Goal: Entertainment & Leisure: Consume media (video, audio)

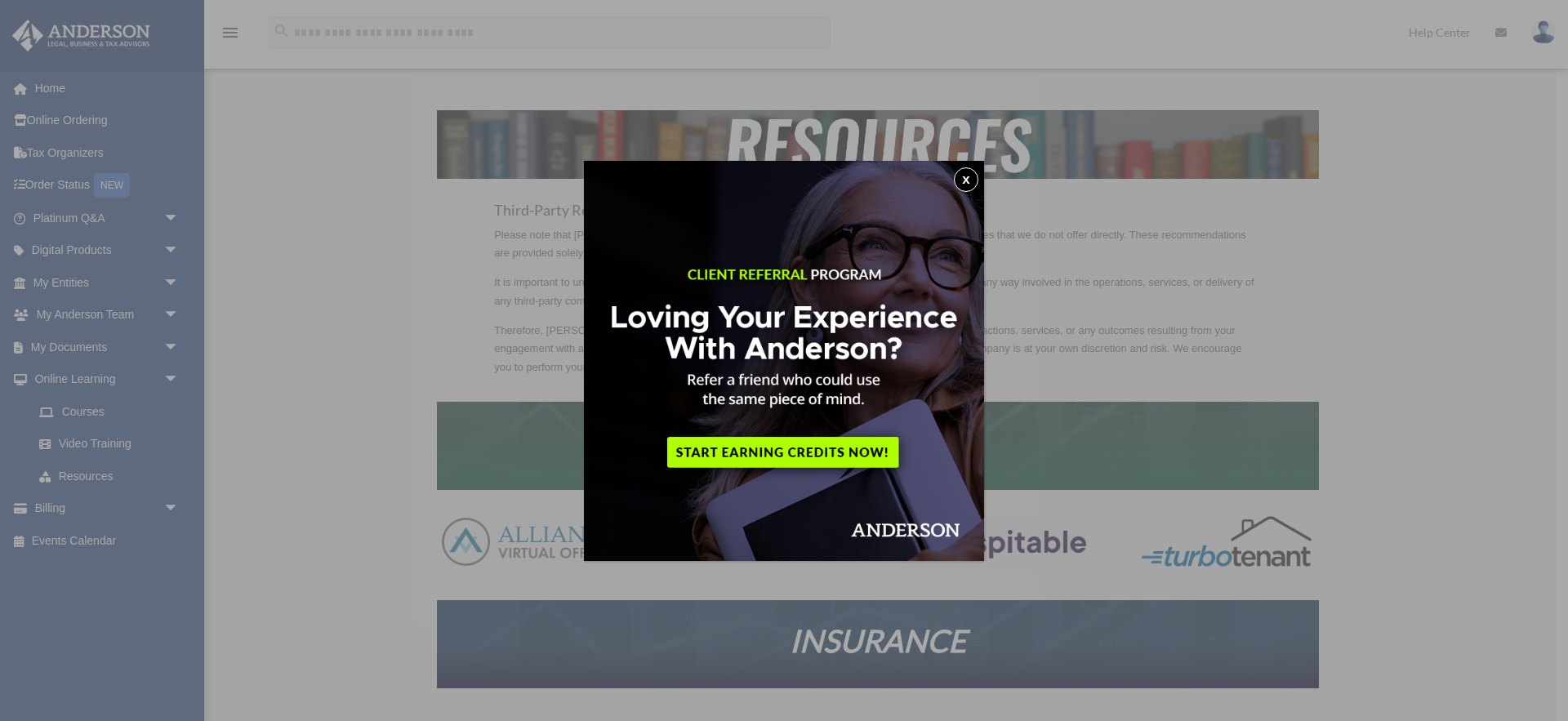
click at [963, 179] on button "x" at bounding box center [966, 179] width 24 height 24
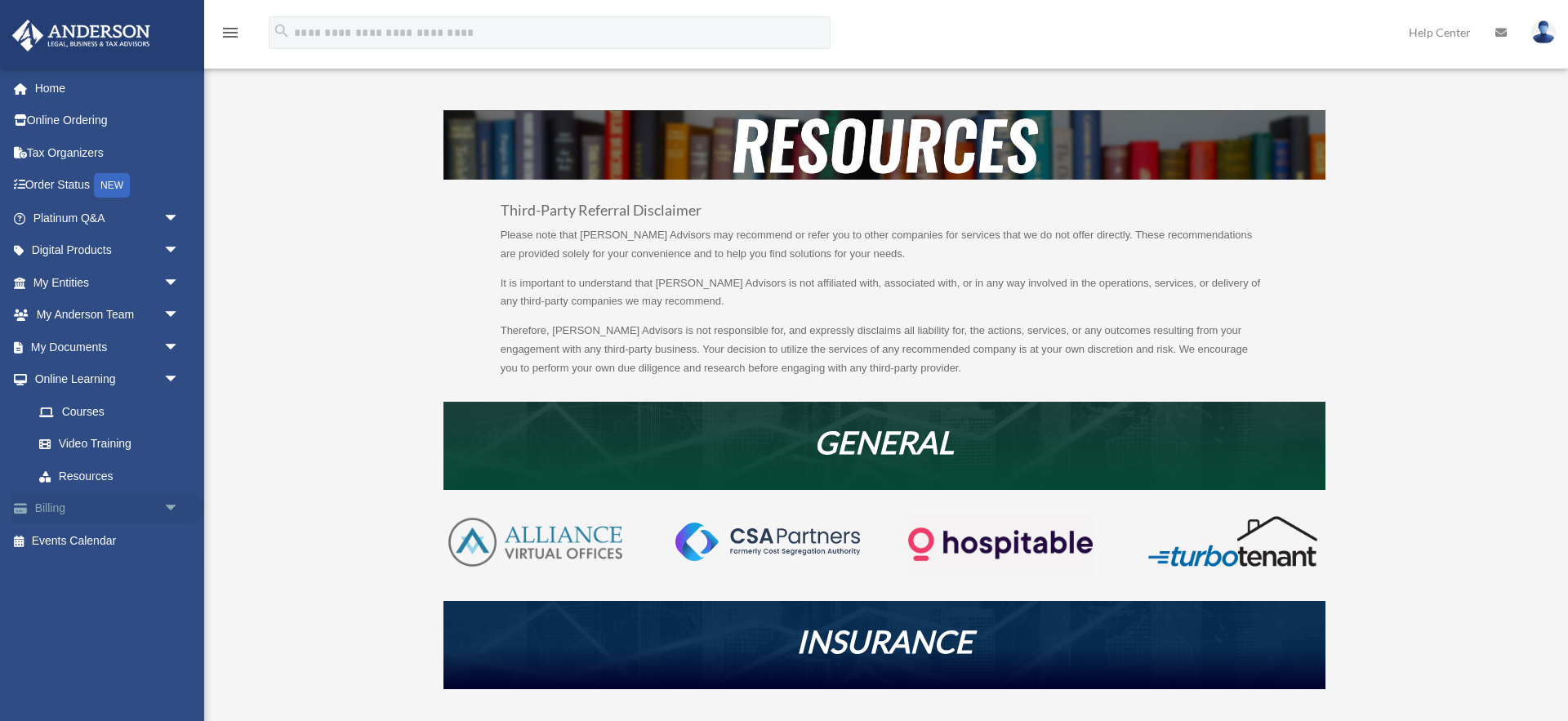
click at [64, 512] on link "Billing arrow_drop_down" at bounding box center [107, 509] width 193 height 33
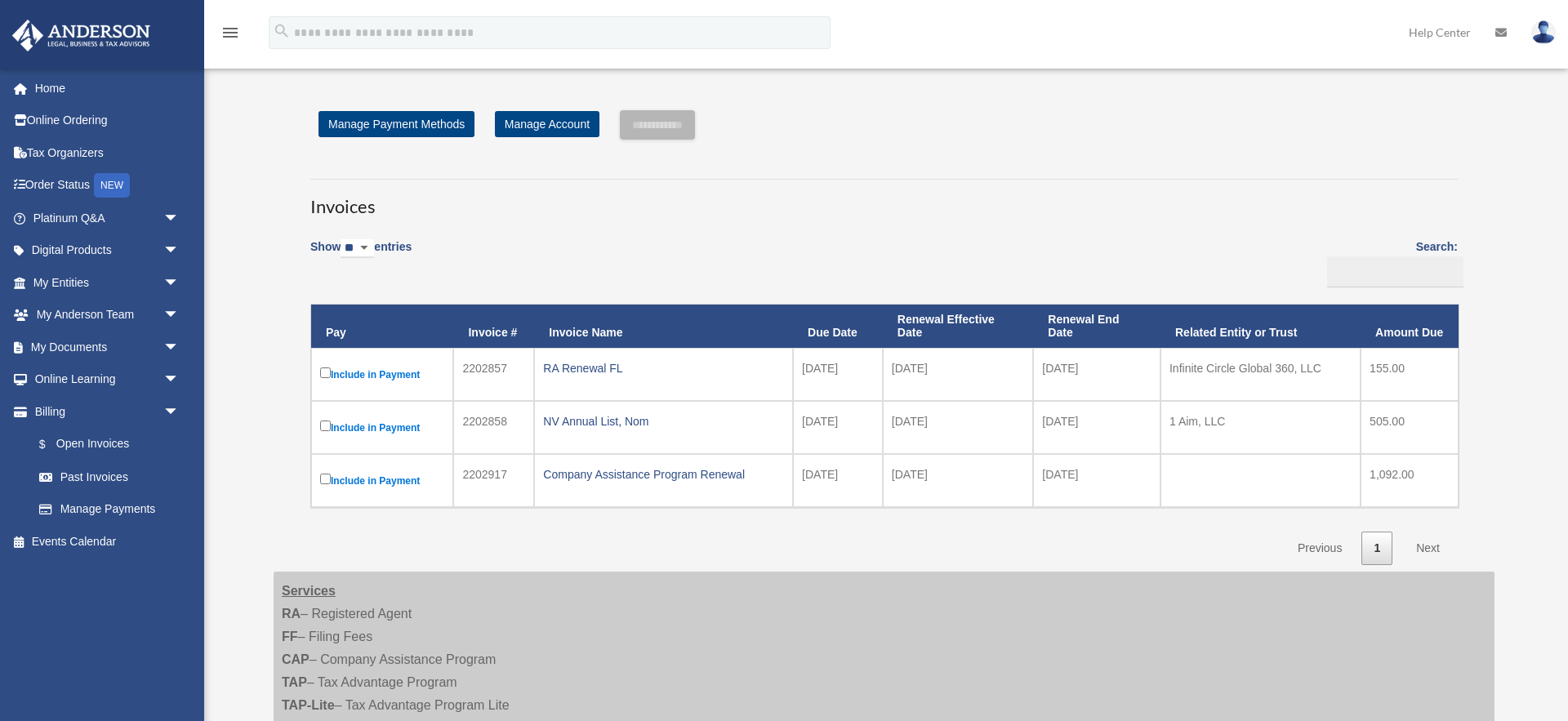
click at [98, 414] on link "Billing arrow_drop_down" at bounding box center [103, 412] width 184 height 33
click at [165, 344] on span "arrow_drop_down" at bounding box center [180, 347] width 33 height 34
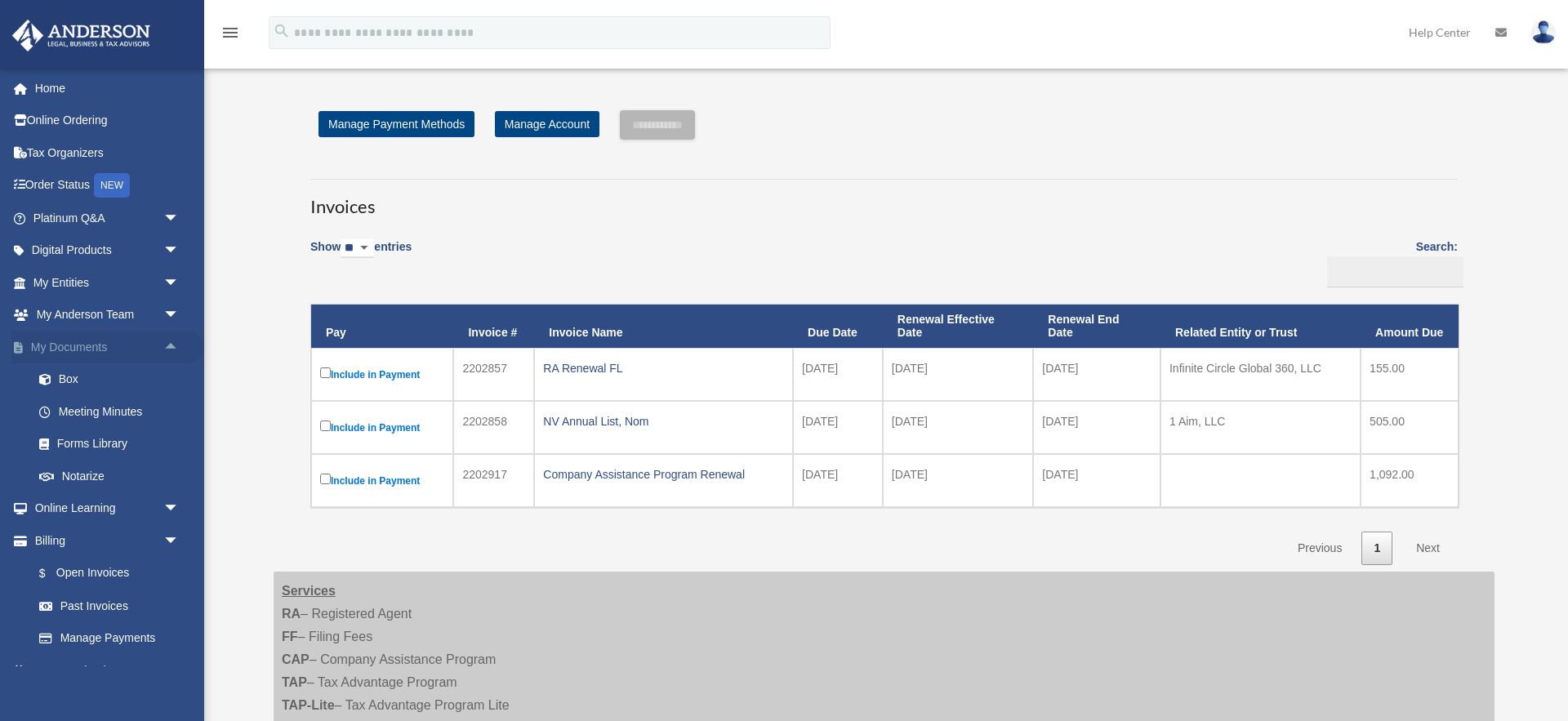
click at [165, 344] on span "arrow_drop_up" at bounding box center [180, 347] width 33 height 34
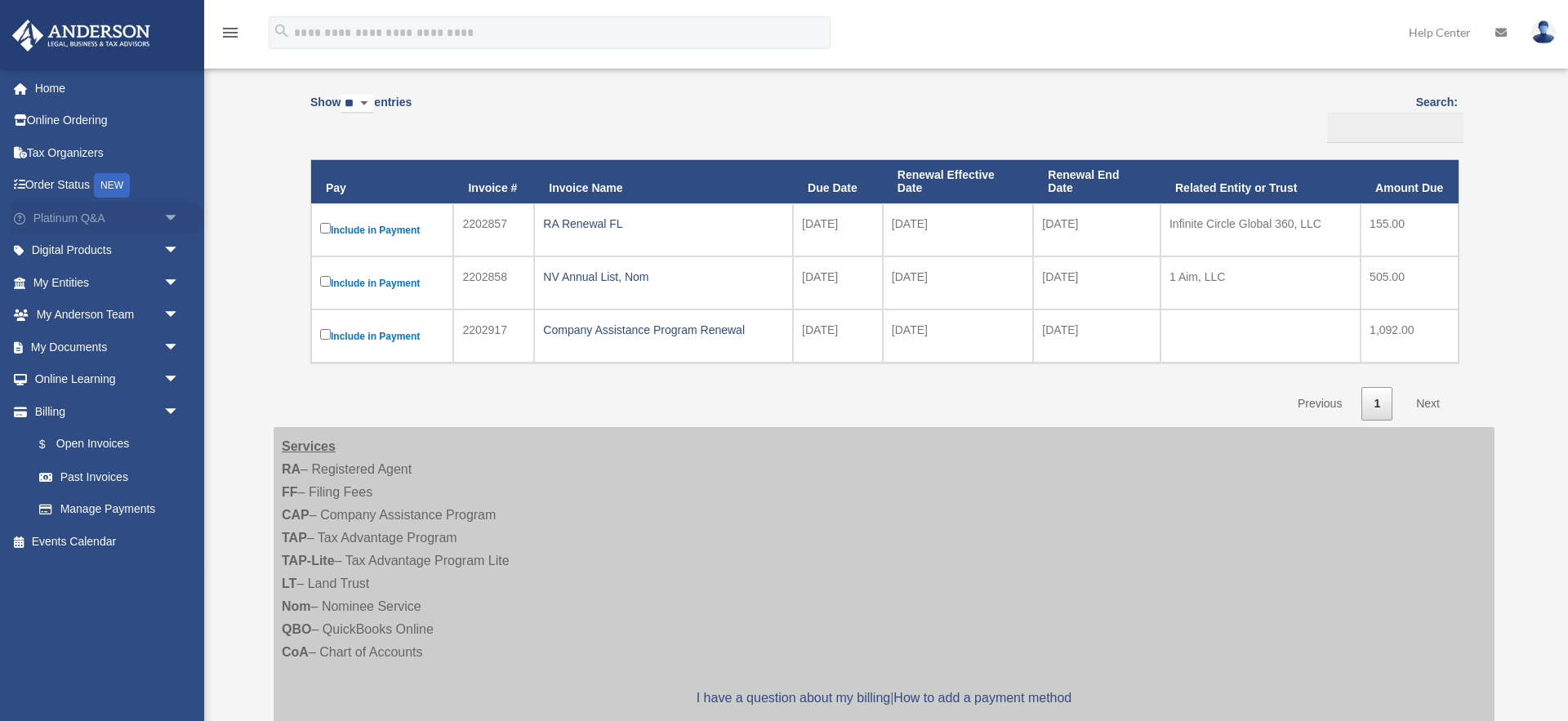
scroll to position [131, 0]
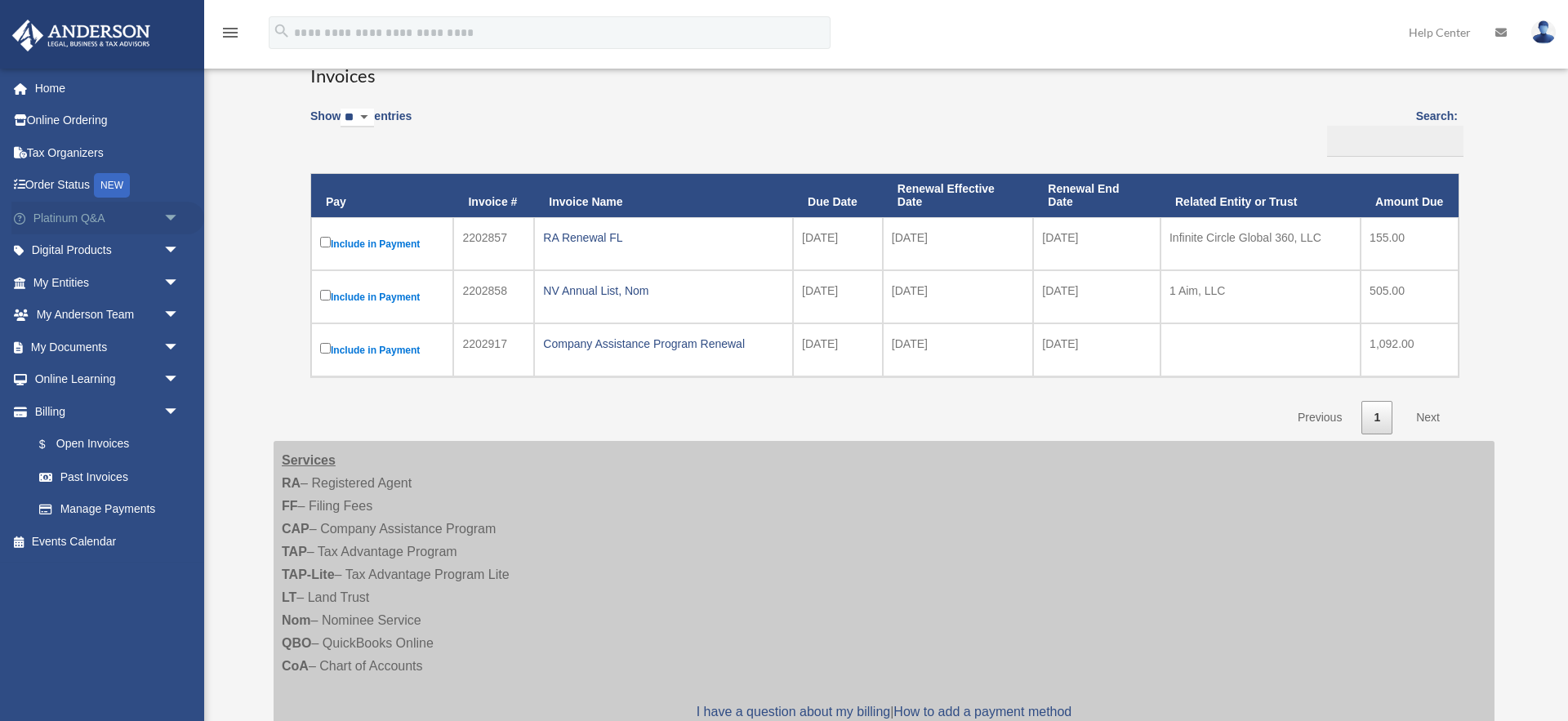
click at [171, 222] on span "arrow_drop_down" at bounding box center [180, 218] width 33 height 34
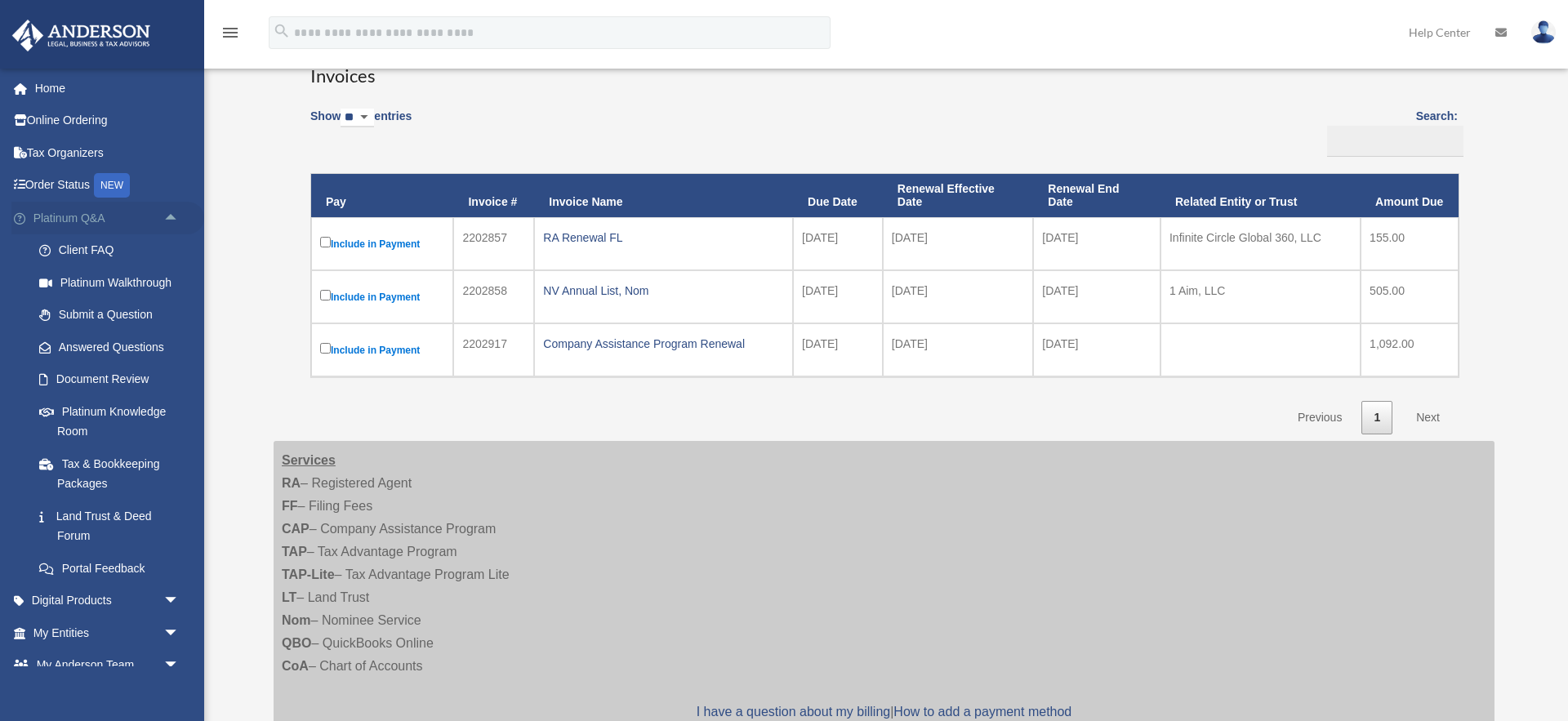
click at [171, 222] on span "arrow_drop_up" at bounding box center [180, 218] width 33 height 34
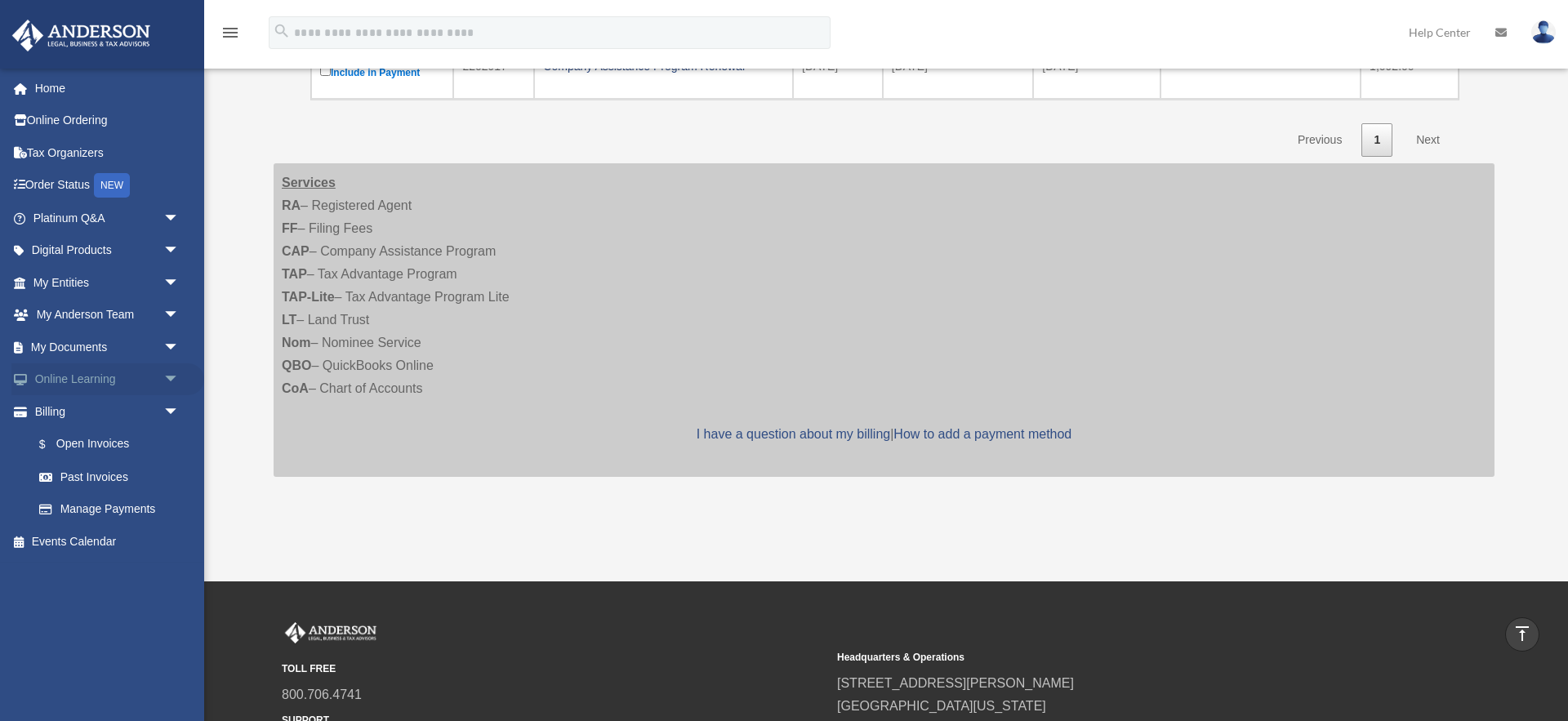
scroll to position [411, 0]
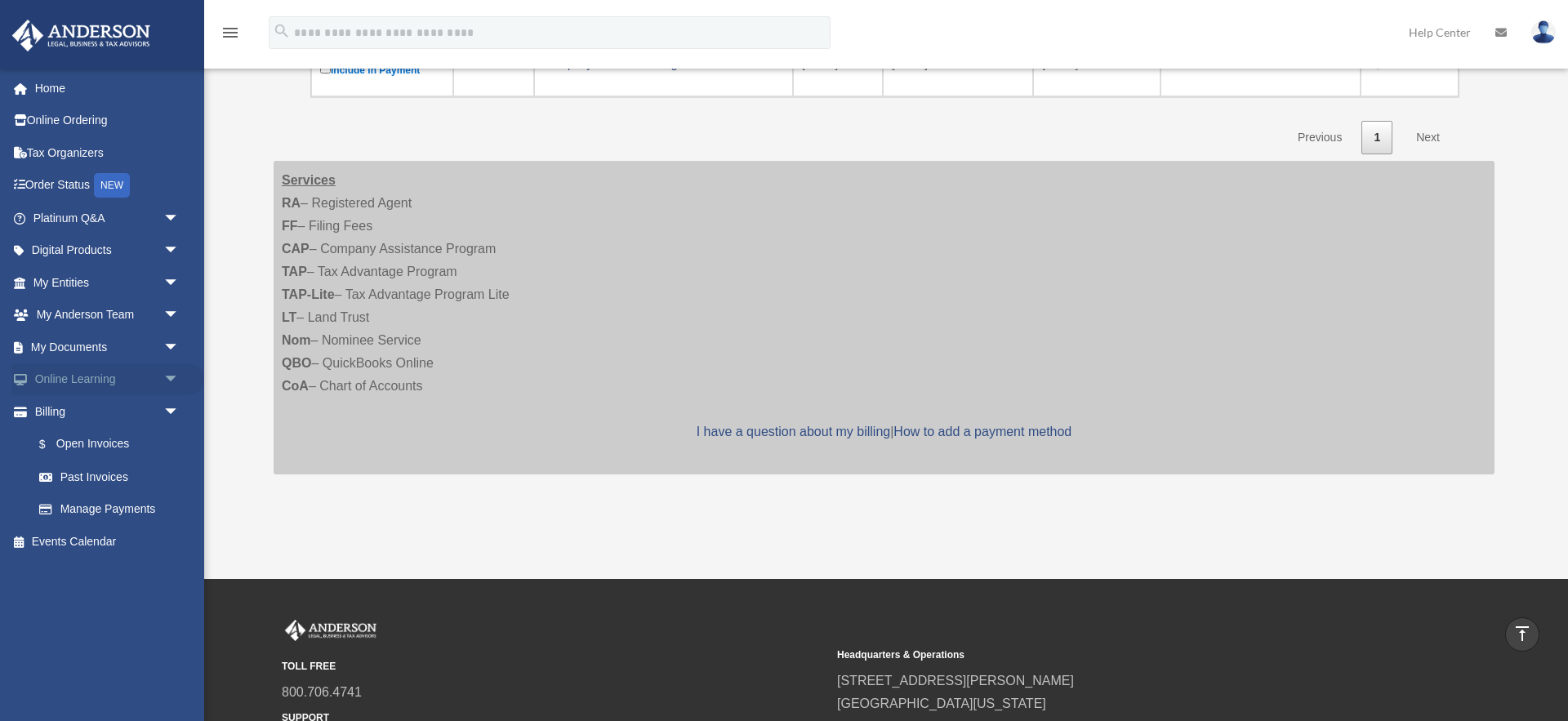
click at [169, 383] on span "arrow_drop_down" at bounding box center [180, 380] width 33 height 34
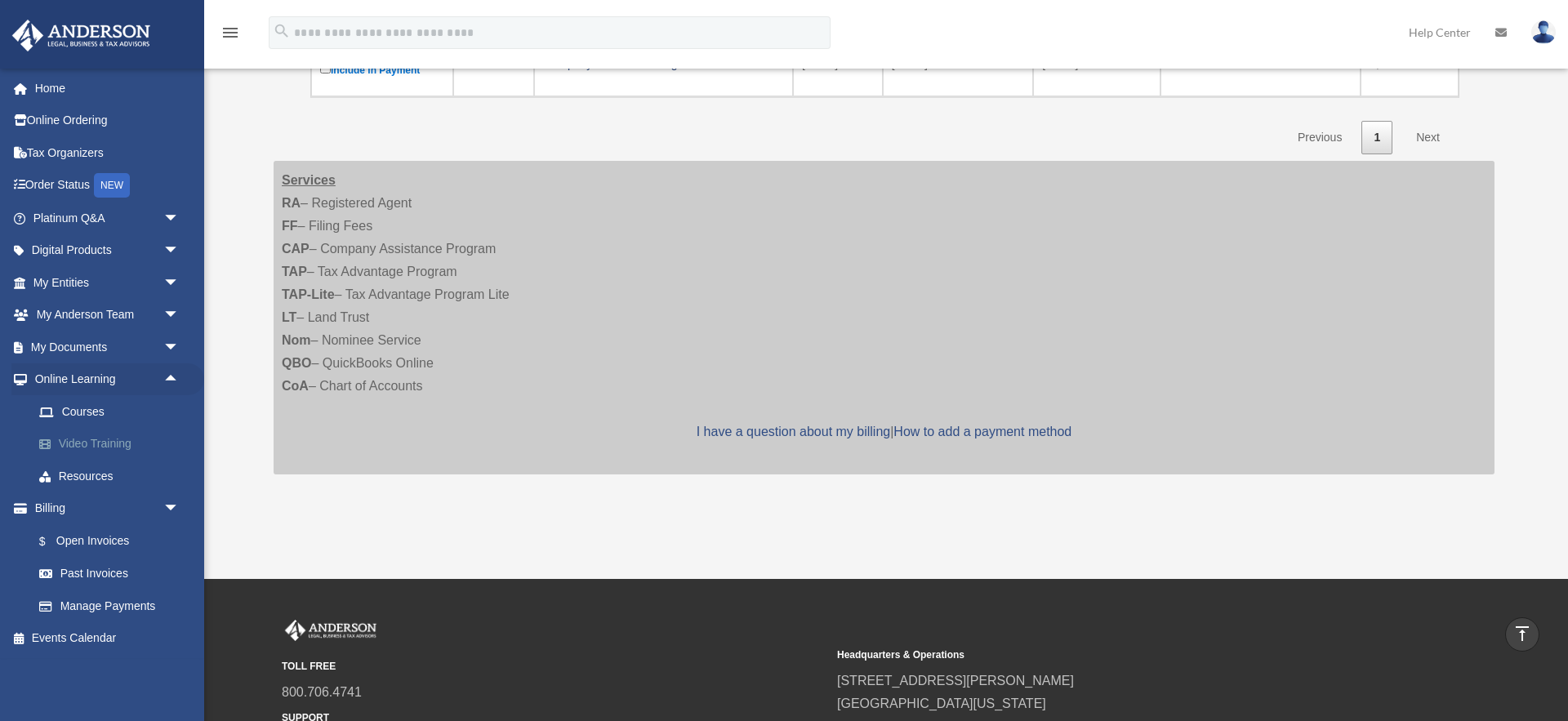
scroll to position [413, 0]
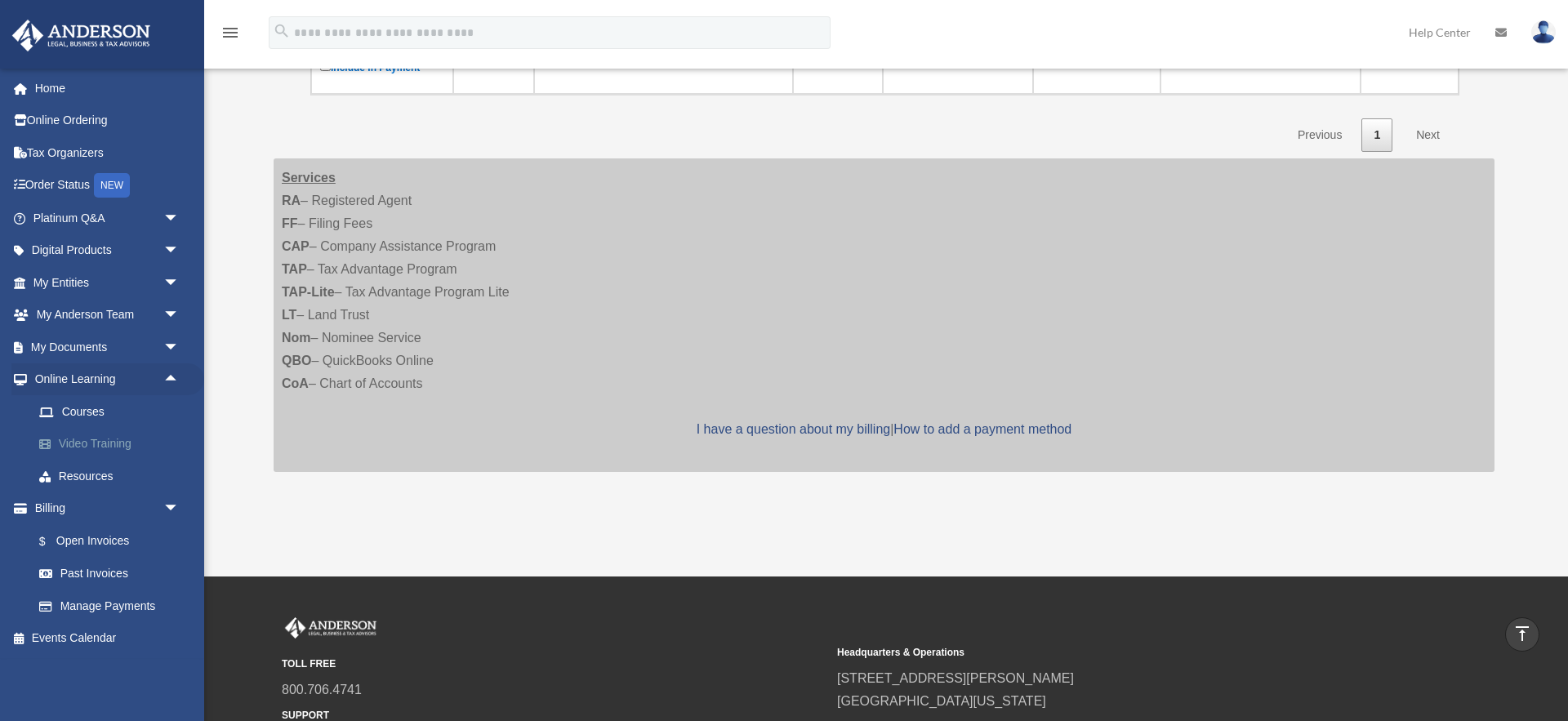
click at [119, 441] on link "Video Training" at bounding box center [112, 444] width 181 height 33
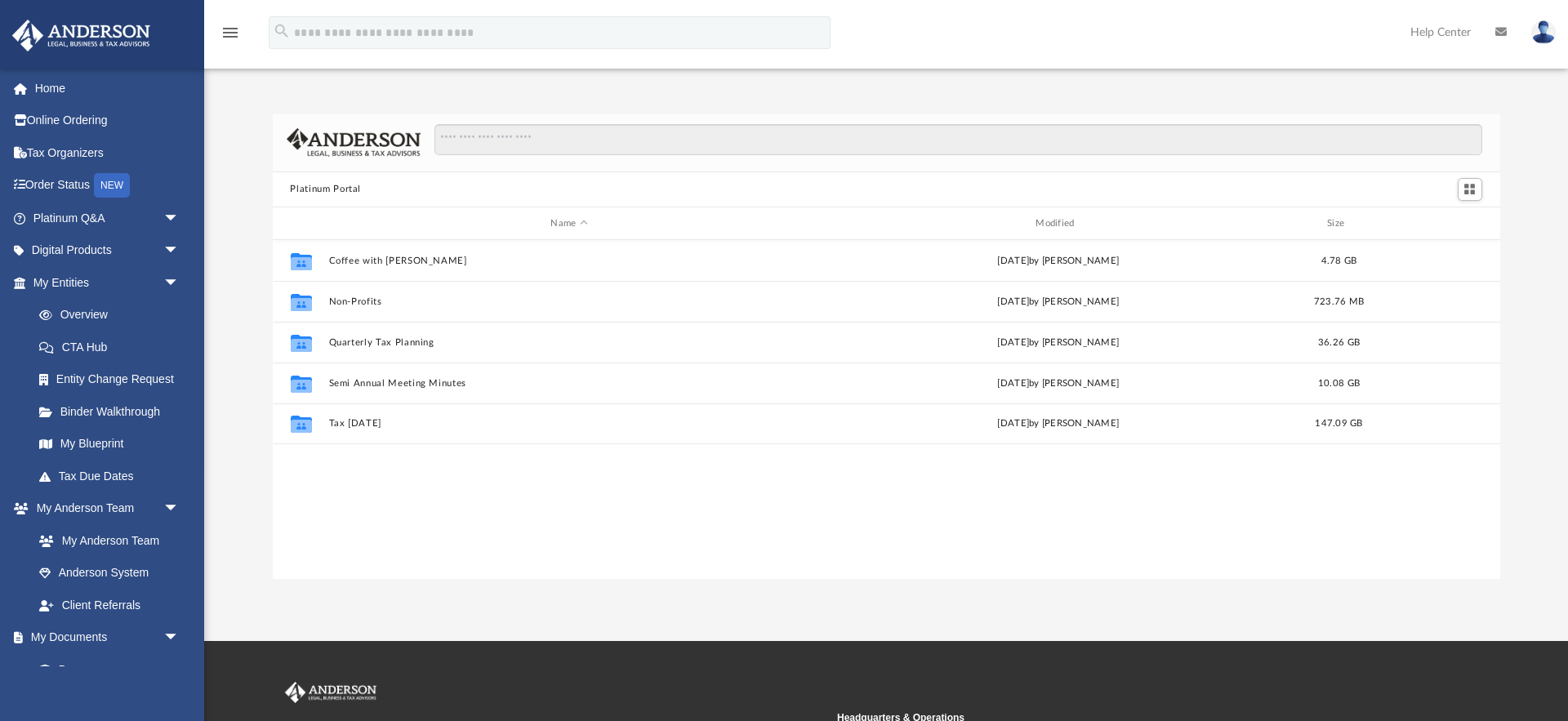
scroll to position [371, 1227]
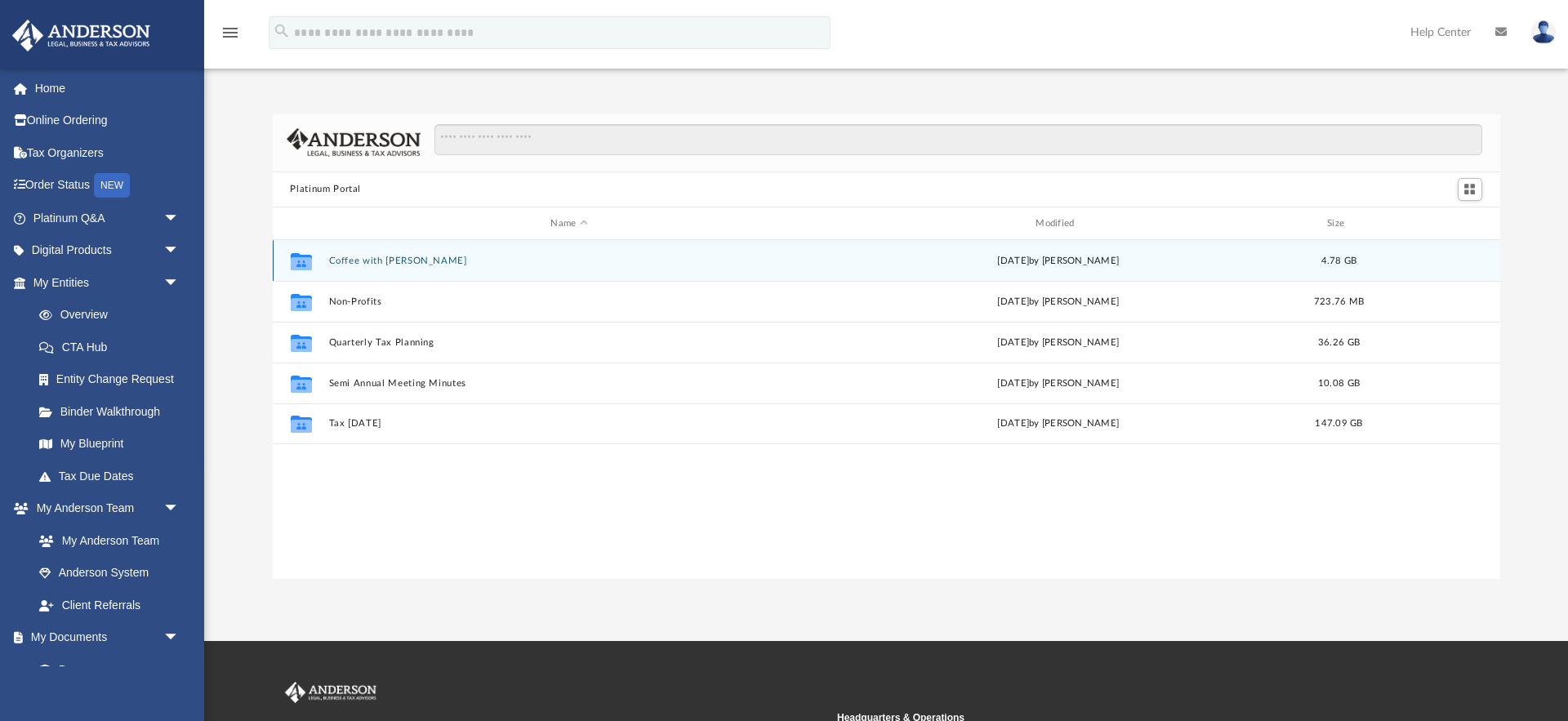
click at [348, 263] on button "Coffee with [PERSON_NAME]" at bounding box center [569, 261] width 482 height 10
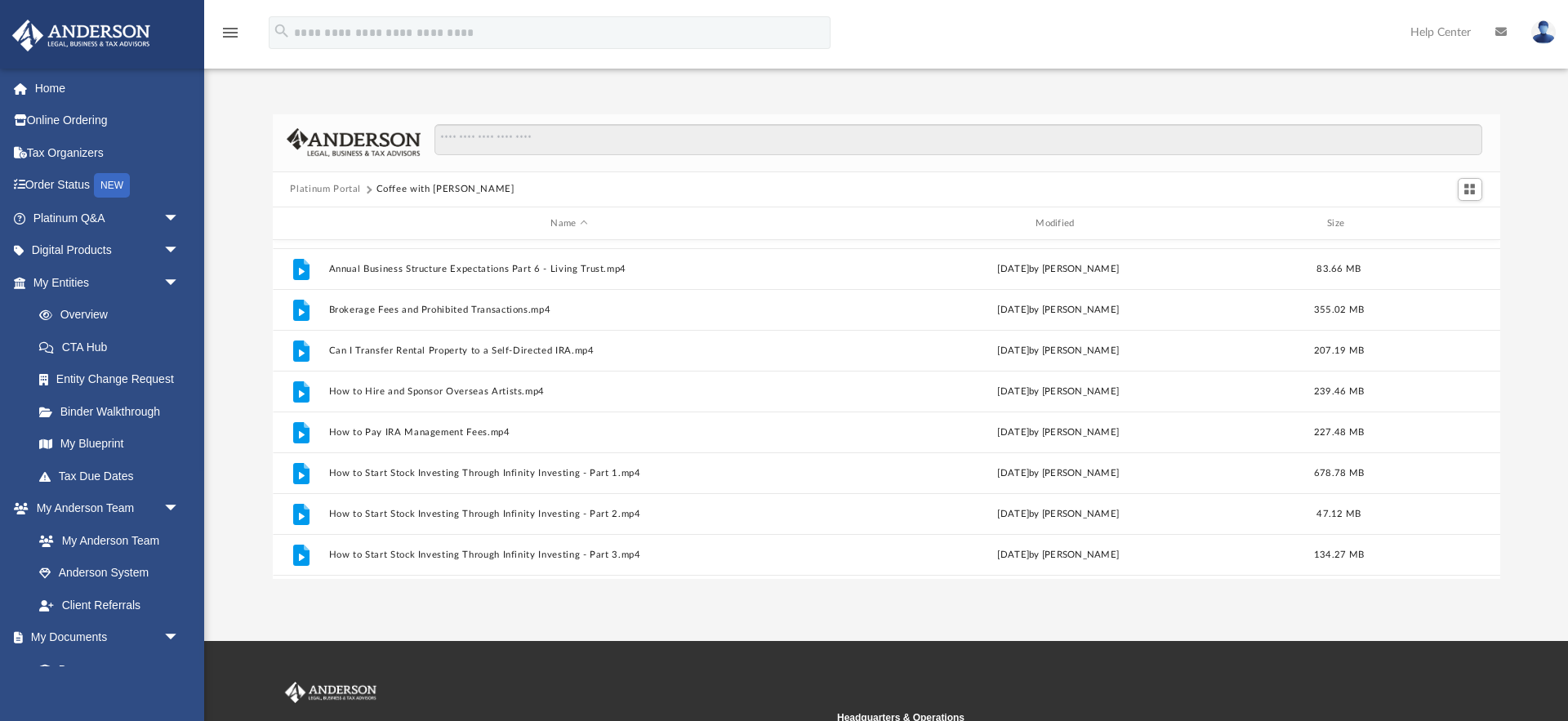
scroll to position [156, 0]
click at [400, 473] on button "How to Start Stock Investing Through Infinity Investing - Part 1.mp4" at bounding box center [569, 473] width 482 height 10
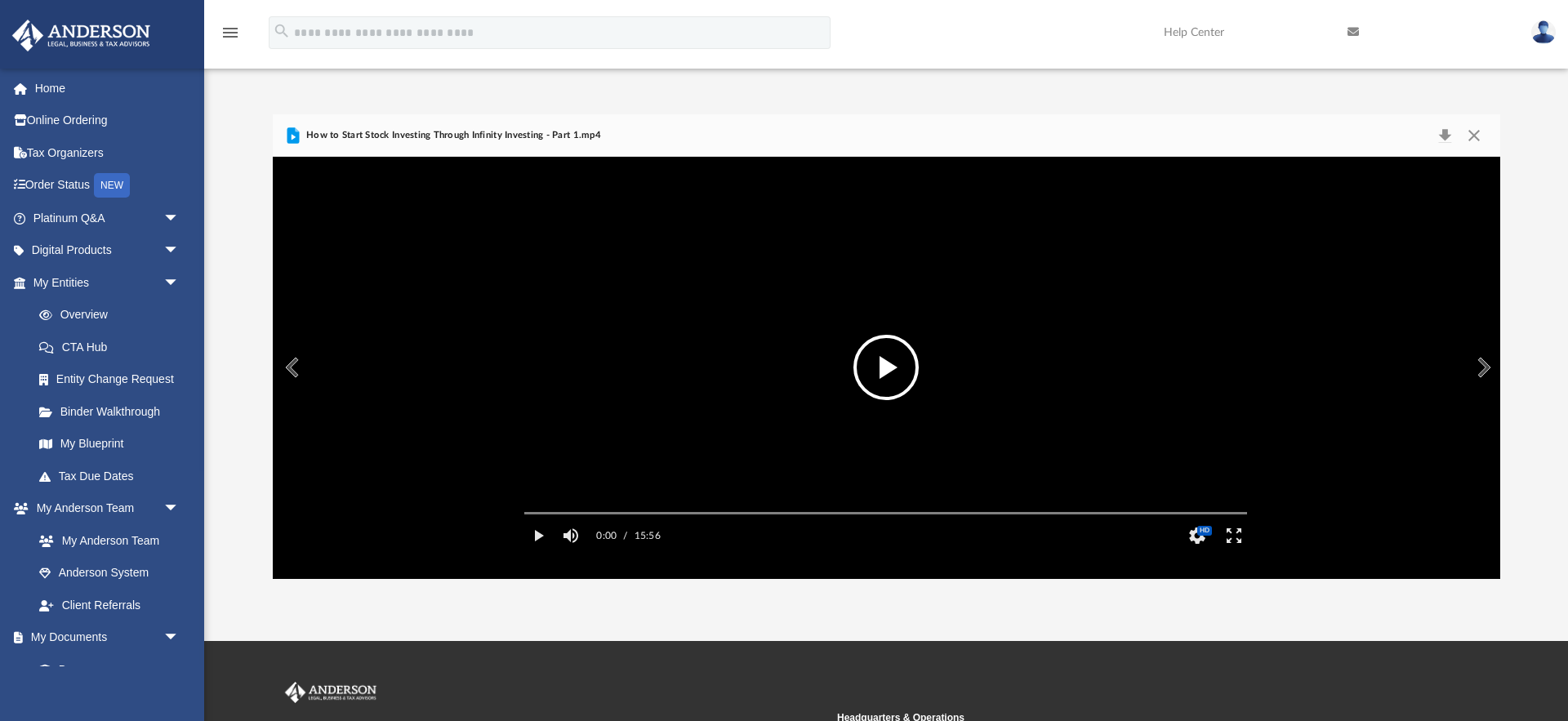
click at [889, 383] on button "File preview" at bounding box center [885, 367] width 65 height 65
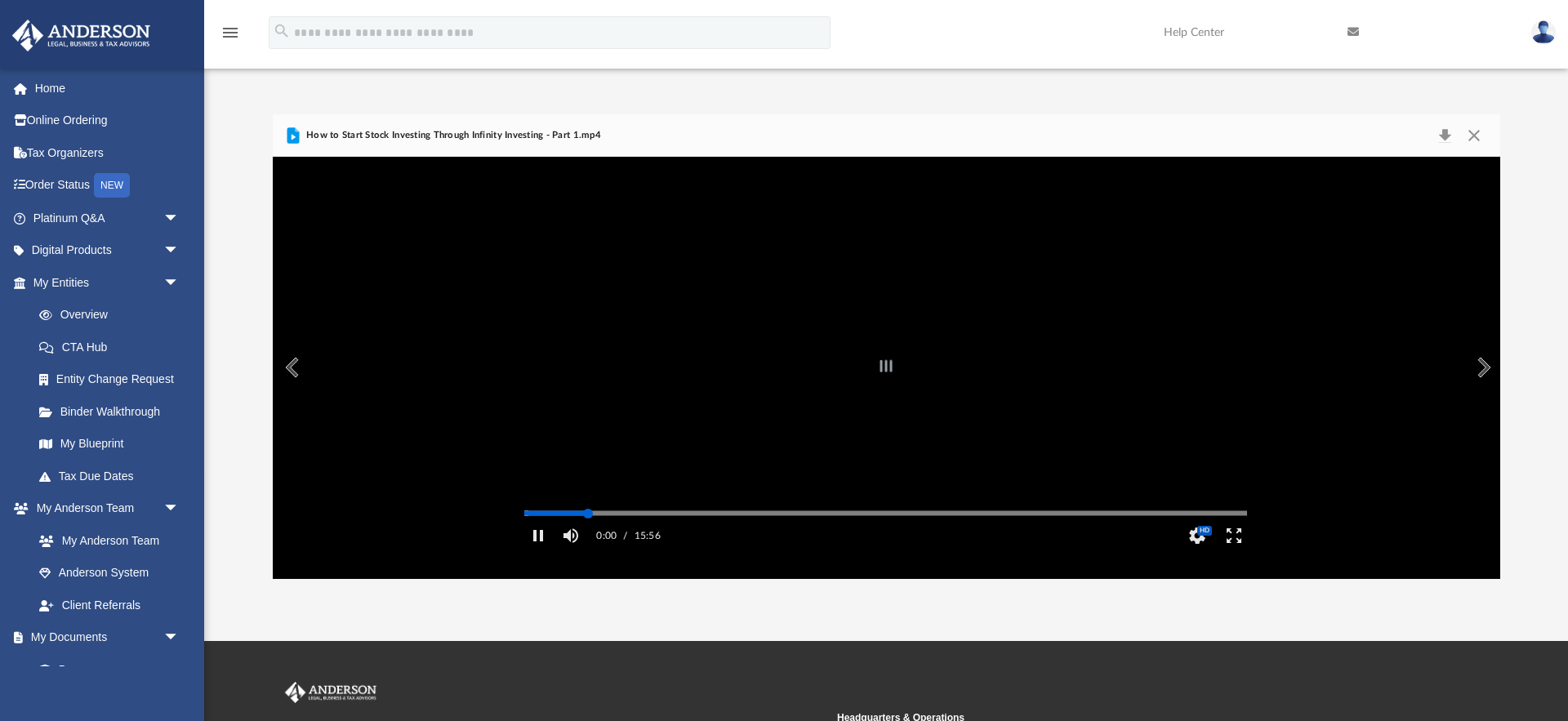
drag, startPoint x: 588, startPoint y: 536, endPoint x: 609, endPoint y: 536, distance: 21.0
click at [588, 536] on div "Autoplay Disabled Speed Normal Quality Auto Subtitles/CC Off Audio Autoplay Dis…" at bounding box center [886, 367] width 1227 height 422
drag, startPoint x: 656, startPoint y: 535, endPoint x: 678, endPoint y: 535, distance: 22.0
click at [659, 535] on div "Autoplay Disabled Speed Normal Quality Auto Subtitles/CC Off Audio Autoplay Dis…" at bounding box center [886, 367] width 1227 height 422
drag, startPoint x: 691, startPoint y: 535, endPoint x: 732, endPoint y: 532, distance: 41.1
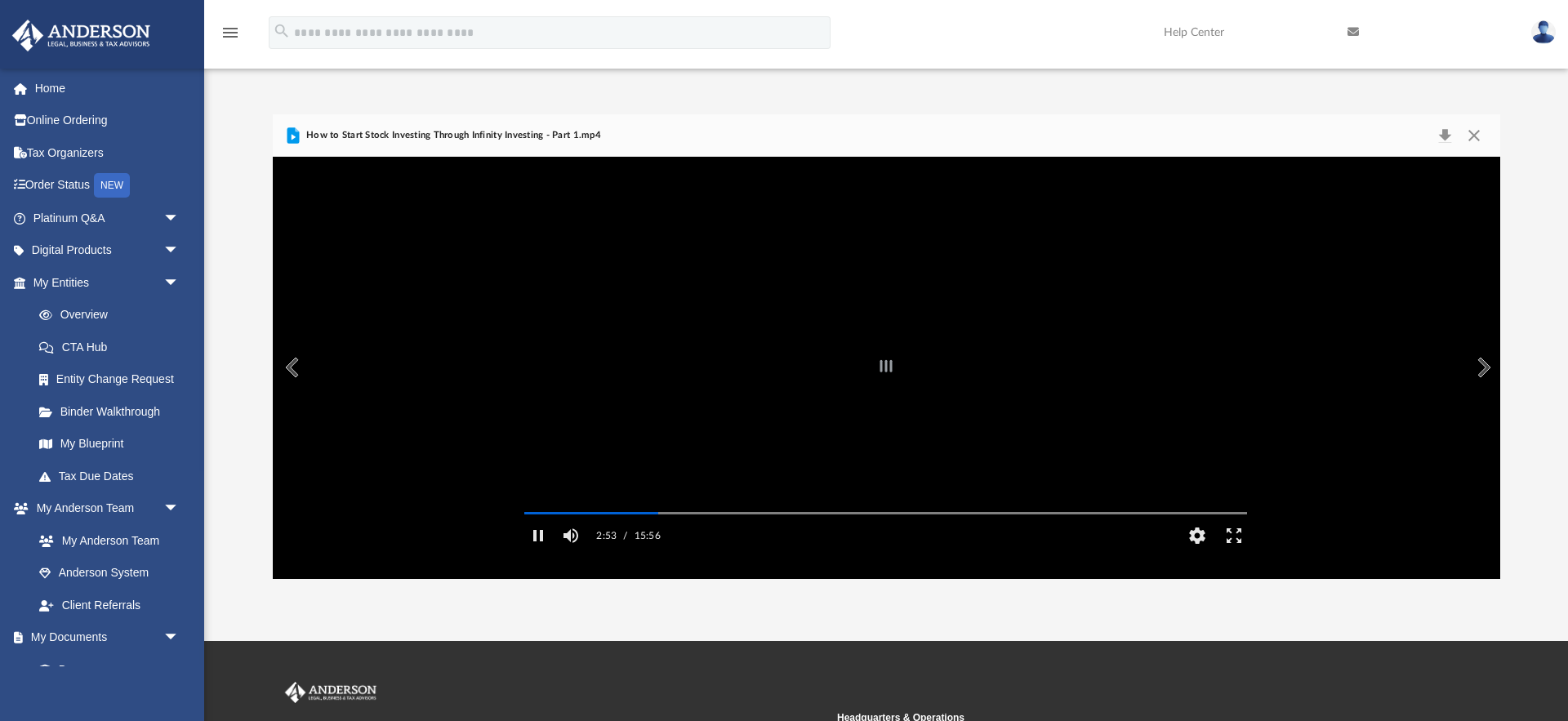
click at [704, 535] on div "File preview" at bounding box center [886, 367] width 1227 height 422
drag, startPoint x: 704, startPoint y: 535, endPoint x: 733, endPoint y: 536, distance: 29.0
click at [708, 536] on div "Autoplay Disabled Speed Normal Quality Auto Subtitles/CC Off Audio Autoplay Dis…" at bounding box center [886, 367] width 1227 height 422
drag, startPoint x: 734, startPoint y: 536, endPoint x: 762, endPoint y: 536, distance: 28.0
click at [735, 536] on div "File preview" at bounding box center [886, 367] width 1227 height 422
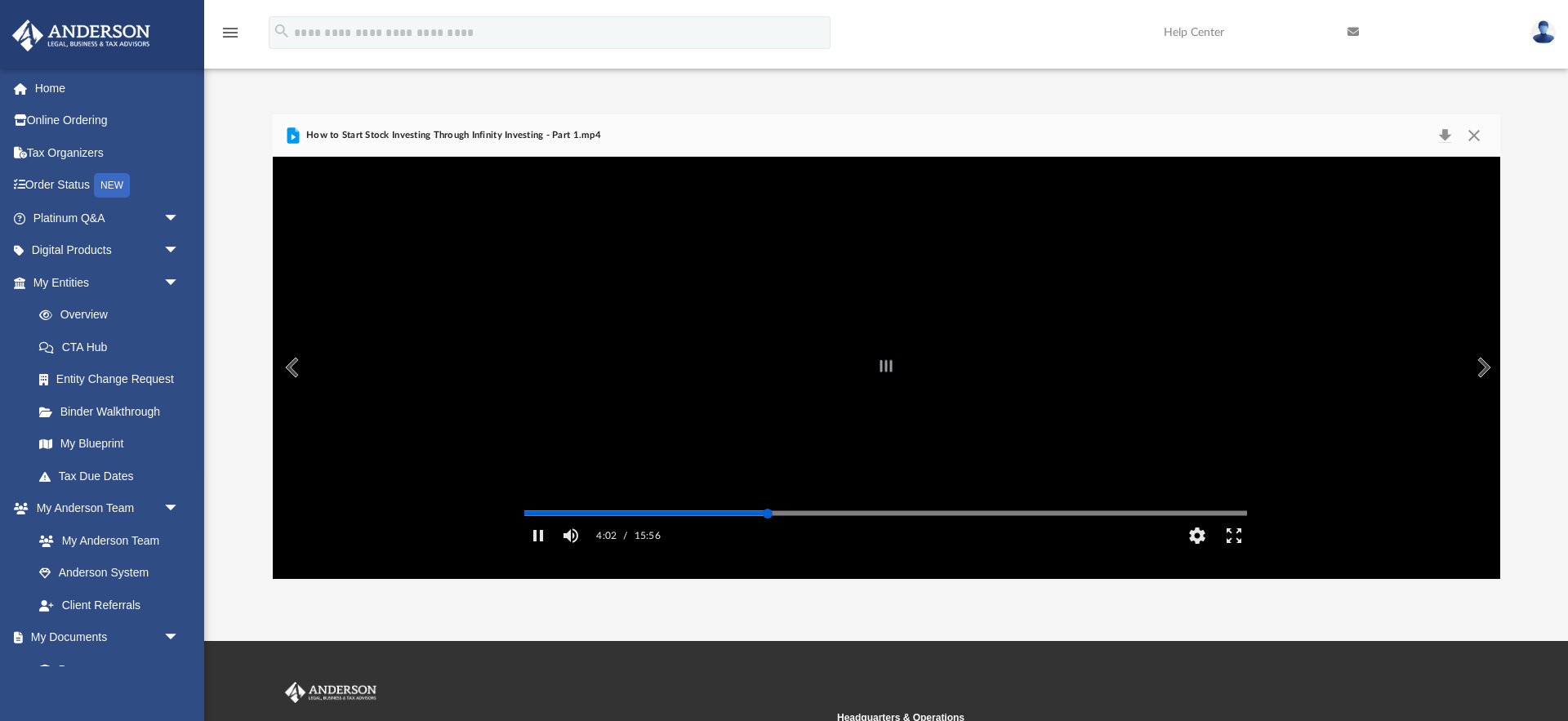
drag, startPoint x: 768, startPoint y: 536, endPoint x: 794, endPoint y: 536, distance: 26.0
click at [768, 536] on div "Autoplay Disabled Speed Normal Quality Auto Subtitles/CC Off Audio Autoplay Dis…" at bounding box center [886, 367] width 1227 height 422
drag, startPoint x: 849, startPoint y: 533, endPoint x: 871, endPoint y: 537, distance: 22.4
click at [850, 533] on div "Autoplay Disabled Speed Normal Quality Auto Subtitles/CC Off Audio Autoplay Dis…" at bounding box center [886, 367] width 1227 height 422
drag, startPoint x: 967, startPoint y: 539, endPoint x: 988, endPoint y: 538, distance: 21.0
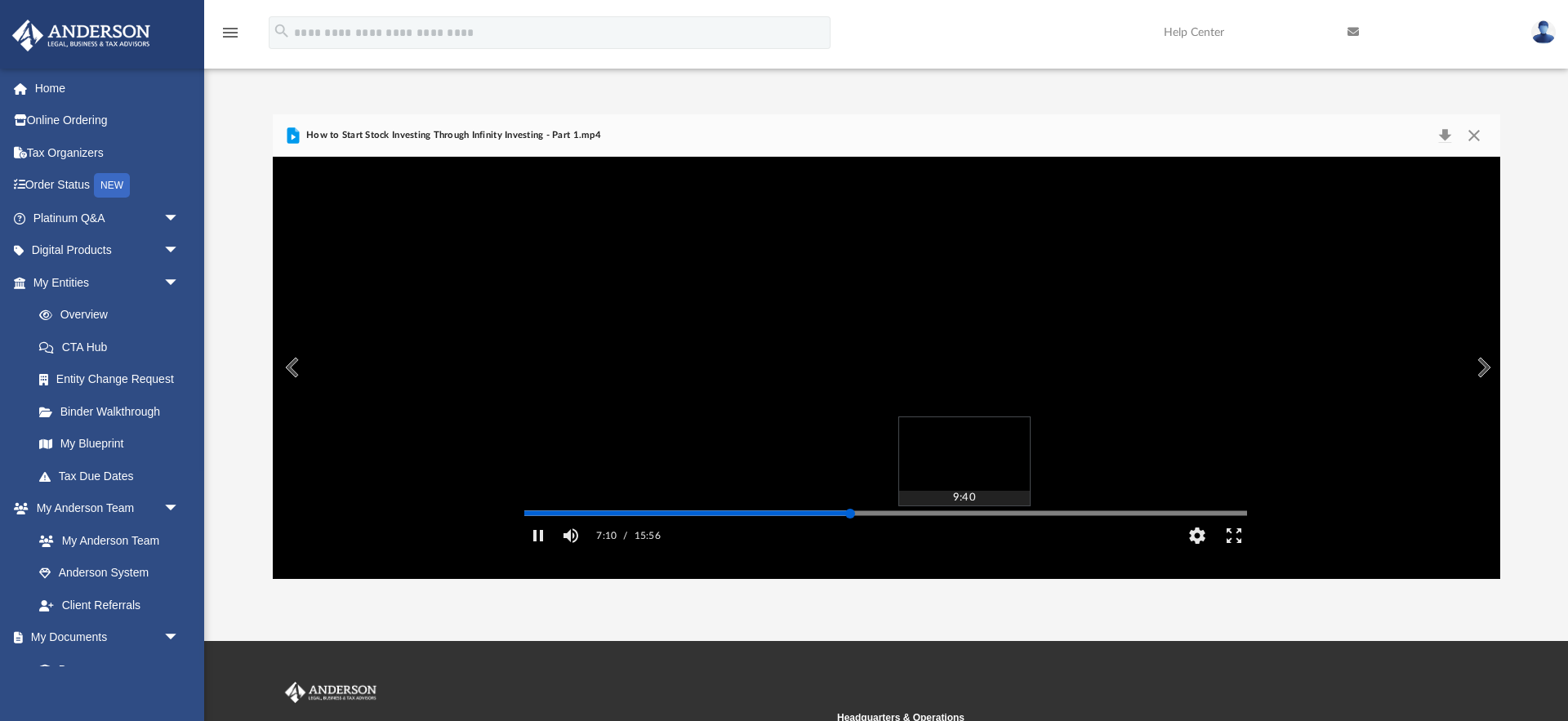
click at [974, 519] on div "Media Slider" at bounding box center [1247, 512] width 723 height 13
click at [988, 519] on div "Media Slider" at bounding box center [1247, 512] width 723 height 13
drag, startPoint x: 992, startPoint y: 537, endPoint x: 1001, endPoint y: 538, distance: 9.1
click at [993, 538] on div "Autoplay Disabled Speed Normal Quality Auto Subtitles/CC Off Audio Autoplay Dis…" at bounding box center [886, 367] width 1227 height 422
click at [1061, 519] on div "Media Slider" at bounding box center [1247, 512] width 723 height 13
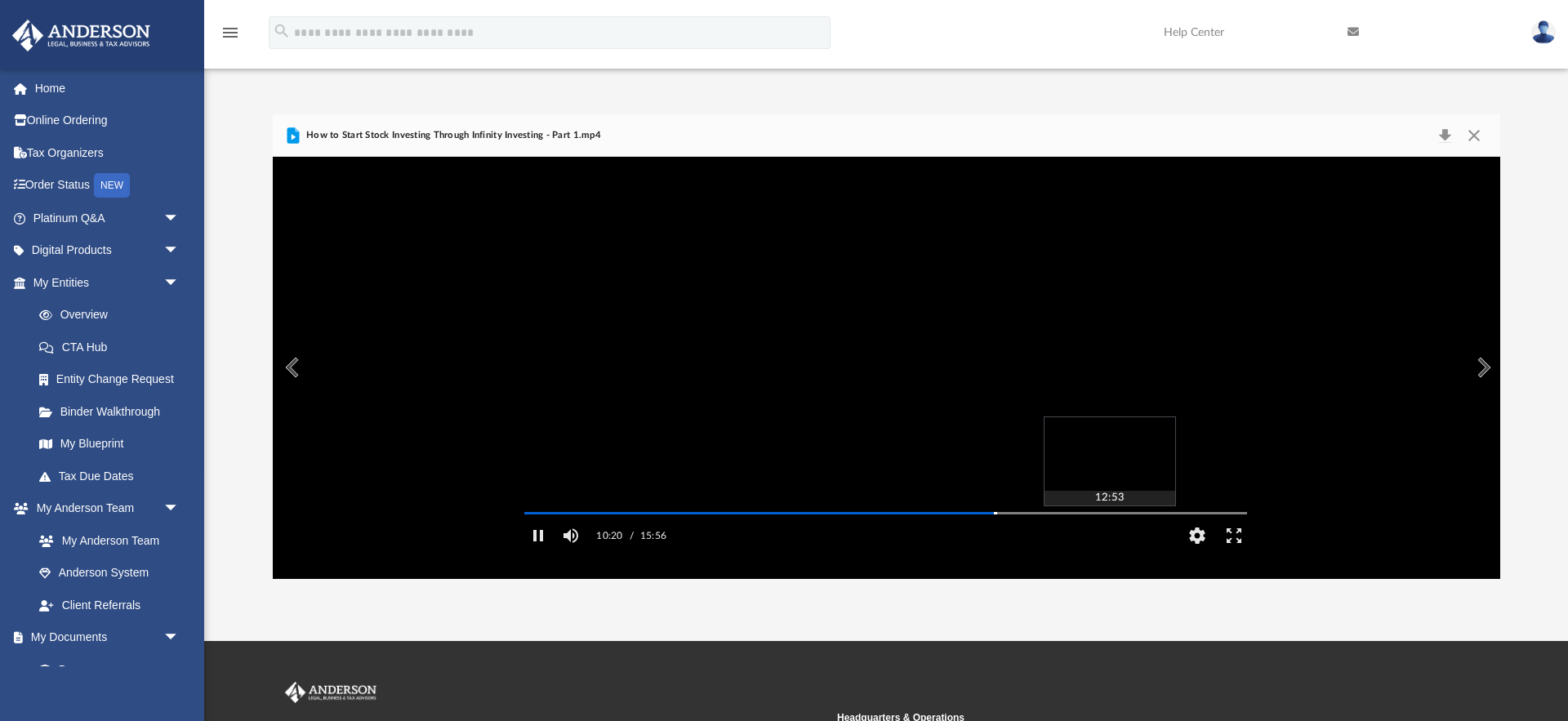
drag, startPoint x: 1109, startPoint y: 535, endPoint x: 1128, endPoint y: 535, distance: 19.0
click at [1109, 535] on div "Autoplay Disabled Speed Normal Quality Auto Subtitles/CC Off Audio Autoplay Dis…" at bounding box center [886, 367] width 1227 height 422
click at [1157, 537] on div "Autoplay Disabled Speed Normal Quality Auto Subtitles/CC Off Audio Autoplay Dis…" at bounding box center [886, 367] width 1227 height 422
drag, startPoint x: 1192, startPoint y: 536, endPoint x: 953, endPoint y: 492, distance: 243.0
click at [1188, 534] on div "File preview" at bounding box center [886, 367] width 1227 height 422
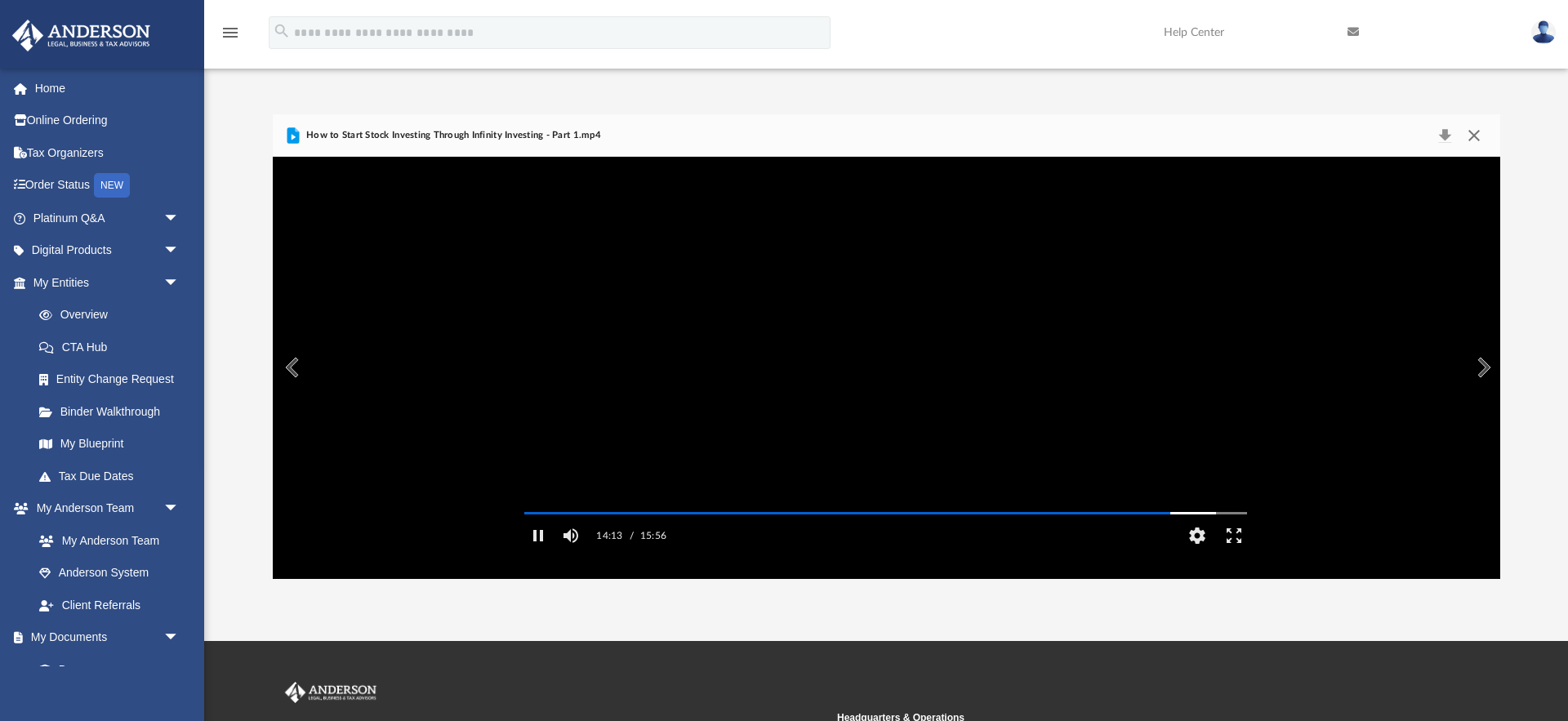
click at [1476, 136] on button "Close" at bounding box center [1474, 135] width 29 height 23
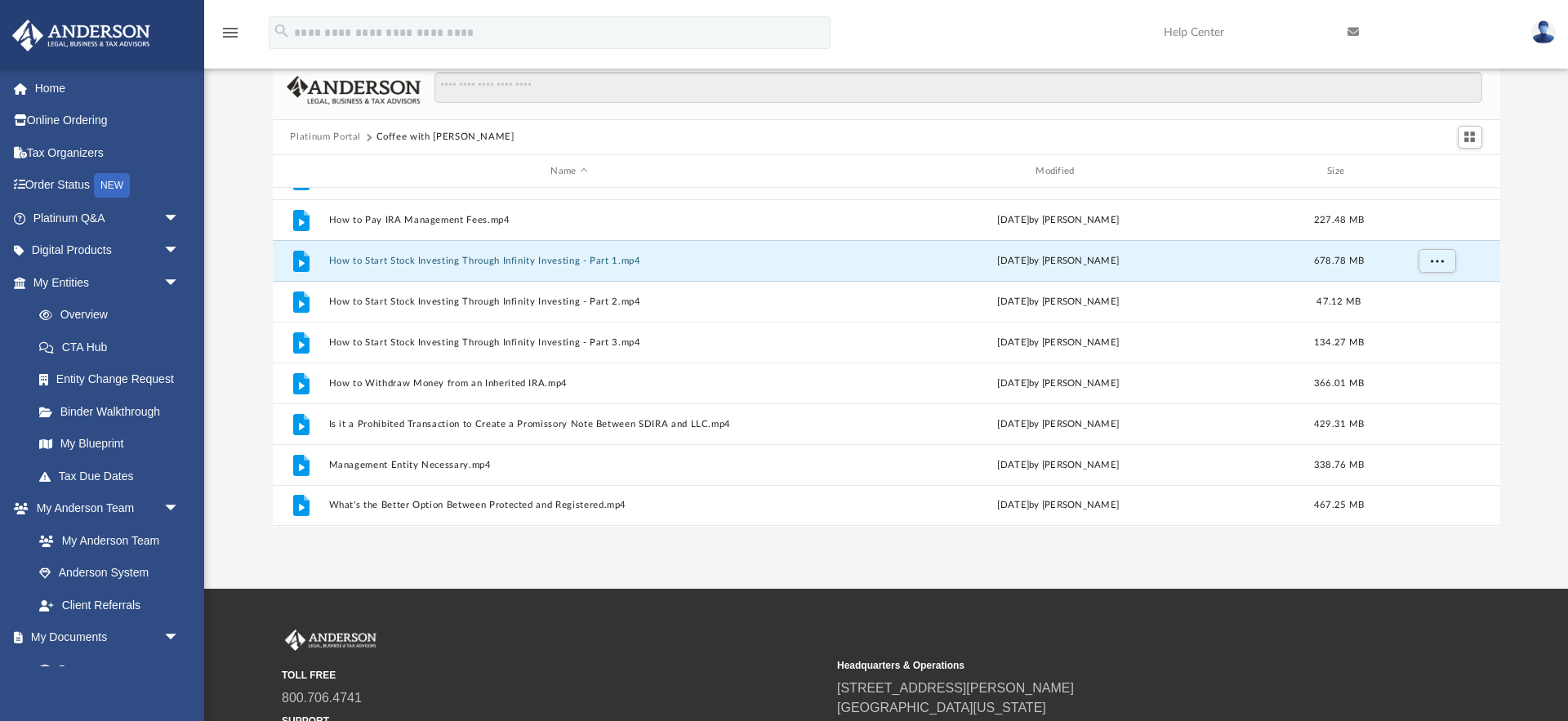
scroll to position [54, 0]
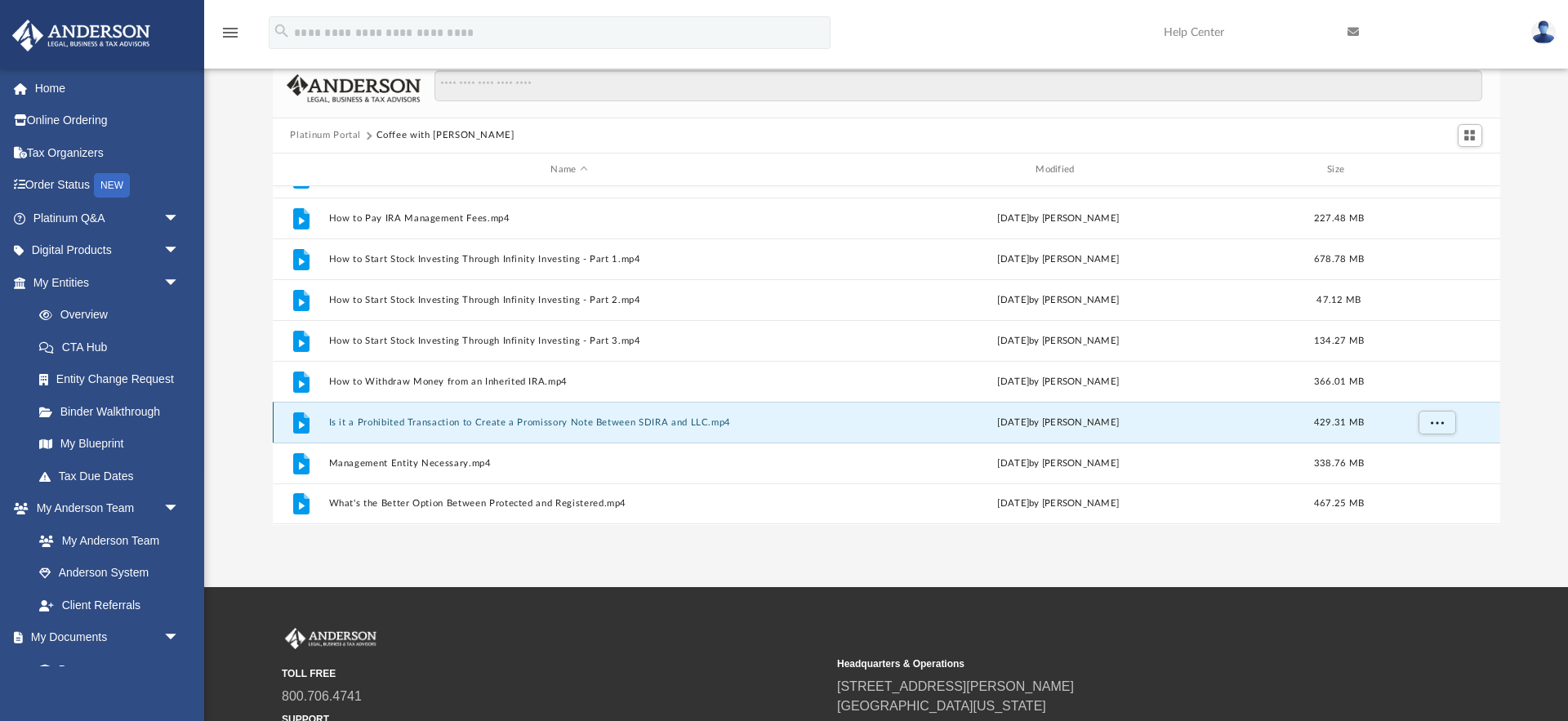
click at [353, 426] on button "Is it a Prohibited Transaction to Create a Promissory Note Between SDIRA and LL…" at bounding box center [569, 422] width 482 height 10
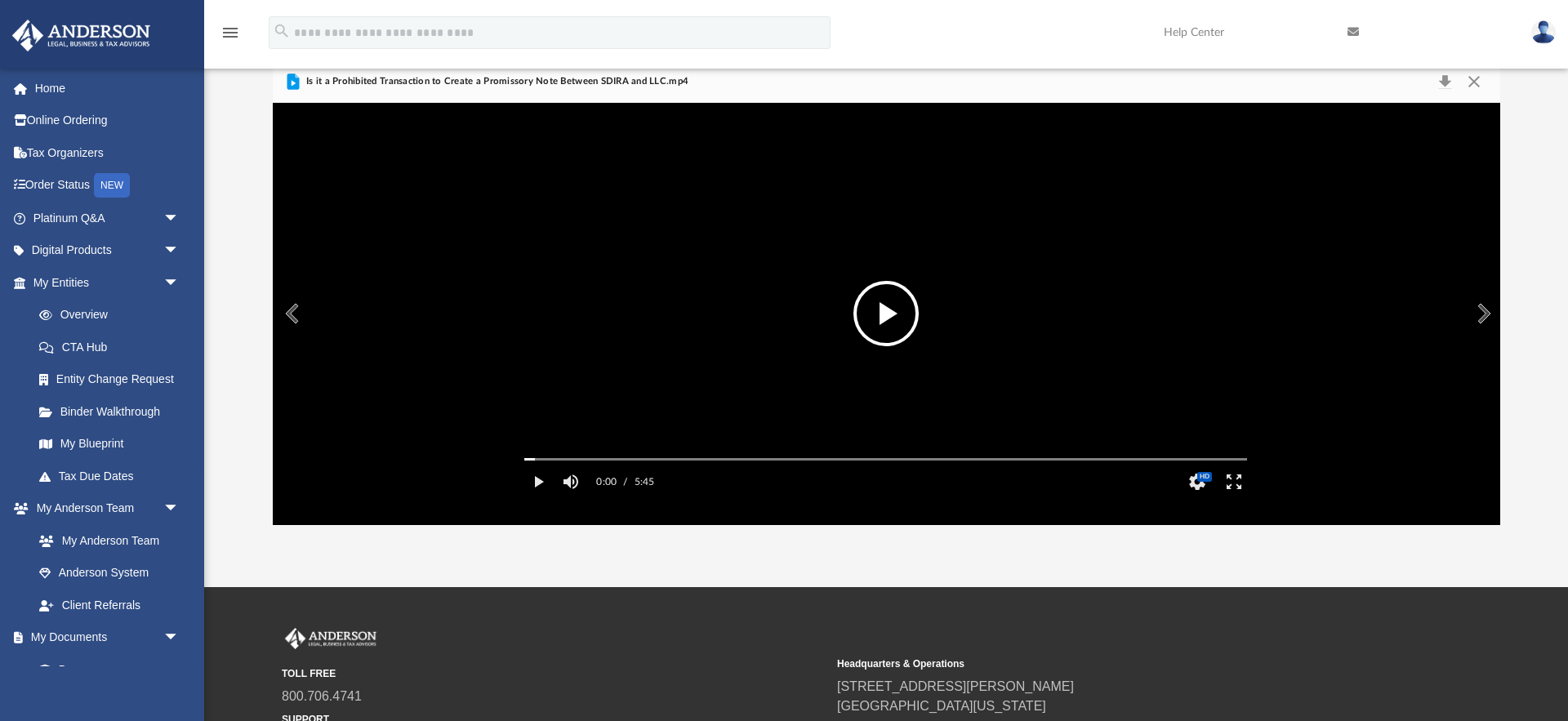
click at [882, 321] on button "File preview" at bounding box center [885, 313] width 65 height 65
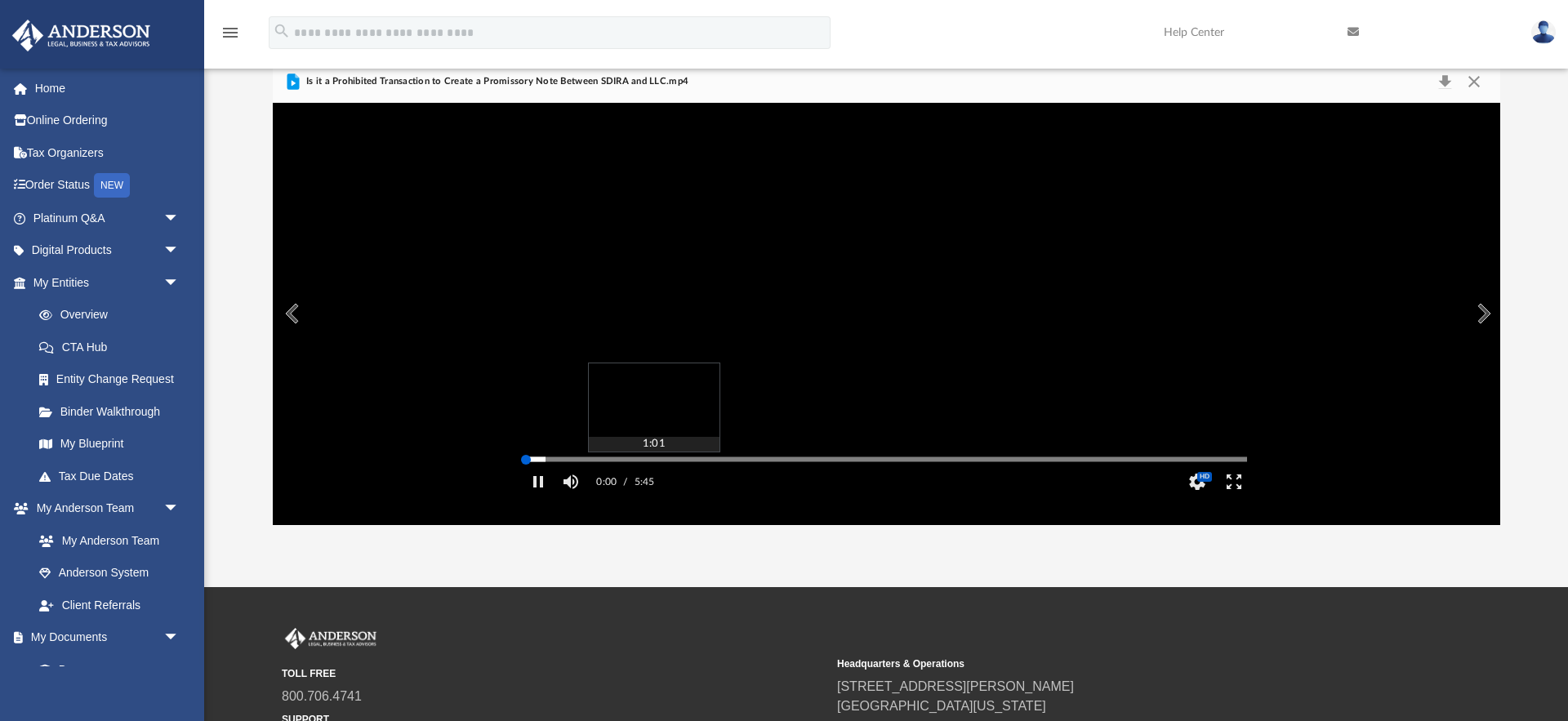
drag, startPoint x: 656, startPoint y: 476, endPoint x: 692, endPoint y: 477, distance: 36.0
click at [656, 466] on div "Media Slider" at bounding box center [885, 459] width 749 height 13
drag, startPoint x: 619, startPoint y: 480, endPoint x: 639, endPoint y: 480, distance: 20.0
click at [620, 480] on div "Autoplay Disabled Speed Normal Quality Auto Subtitles/CC Off Audio Autoplay Dis…" at bounding box center [886, 313] width 1227 height 422
click at [623, 465] on div "Media Slider" at bounding box center [625, 460] width 10 height 10
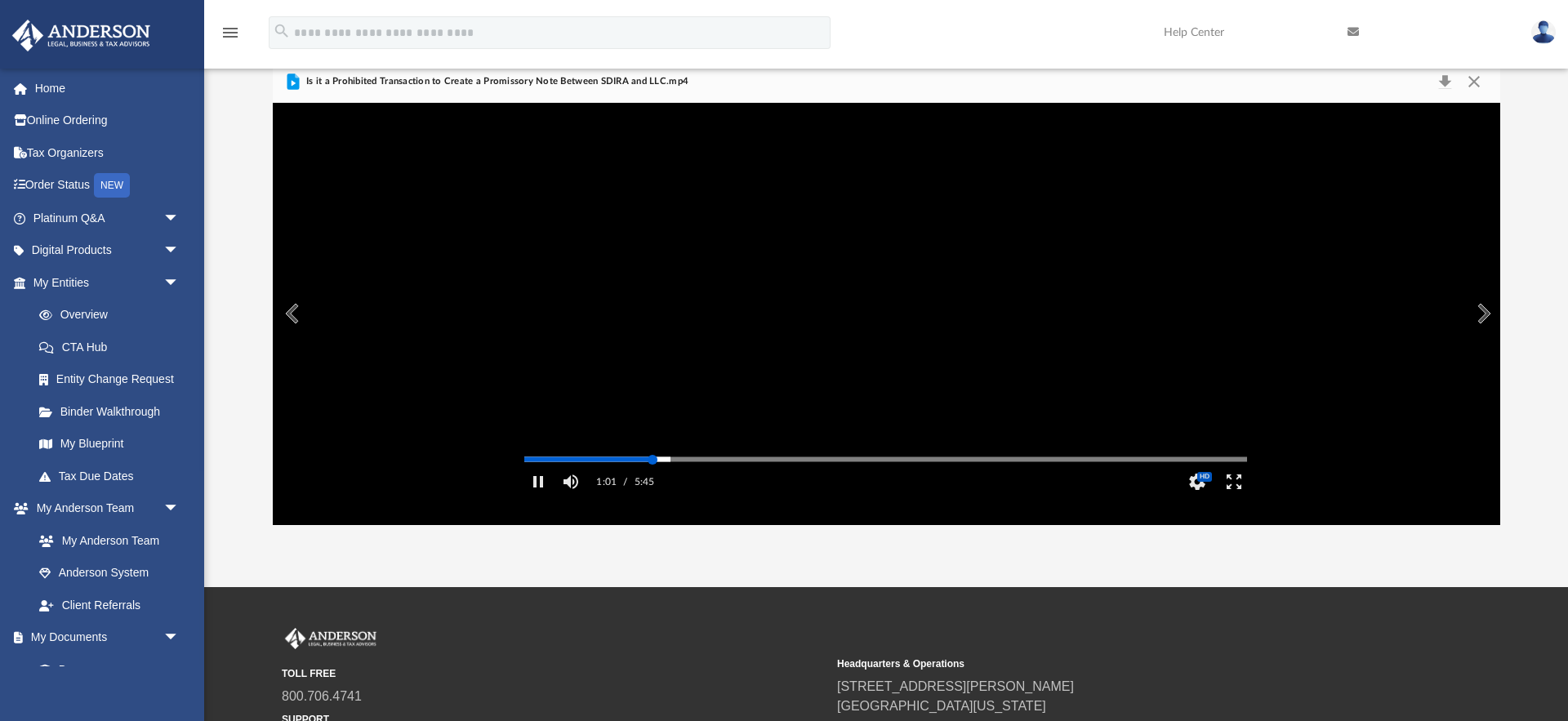
click at [652, 460] on div "Media Slider" at bounding box center [885, 459] width 723 height 3
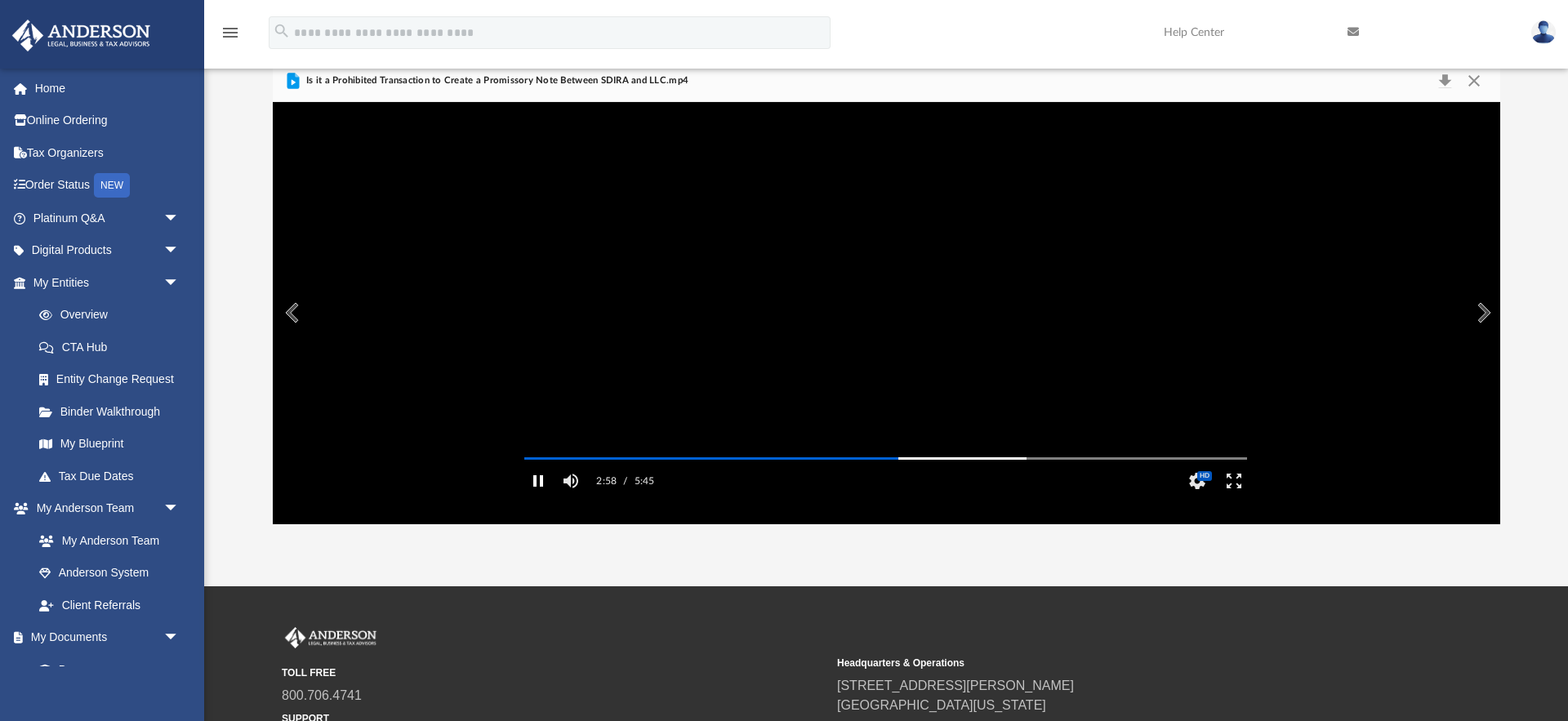
click at [538, 498] on button "Pause" at bounding box center [537, 481] width 36 height 33
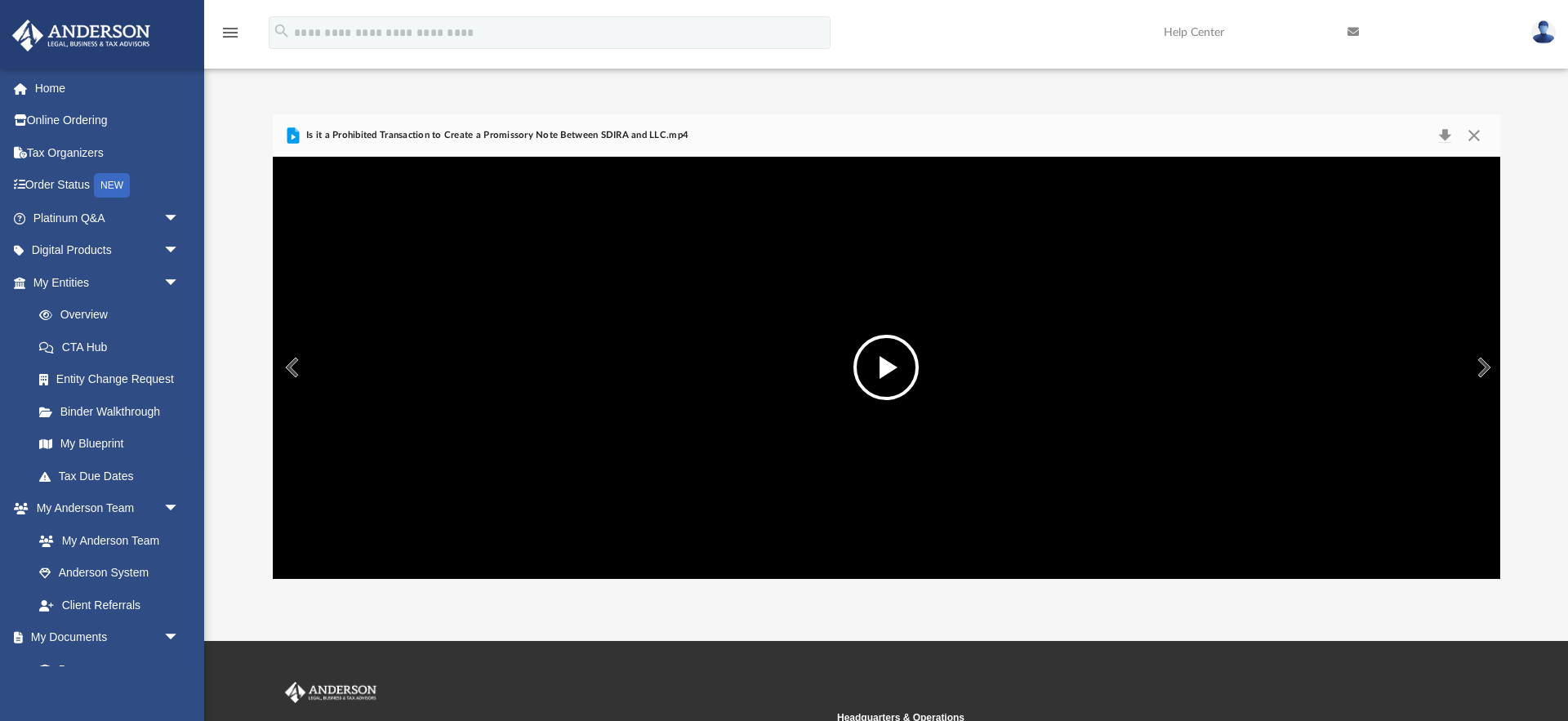
click at [297, 370] on button "Preview" at bounding box center [291, 367] width 36 height 46
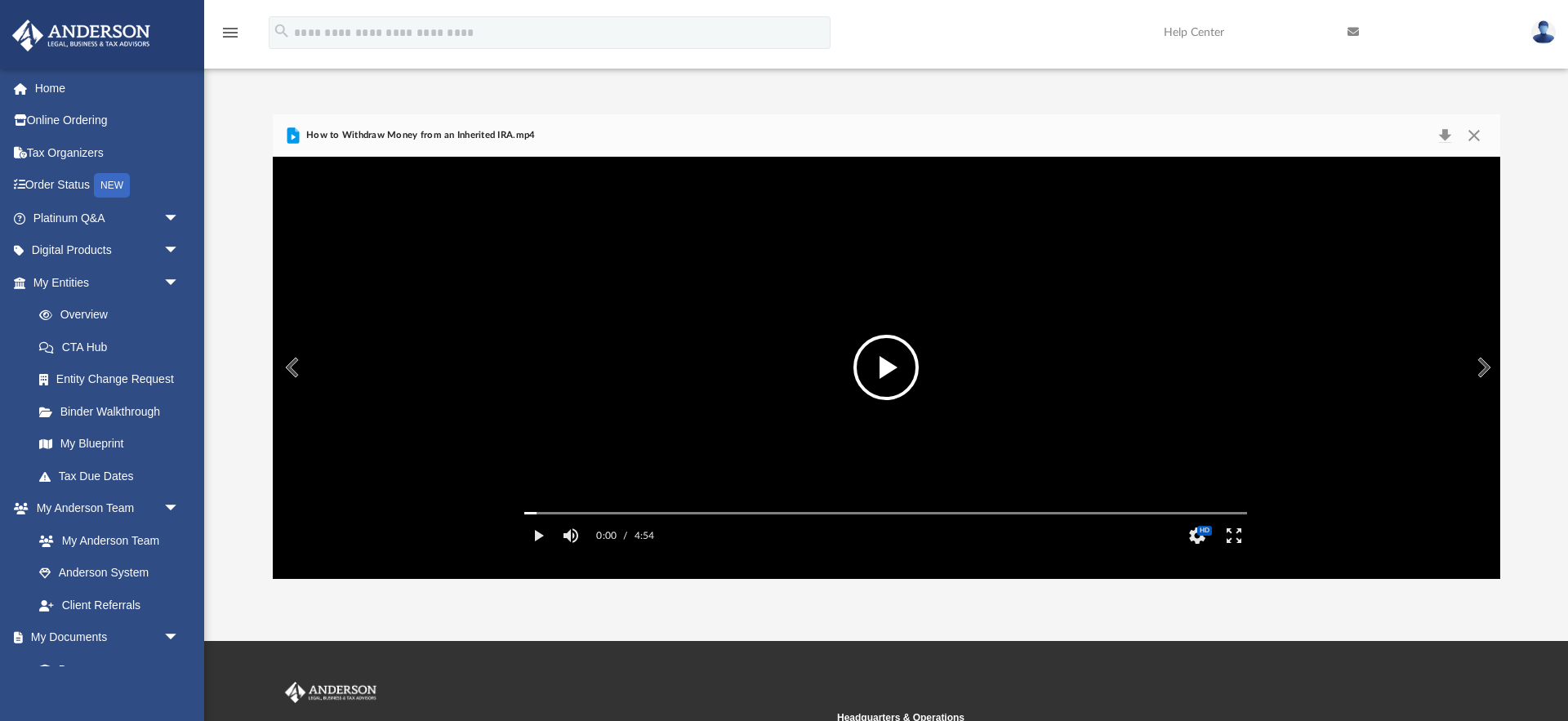
click at [297, 370] on button "Preview" at bounding box center [291, 367] width 36 height 46
drag, startPoint x: 874, startPoint y: 380, endPoint x: 857, endPoint y: 402, distance: 27.8
click at [873, 382] on button "File preview" at bounding box center [885, 367] width 65 height 65
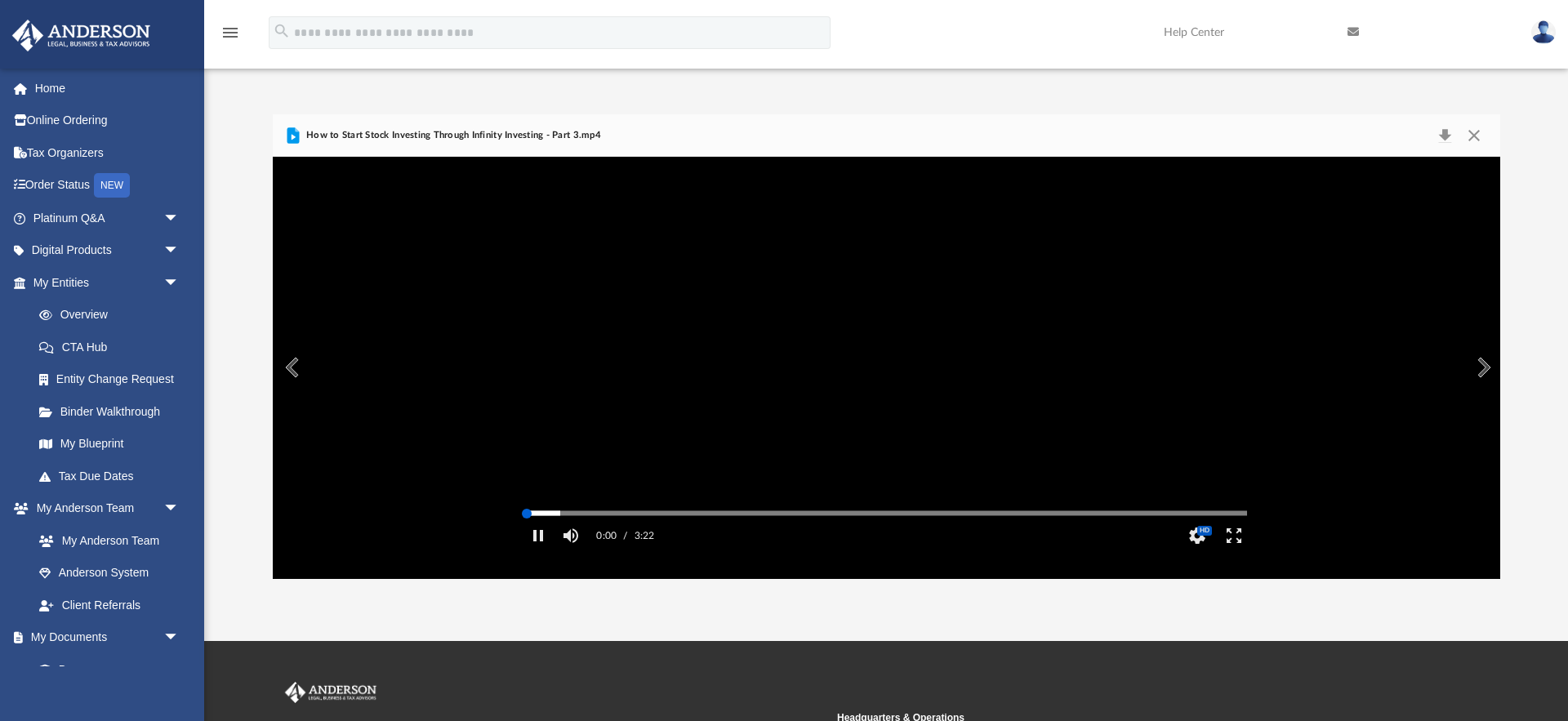
click at [699, 519] on div "Media Slider" at bounding box center [885, 512] width 749 height 13
click at [710, 536] on div "Autoplay Disabled Speed Normal Quality Auto Subtitles/CC Off Audio Autoplay Dis…" at bounding box center [886, 367] width 1227 height 422
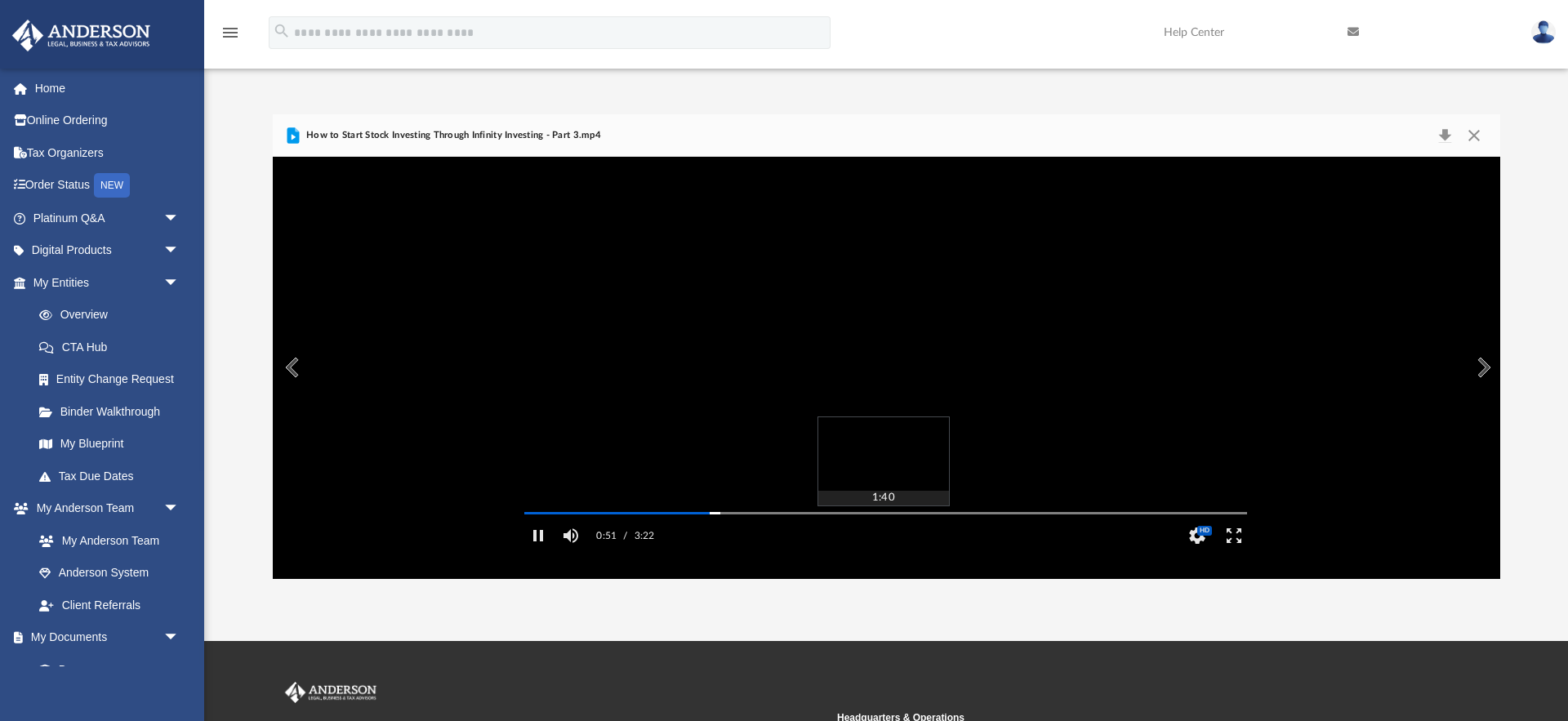
click at [884, 536] on div "Autoplay Disabled Speed Normal Quality Auto Subtitles/CC Off Audio Autoplay Dis…" at bounding box center [886, 367] width 1227 height 422
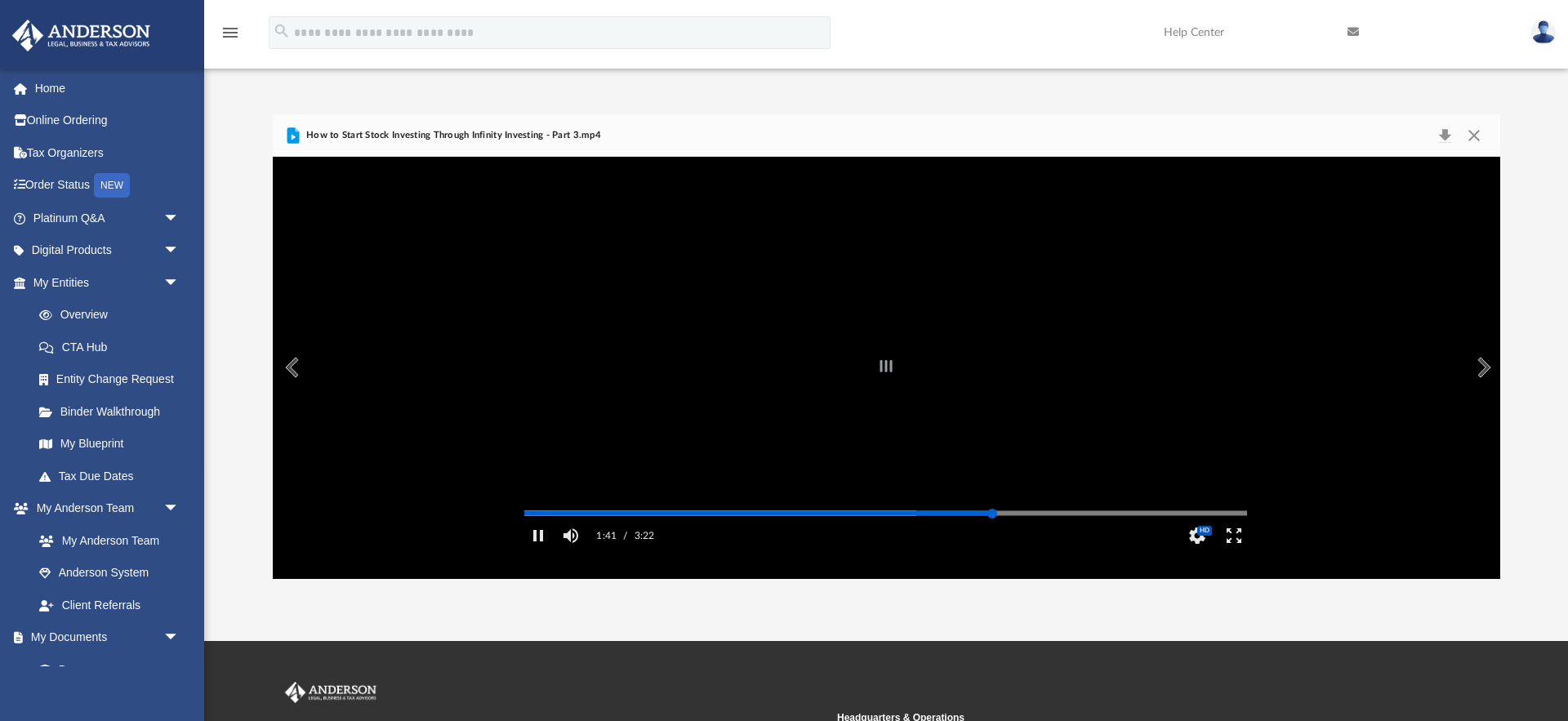
click at [993, 535] on div "Autoplay Disabled Speed Normal Quality Auto Subtitles/CC Off Audio Autoplay Dis…" at bounding box center [886, 367] width 1227 height 422
click at [1093, 532] on div "Autoplay Disabled Speed Normal Quality Auto Subtitles/CC Off Audio Autoplay Dis…" at bounding box center [886, 367] width 1227 height 422
click at [1153, 534] on div "Autoplay Disabled Speed Normal Quality Auto Subtitles/CC Off Audio Autoplay Dis…" at bounding box center [886, 367] width 1227 height 422
click at [1195, 533] on div "Autoplay Disabled Speed Normal Quality Auto Subtitles/CC Off Audio Autoplay Dis…" at bounding box center [886, 367] width 1227 height 422
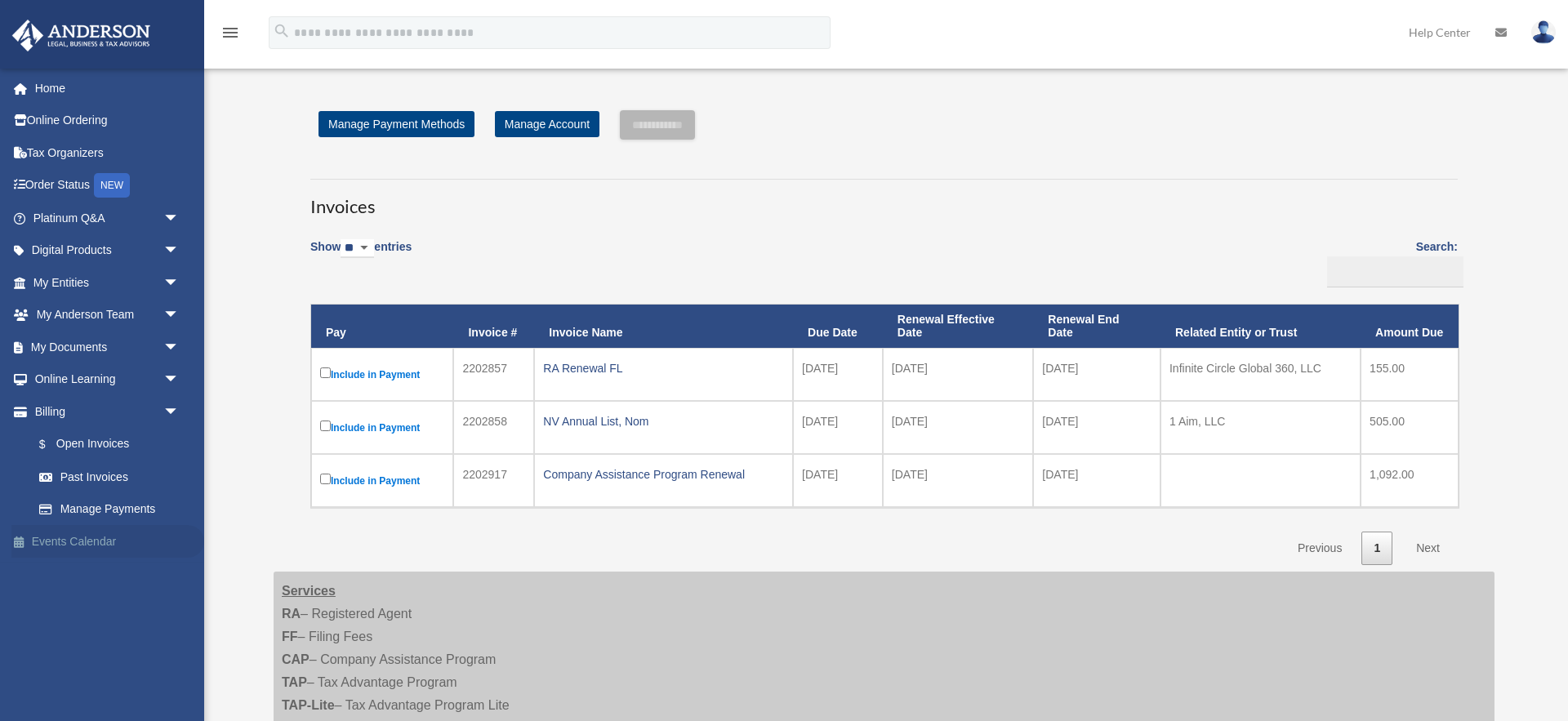
scroll to position [415, 0]
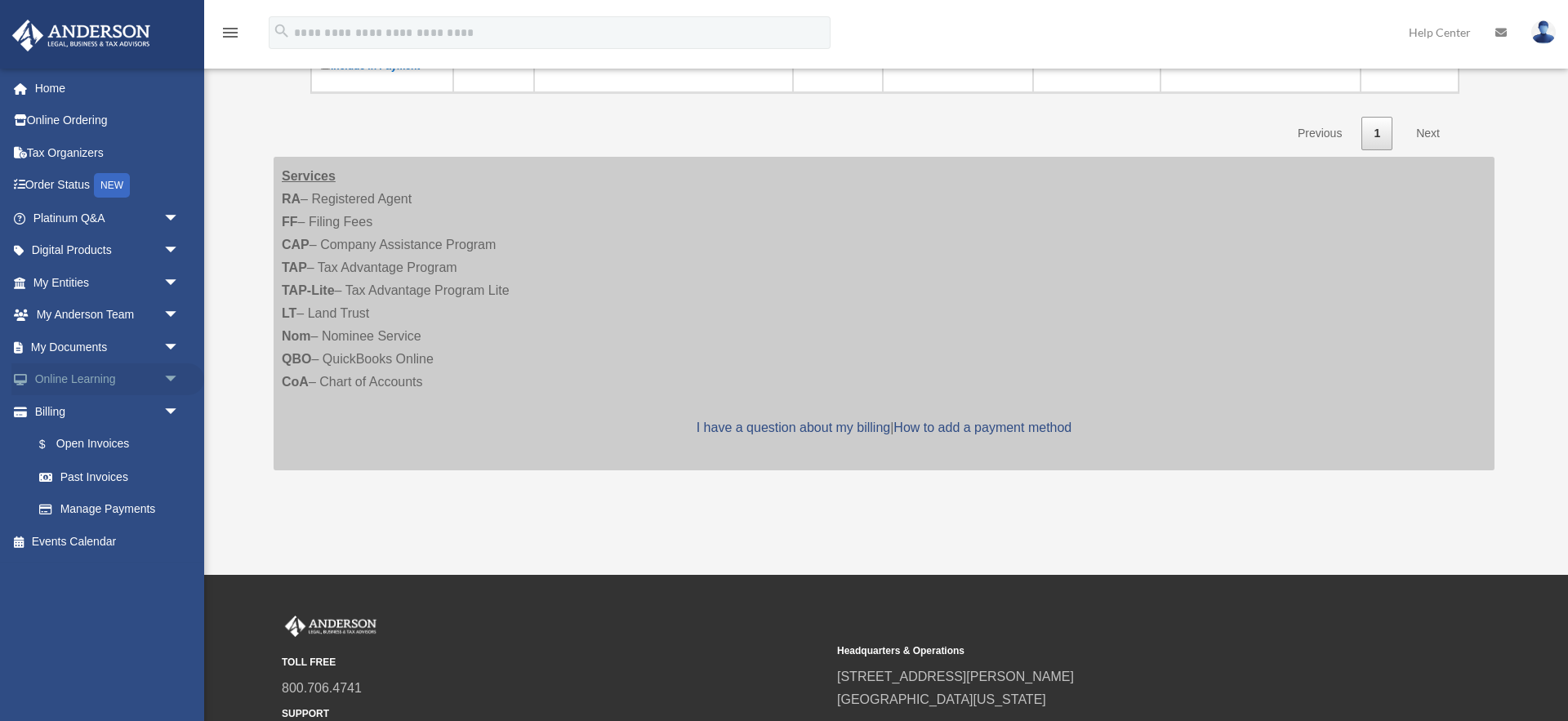
click at [166, 377] on span "arrow_drop_down" at bounding box center [180, 380] width 33 height 34
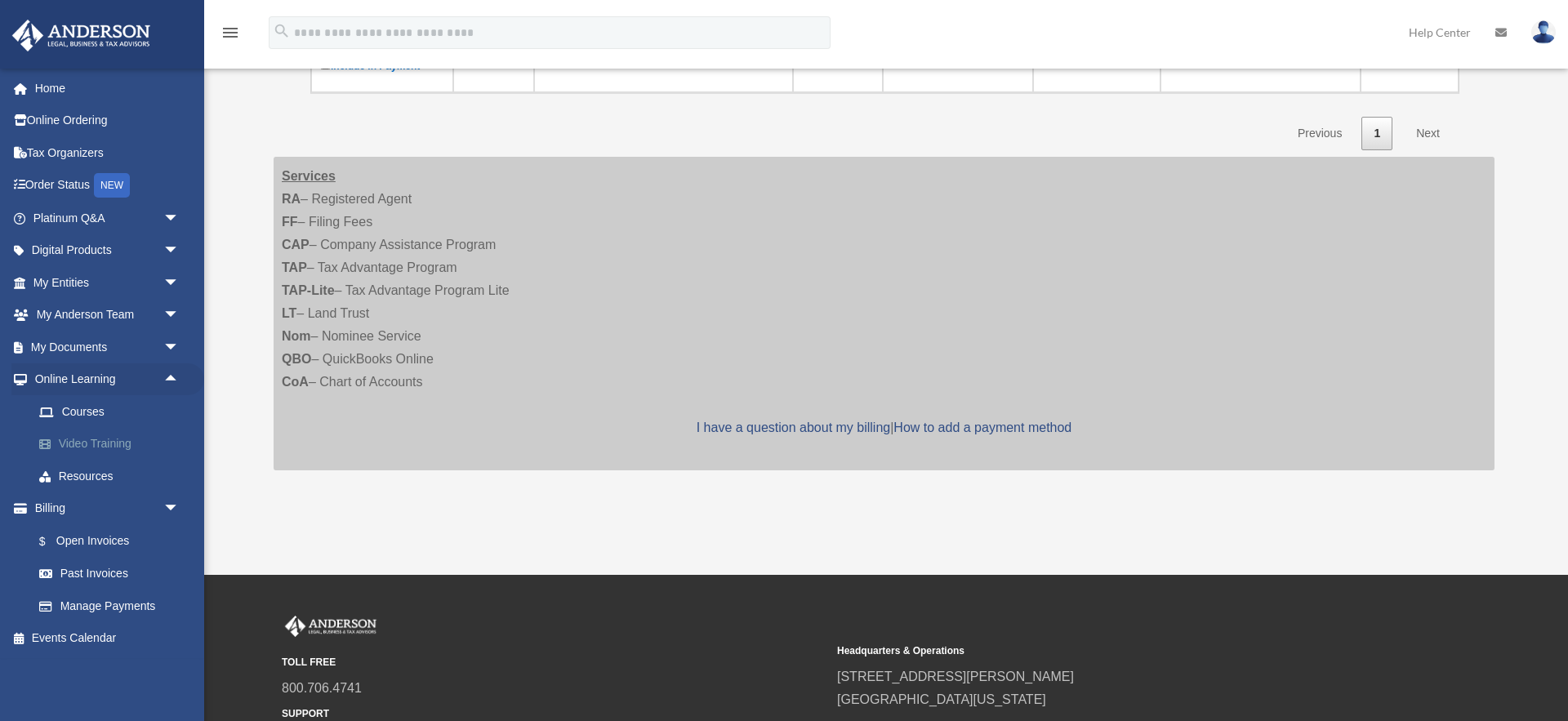
click at [119, 441] on link "Video Training" at bounding box center [112, 444] width 181 height 33
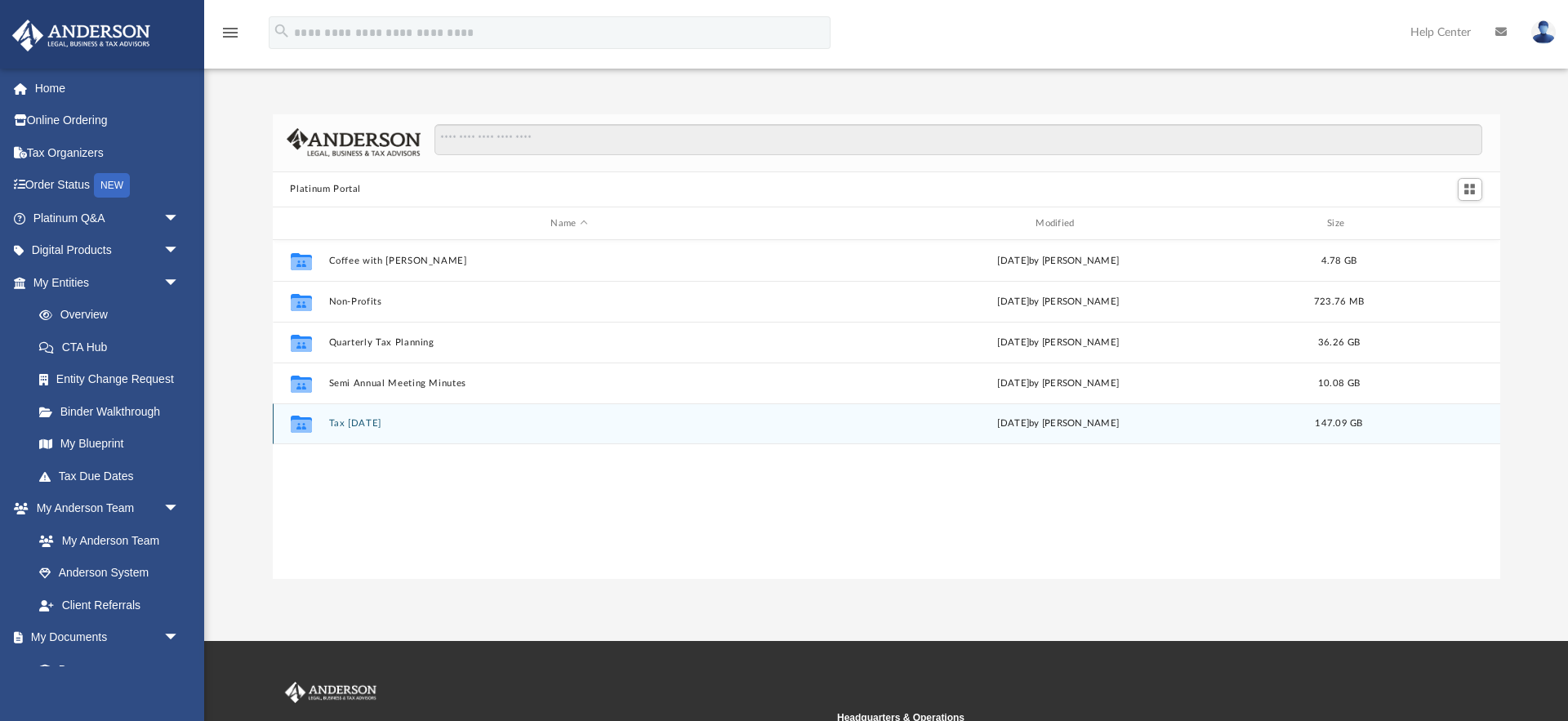
scroll to position [371, 1227]
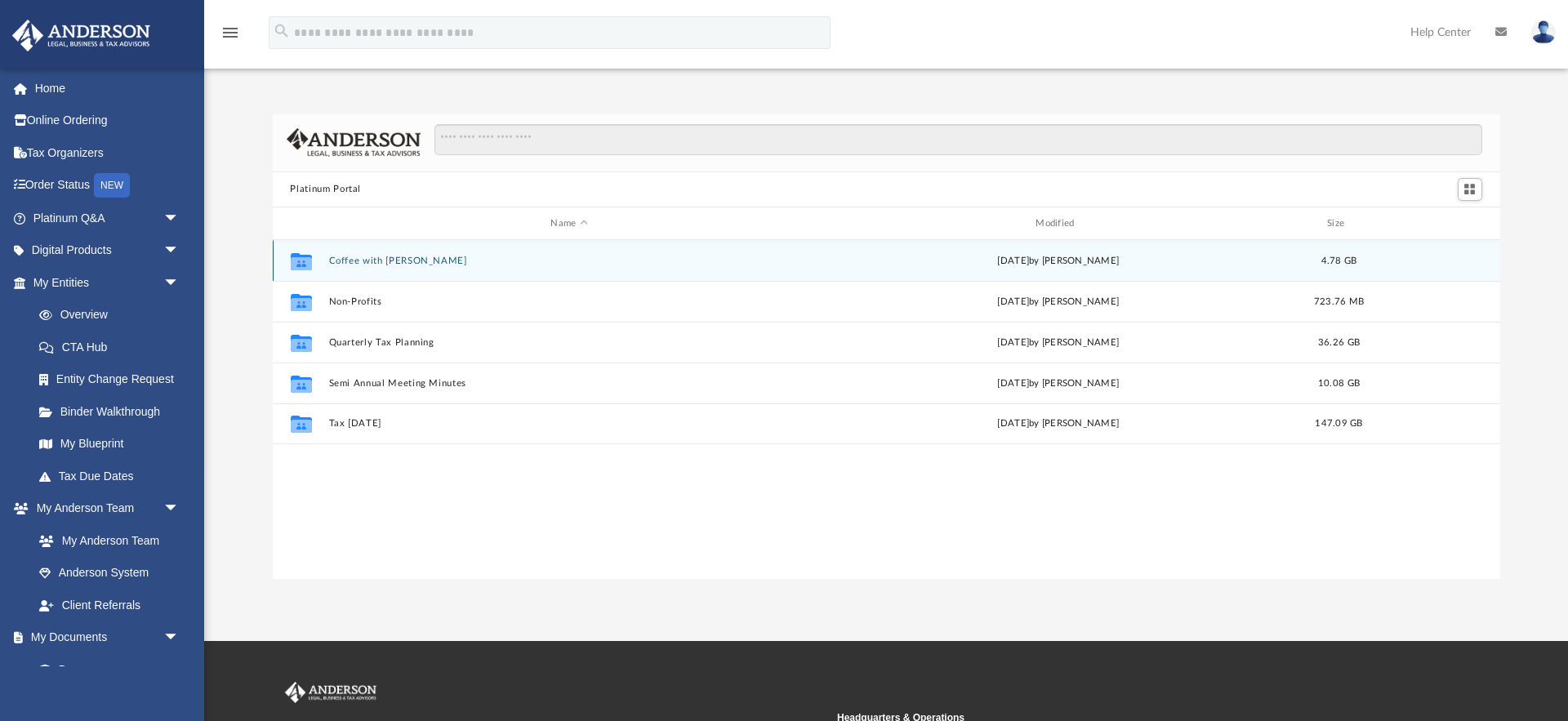
click at [345, 255] on button "Coffee with [PERSON_NAME]" at bounding box center [569, 261] width 482 height 10
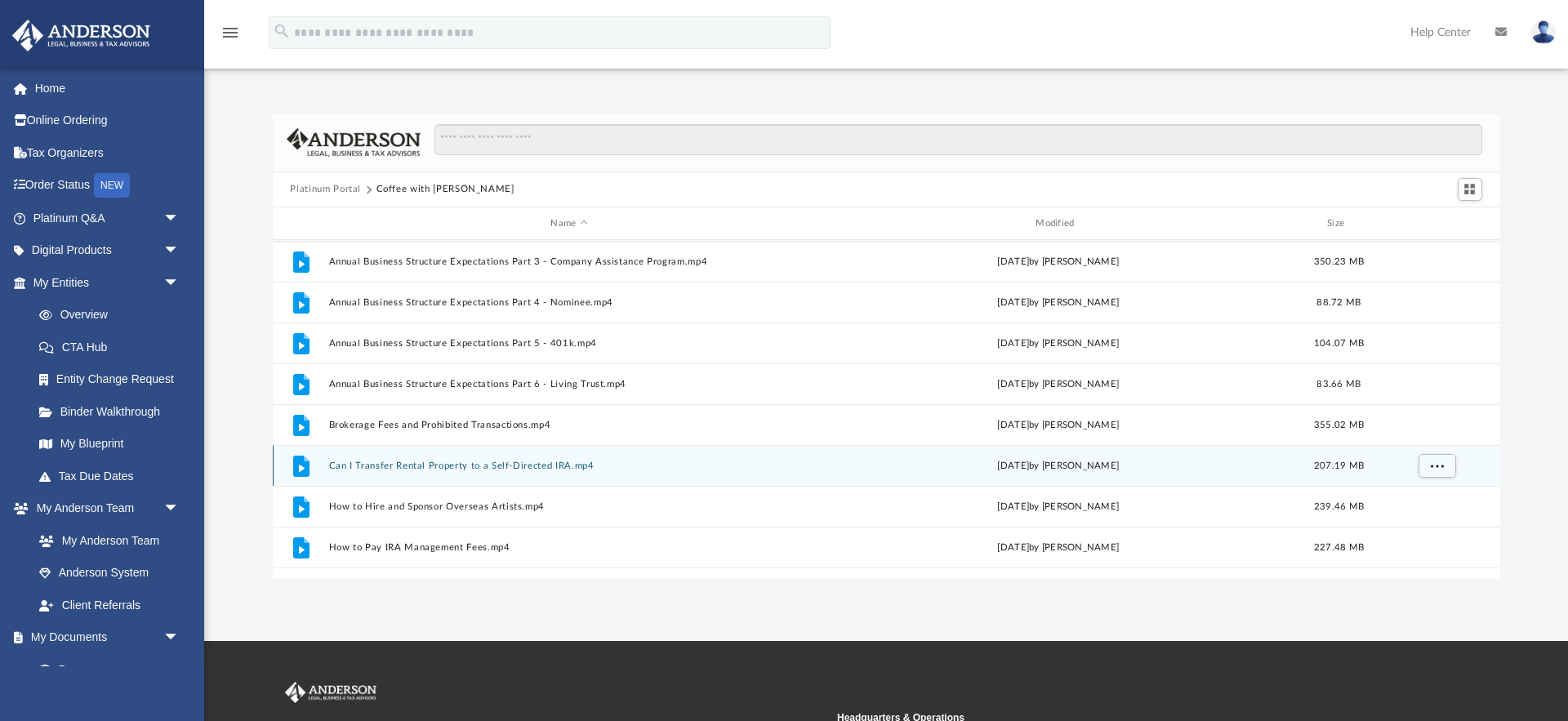
scroll to position [41, 0]
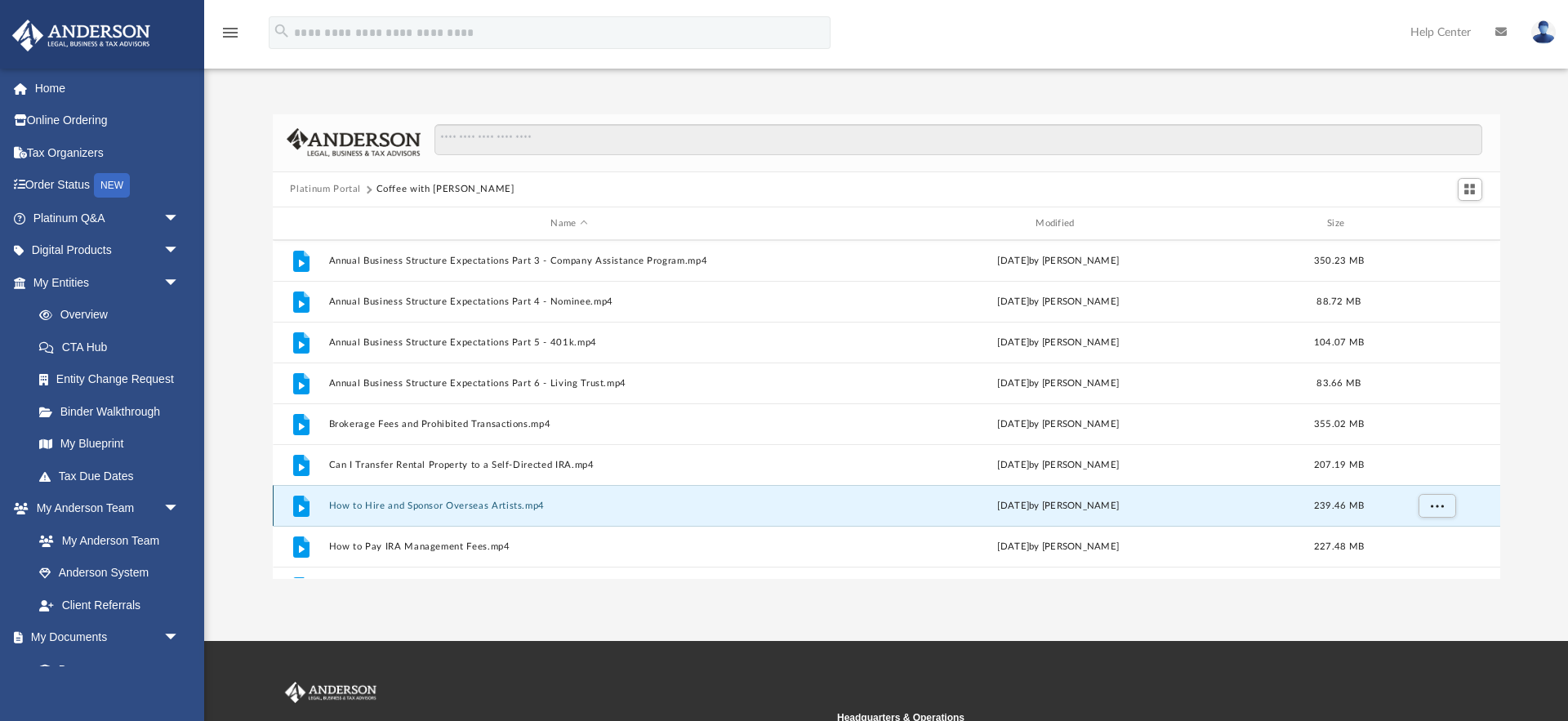
click at [440, 507] on button "How to Hire and Sponsor Overseas Artists.mp4" at bounding box center [569, 505] width 482 height 10
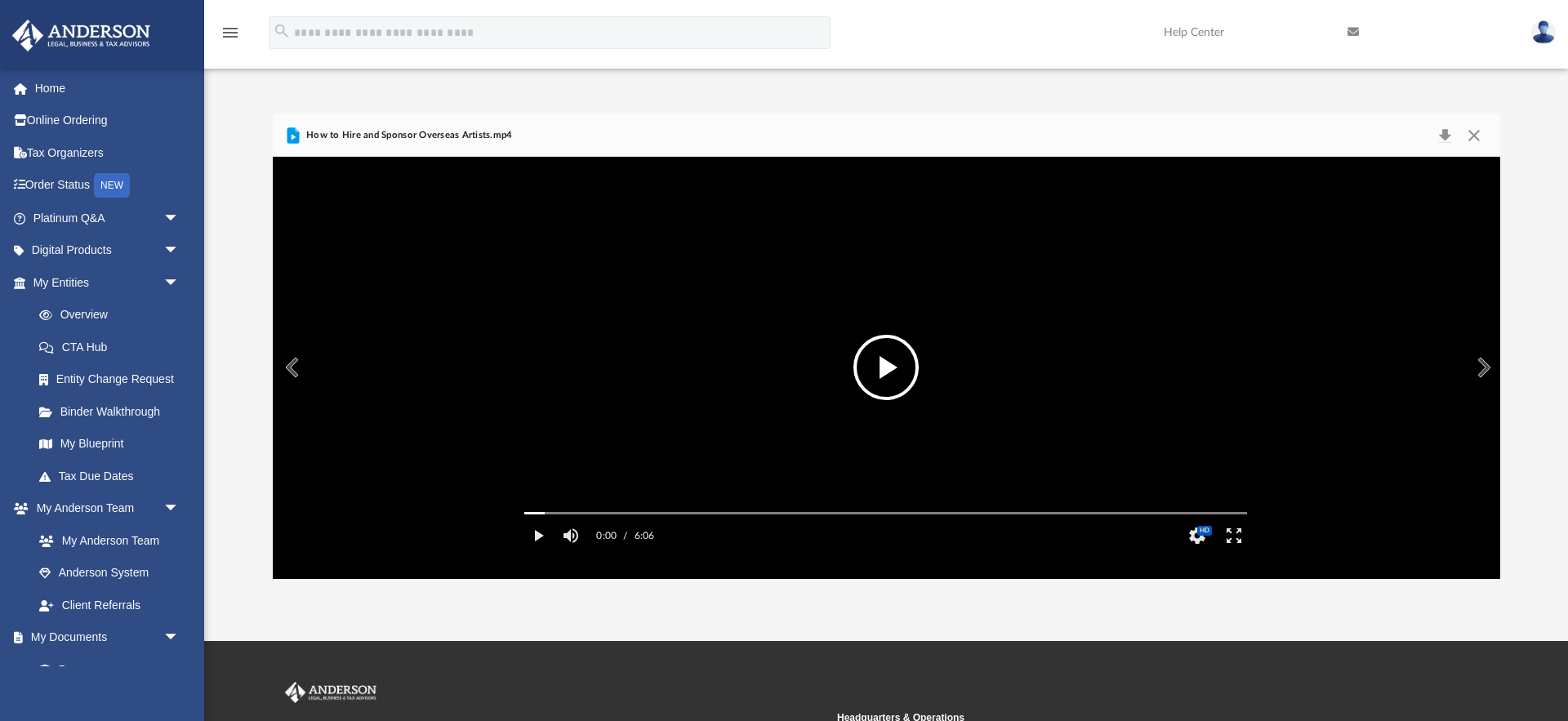
click at [878, 372] on button "File preview" at bounding box center [885, 367] width 65 height 65
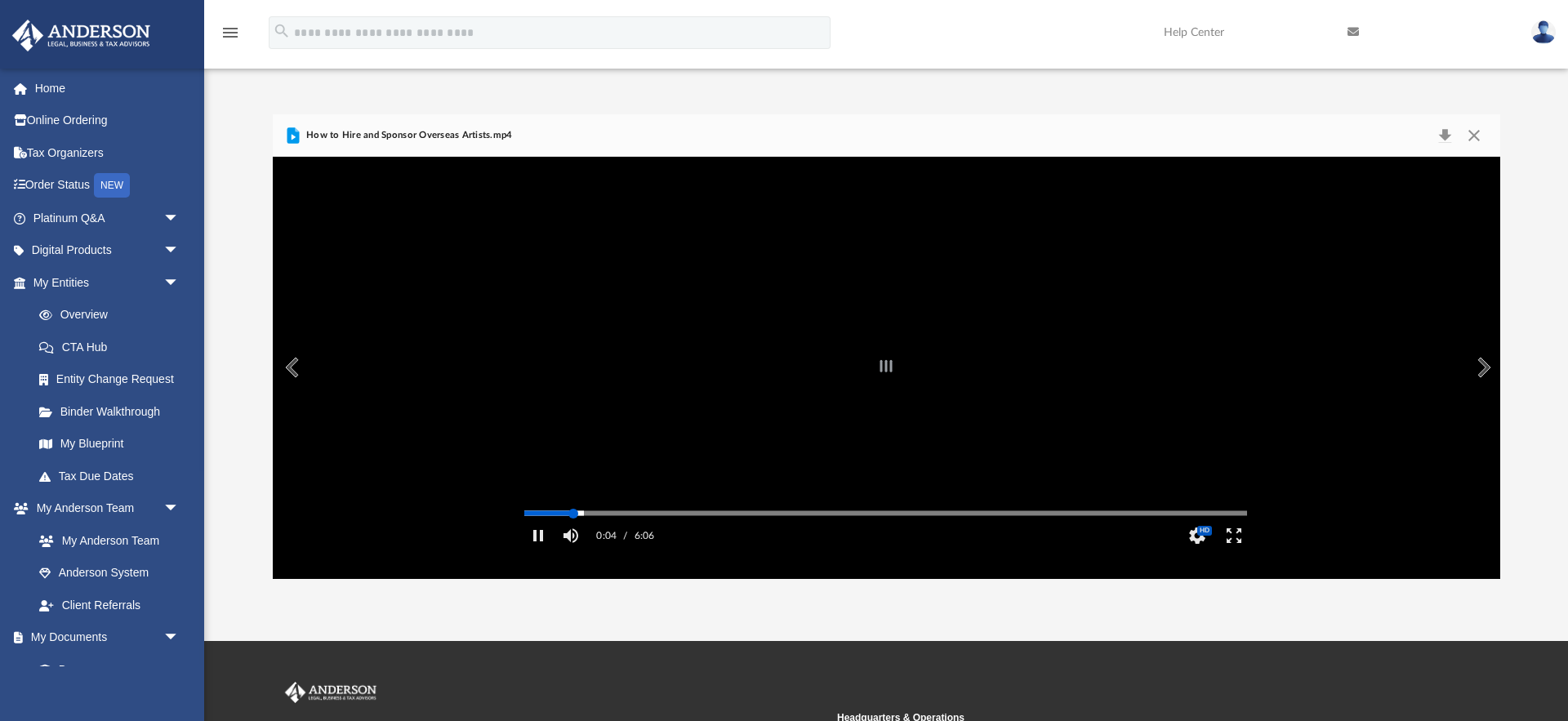
click at [573, 514] on div "Media Slider" at bounding box center [885, 513] width 723 height 3
click at [711, 535] on div "Autoplay Disabled Speed Normal Quality Auto Subtitles/CC Off Audio Autoplay Dis…" at bounding box center [886, 367] width 1227 height 422
click at [735, 533] on div "Autoplay Disabled Speed Normal Quality Auto Subtitles/CC Off Audio Autoplay Dis…" at bounding box center [886, 367] width 1227 height 422
drag, startPoint x: 757, startPoint y: 533, endPoint x: 773, endPoint y: 533, distance: 16.0
click at [757, 533] on div "Autoplay Disabled Speed Normal Quality Auto Subtitles/CC Off Audio Autoplay Dis…" at bounding box center [886, 367] width 1227 height 422
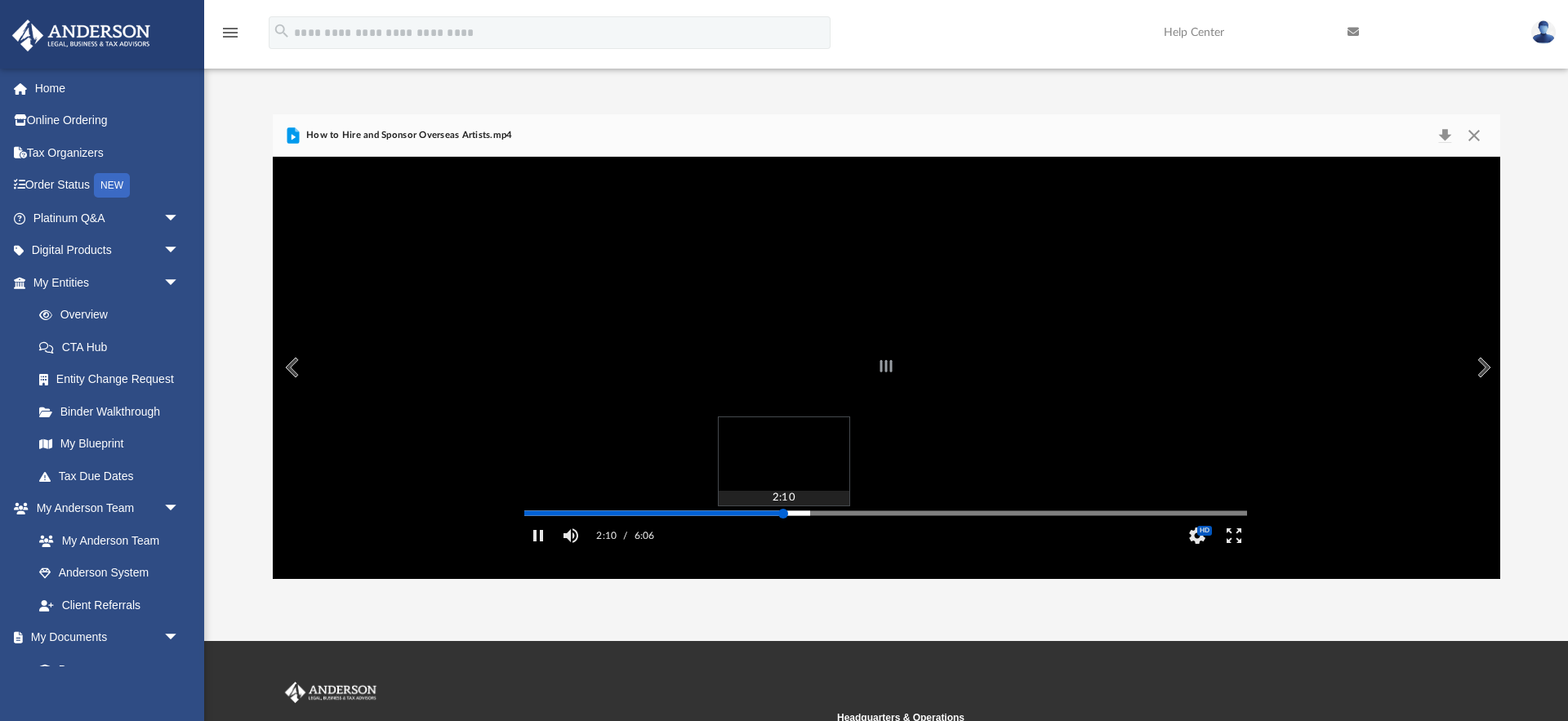
click at [783, 514] on div "Media Slider" at bounding box center [885, 513] width 723 height 3
drag, startPoint x: 806, startPoint y: 533, endPoint x: 827, endPoint y: 533, distance: 21.0
click at [806, 533] on div "Autoplay Disabled Speed Normal Quality Auto Subtitles/CC Off Audio Autoplay Dis…" at bounding box center [886, 367] width 1227 height 422
drag, startPoint x: 828, startPoint y: 533, endPoint x: 850, endPoint y: 533, distance: 22.0
click at [829, 533] on div "Autoplay Disabled Speed Normal Quality Auto Subtitles/CC Off Audio Autoplay Dis…" at bounding box center [886, 367] width 1227 height 422
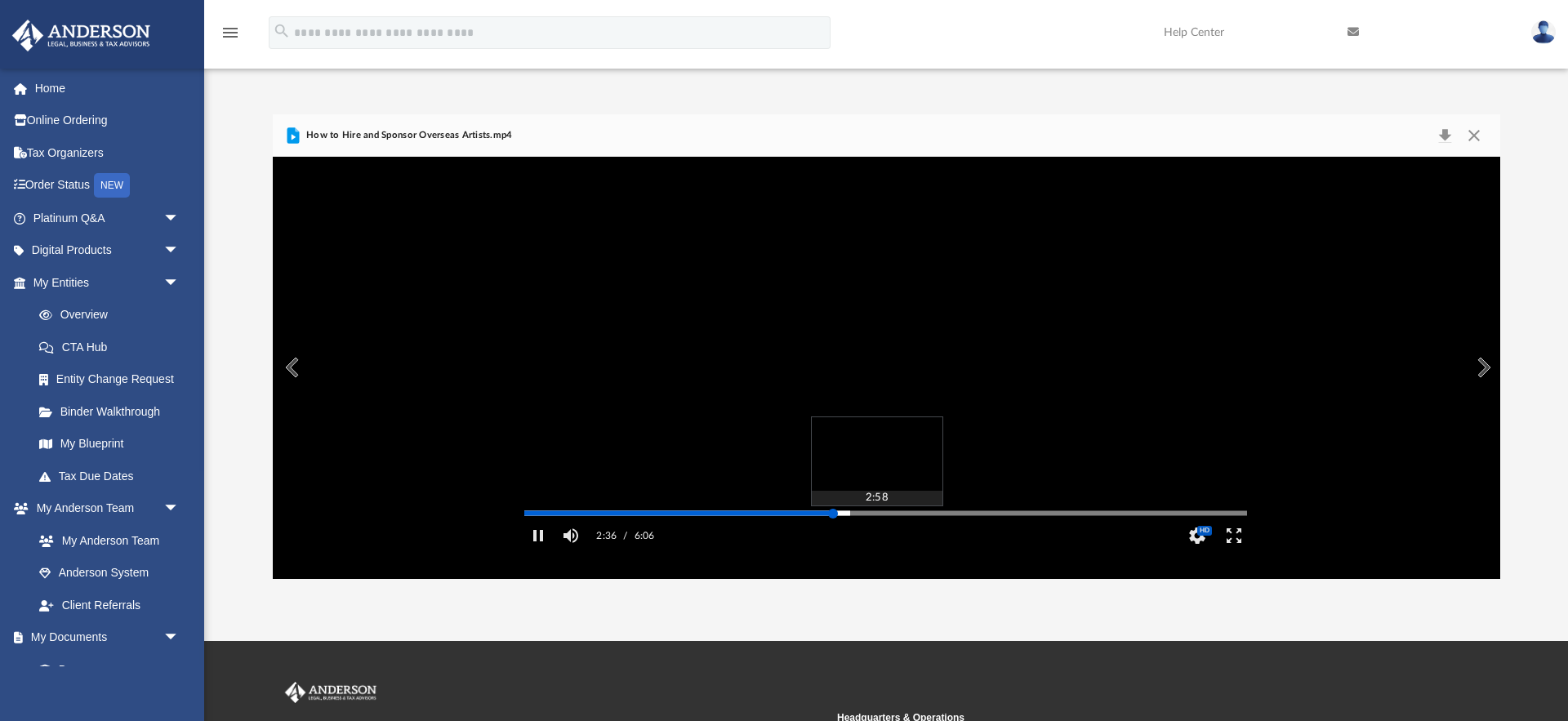
click at [877, 533] on div "Autoplay Disabled Speed Normal Quality Auto Subtitles/CC Off Audio Autoplay Dis…" at bounding box center [886, 367] width 1227 height 422
click at [952, 536] on div "Autoplay Disabled Speed Normal Quality Auto Subtitles/CC Off Audio Autoplay Dis…" at bounding box center [886, 367] width 1227 height 422
click at [1032, 535] on div "Autoplay Disabled Speed Normal Quality Auto Subtitles/CC Off Audio Autoplay Dis…" at bounding box center [886, 367] width 1227 height 422
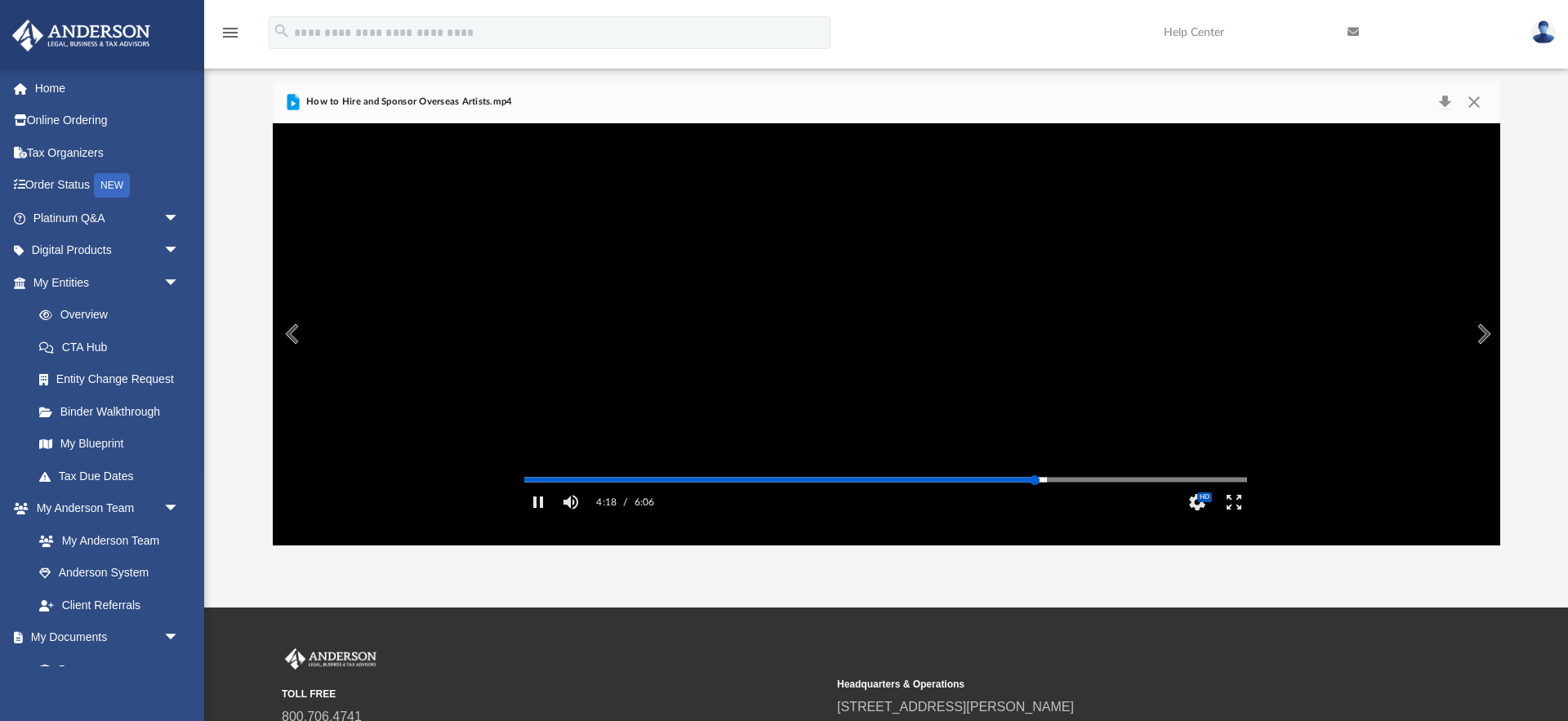
scroll to position [0, 0]
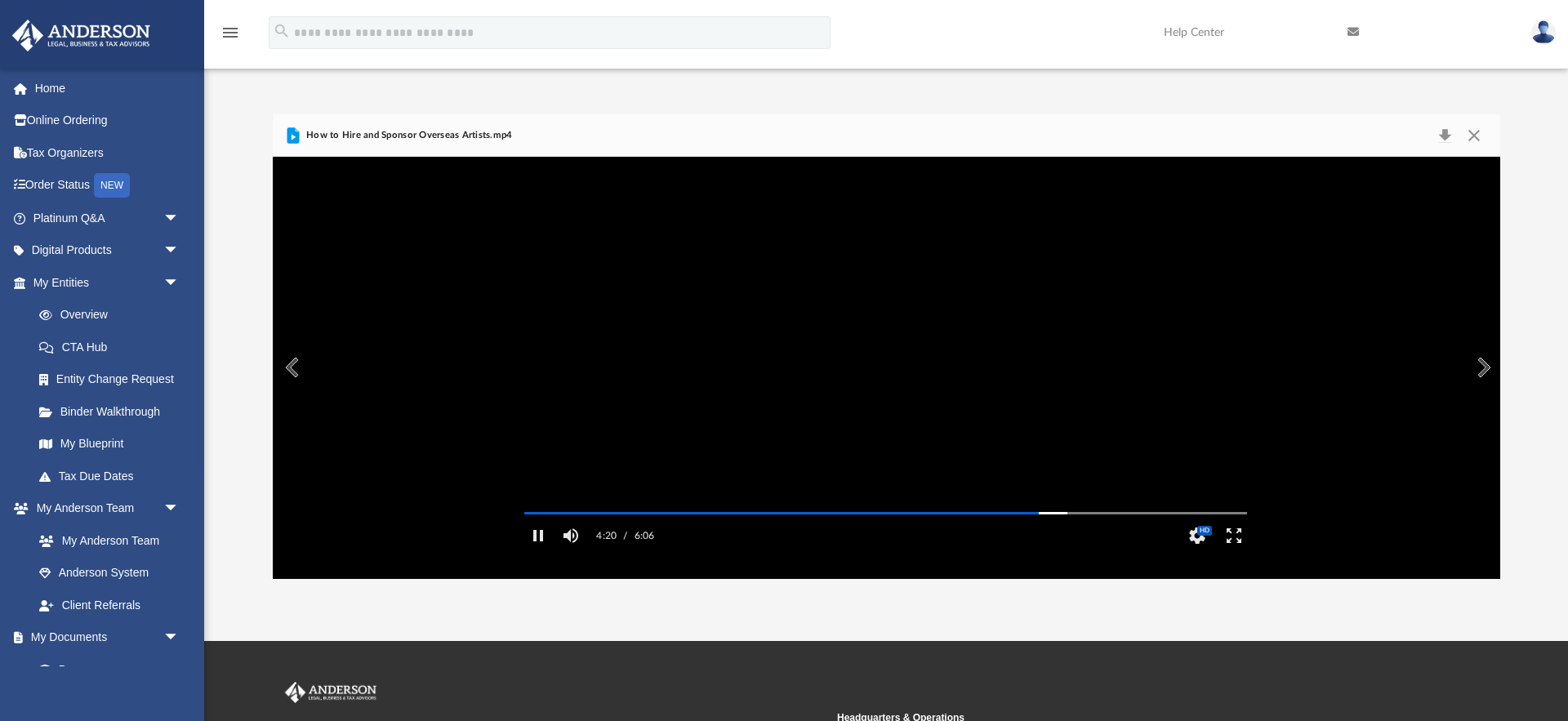
click at [287, 365] on button "Preview" at bounding box center [291, 367] width 36 height 46
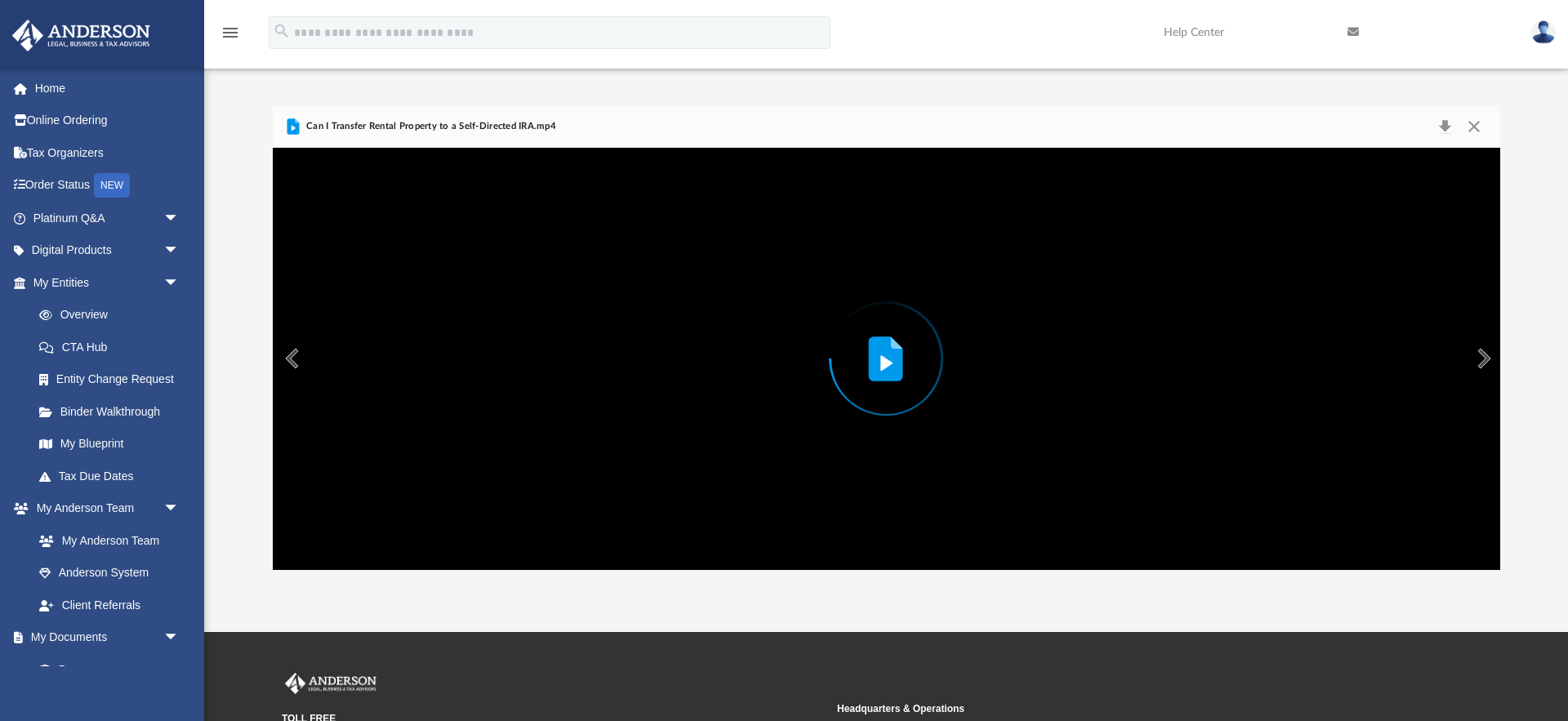
scroll to position [15, 0]
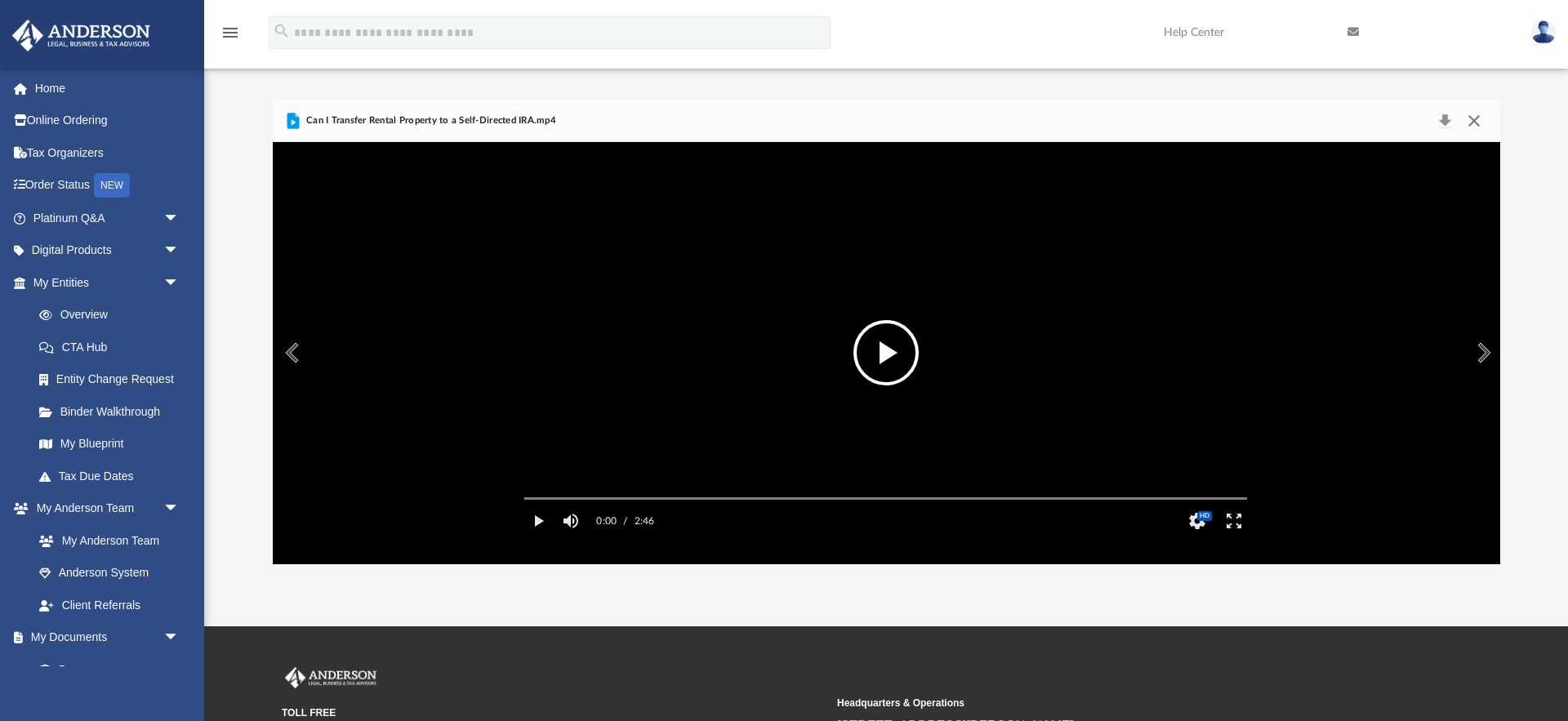
click at [1475, 123] on button "Close" at bounding box center [1474, 120] width 29 height 23
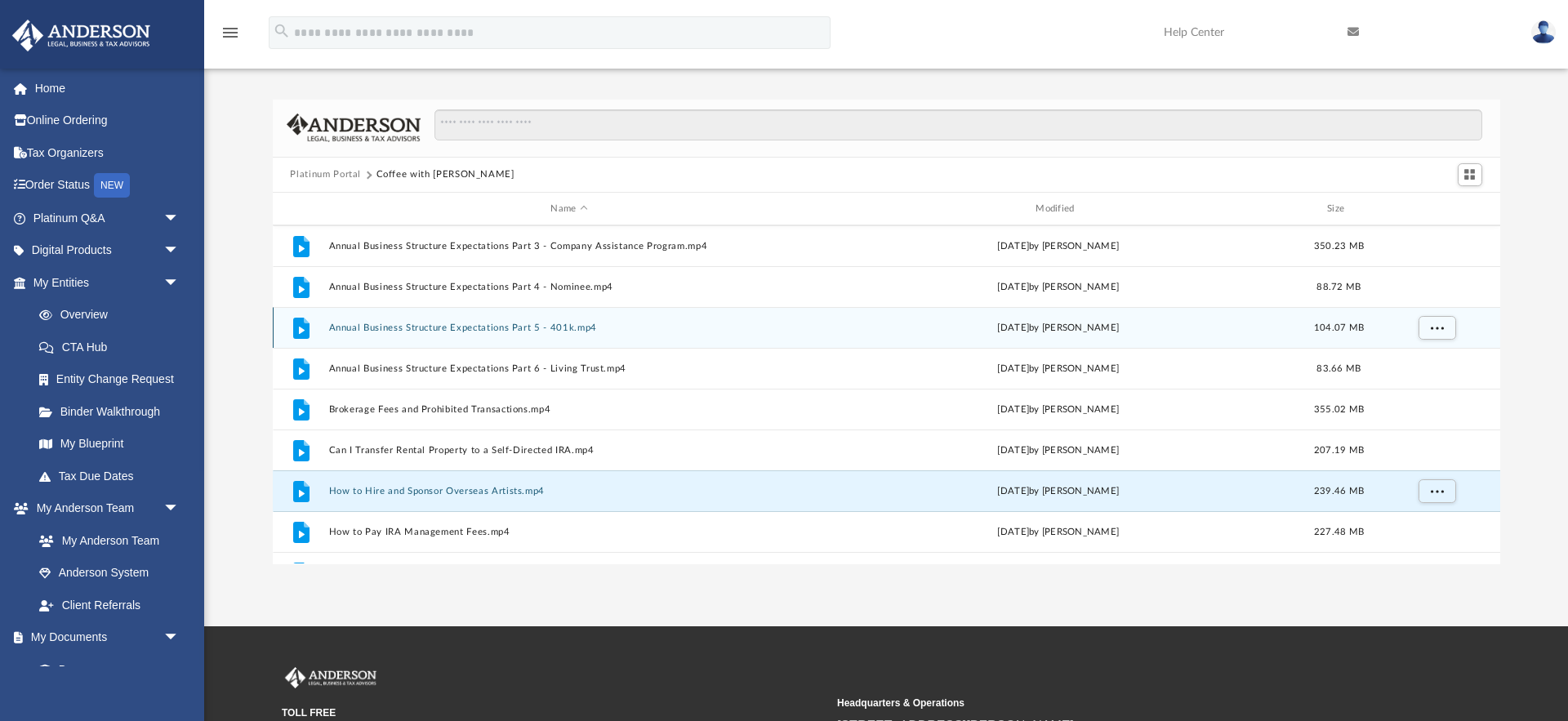
click at [460, 333] on div "File Annual Business Structure Expectations Part 5 - 401k.mp4 Wed Aug 16 2023 b…" at bounding box center [886, 327] width 1227 height 41
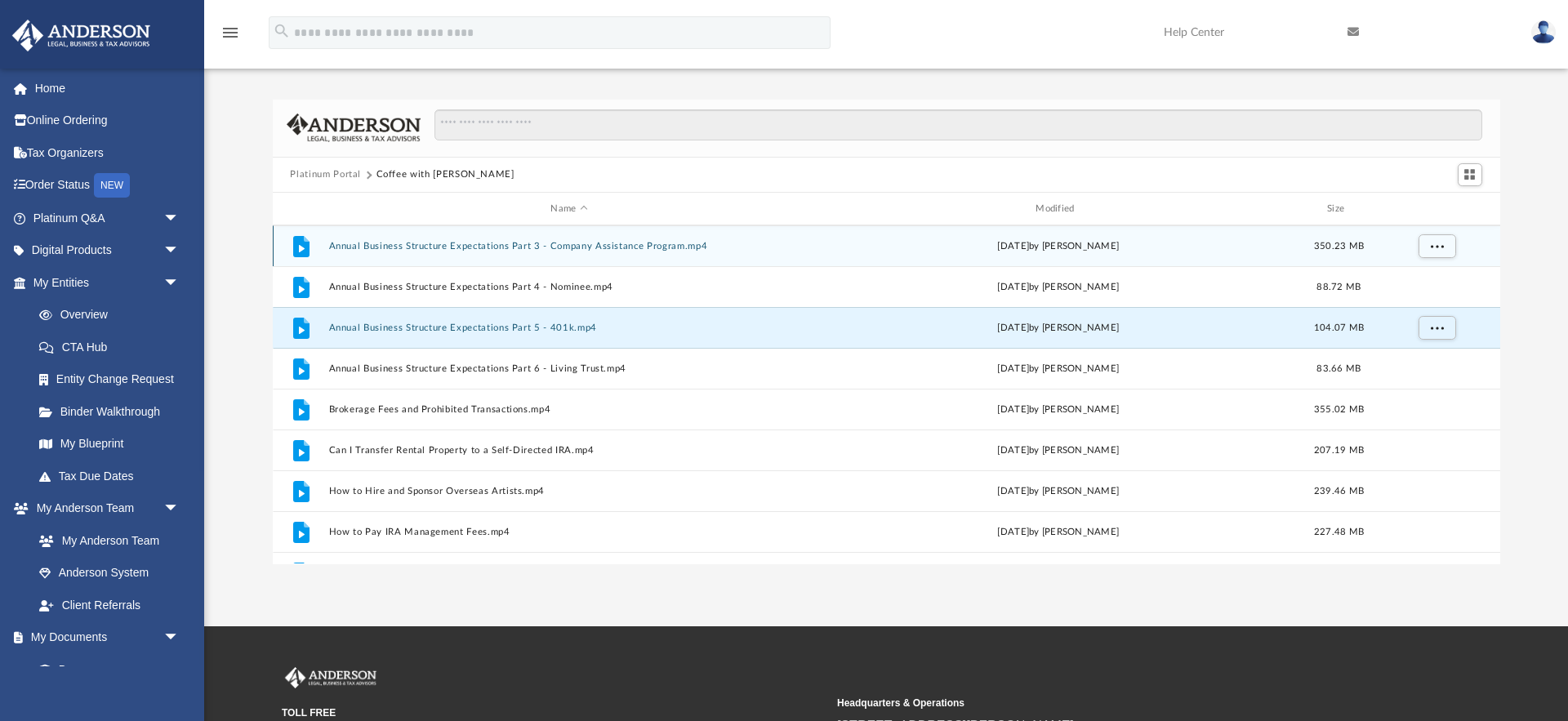
click at [460, 245] on button "Annual Business Structure Expectations Part 3 - Company Assistance Program.mp4" at bounding box center [569, 246] width 482 height 10
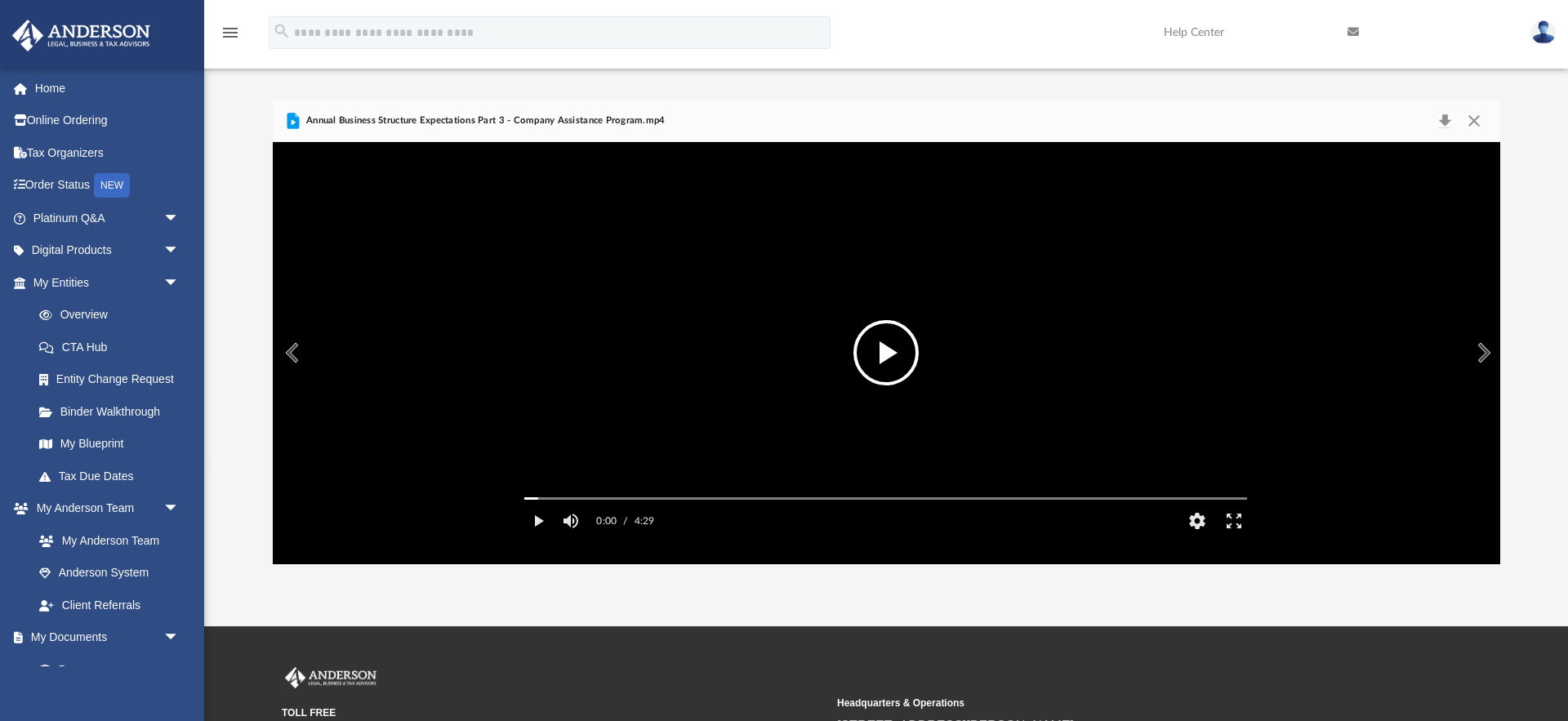
click at [877, 367] on button "File preview" at bounding box center [885, 352] width 65 height 65
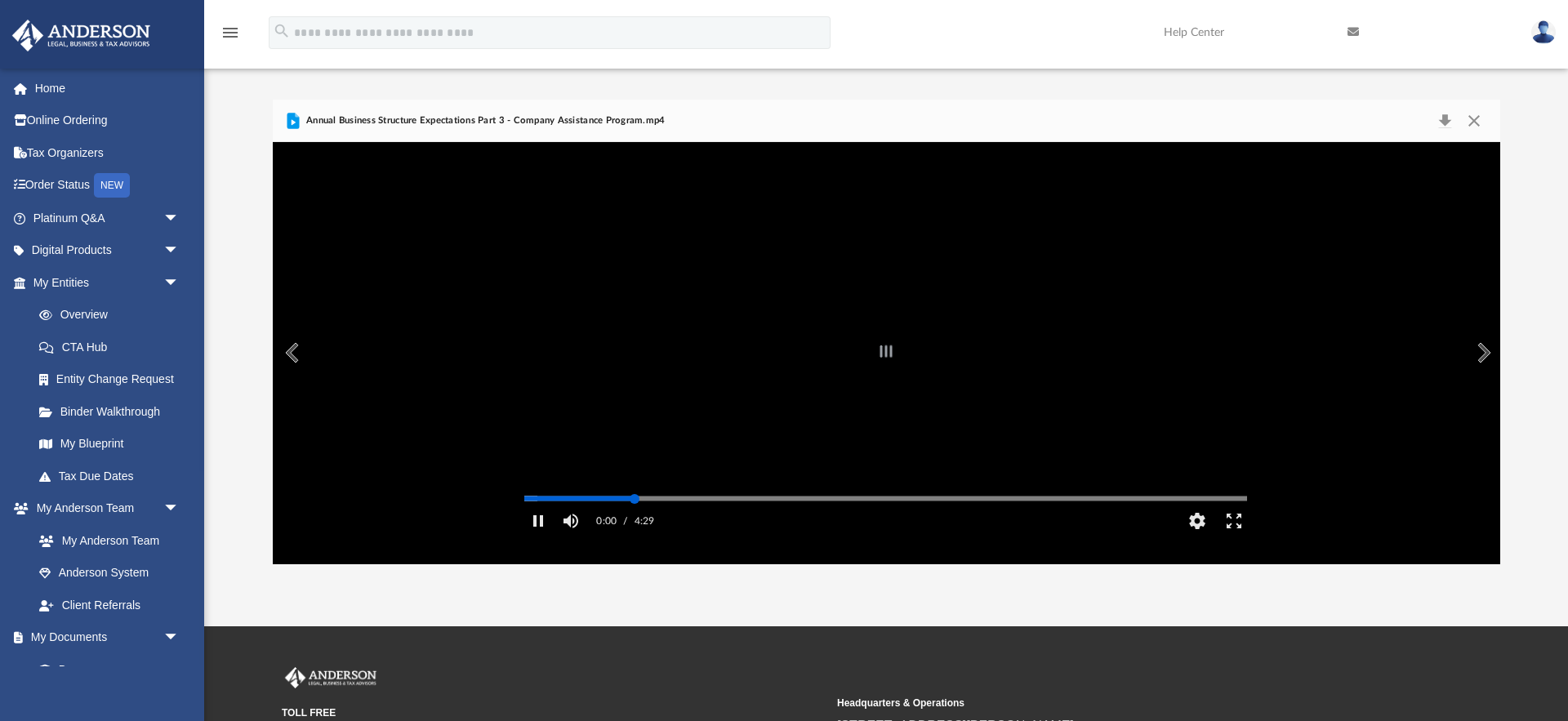
drag, startPoint x: 634, startPoint y: 518, endPoint x: 659, endPoint y: 517, distance: 25.0
click at [639, 518] on div "Autoplay Disabled Speed Normal Quality Auto Subtitles/CC Off Audio Autoplay Dis…" at bounding box center [886, 352] width 1227 height 422
click at [762, 520] on div "Autoplay Disabled Speed Normal Quality Auto Subtitles/CC Off Audio Autoplay Dis…" at bounding box center [886, 352] width 1227 height 422
click at [841, 520] on div "Autoplay Disabled Speed Normal Quality Auto Subtitles/CC Off Audio Autoplay Dis…" at bounding box center [886, 352] width 1227 height 422
click at [930, 520] on div "Autoplay Disabled Speed Normal Quality Auto Subtitles/CC Off Audio Autoplay Dis…" at bounding box center [886, 352] width 1227 height 422
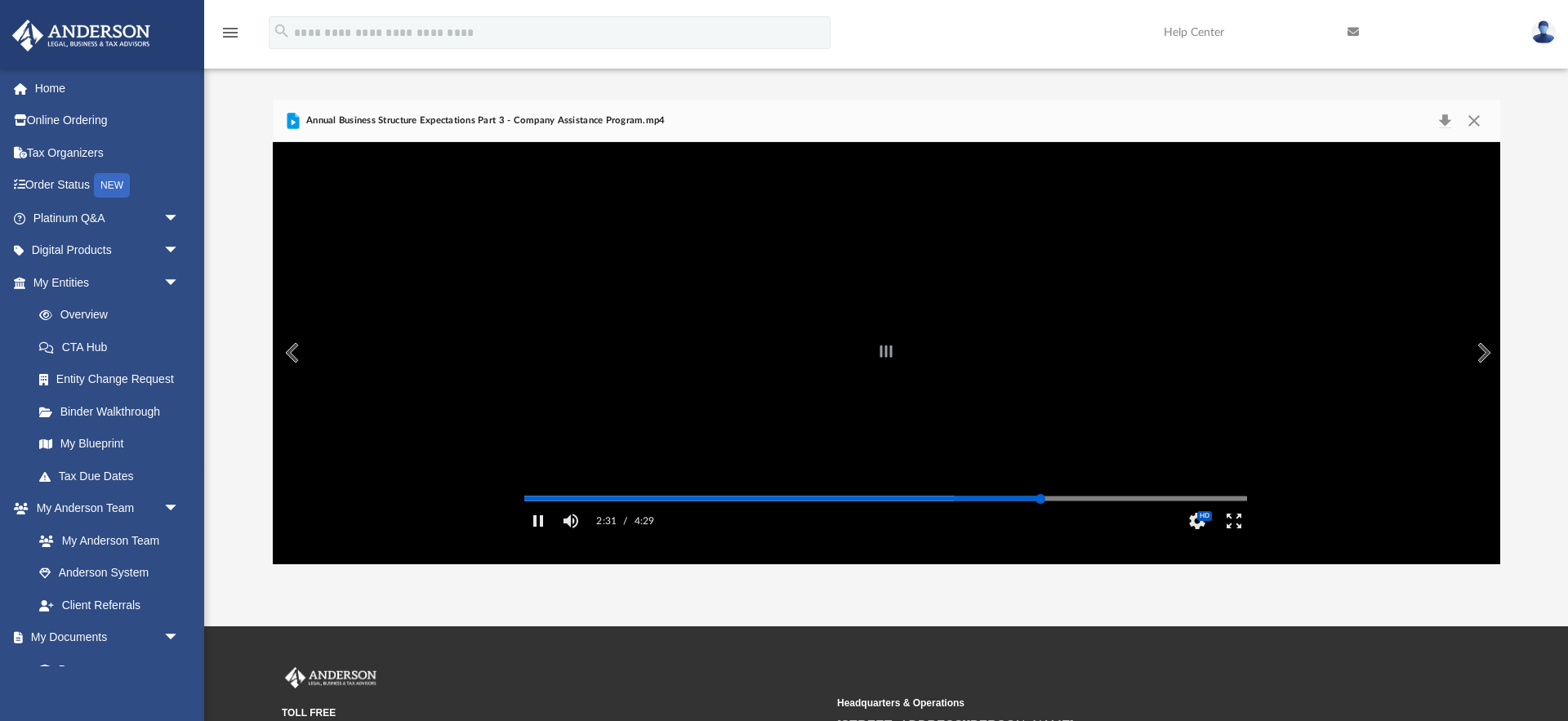
drag, startPoint x: 1040, startPoint y: 520, endPoint x: 1105, endPoint y: 519, distance: 65.0
click at [1040, 520] on div "Autoplay Disabled Speed Normal Quality Auto Subtitles/CC Off Audio Autoplay Dis…" at bounding box center [886, 352] width 1227 height 422
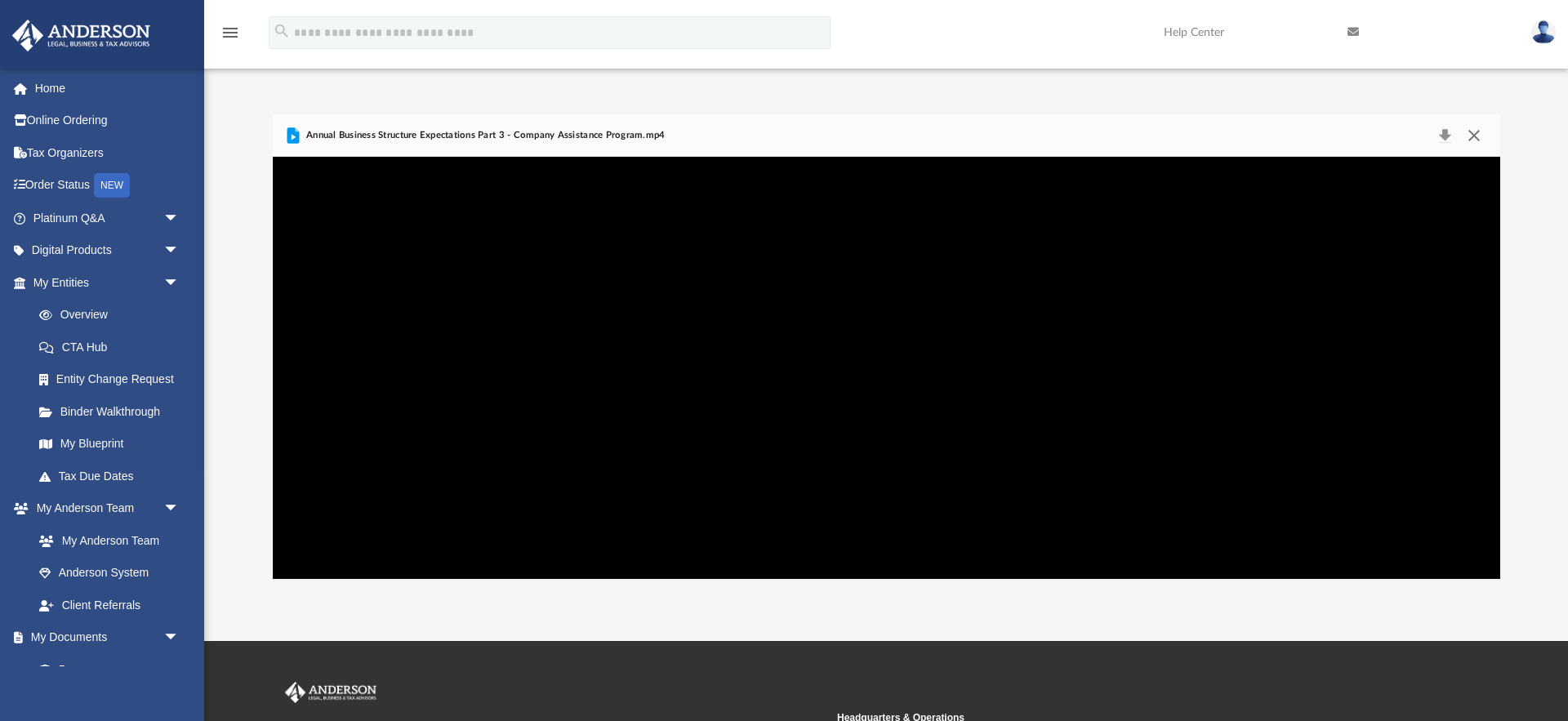
click at [1479, 138] on button "Close" at bounding box center [1474, 135] width 29 height 23
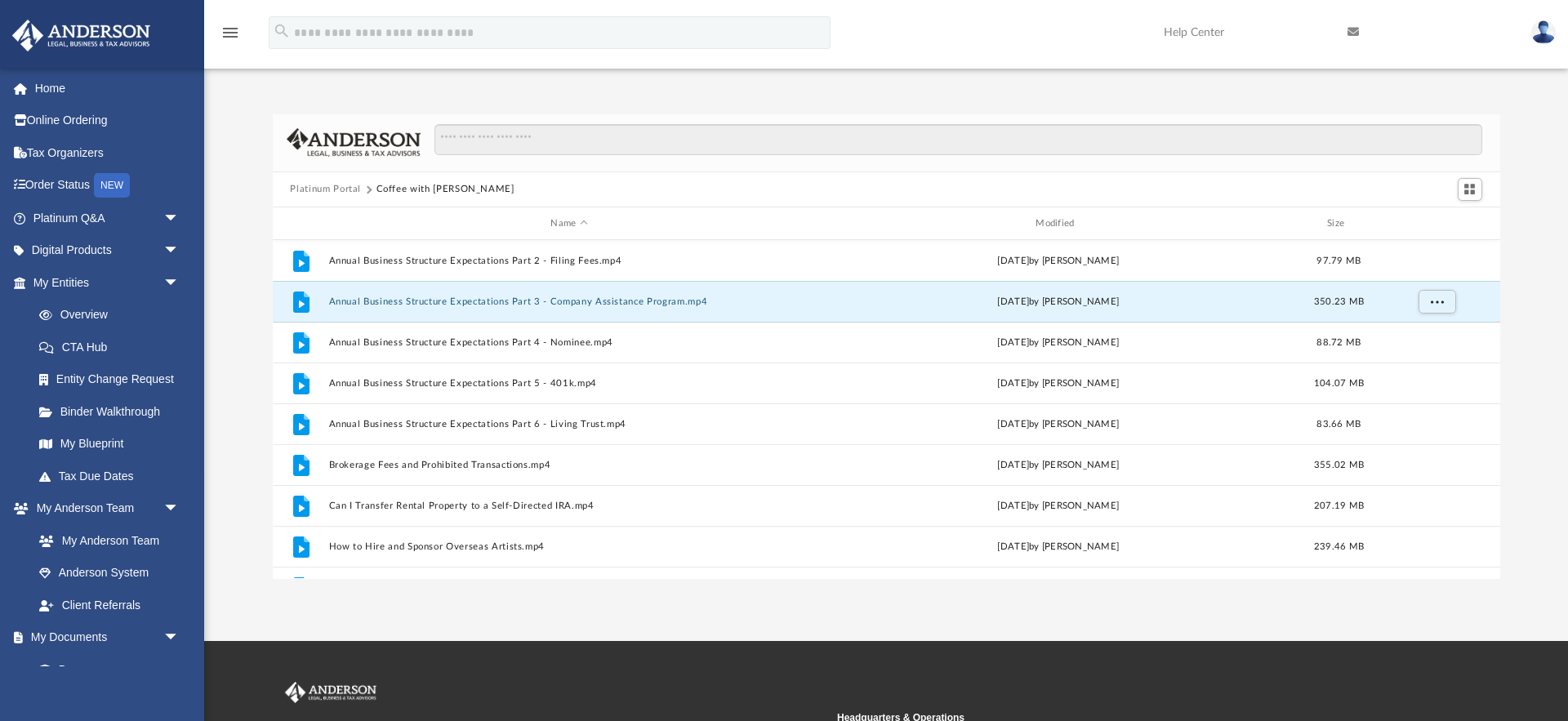
click at [317, 190] on button "Platinum Portal" at bounding box center [325, 189] width 71 height 15
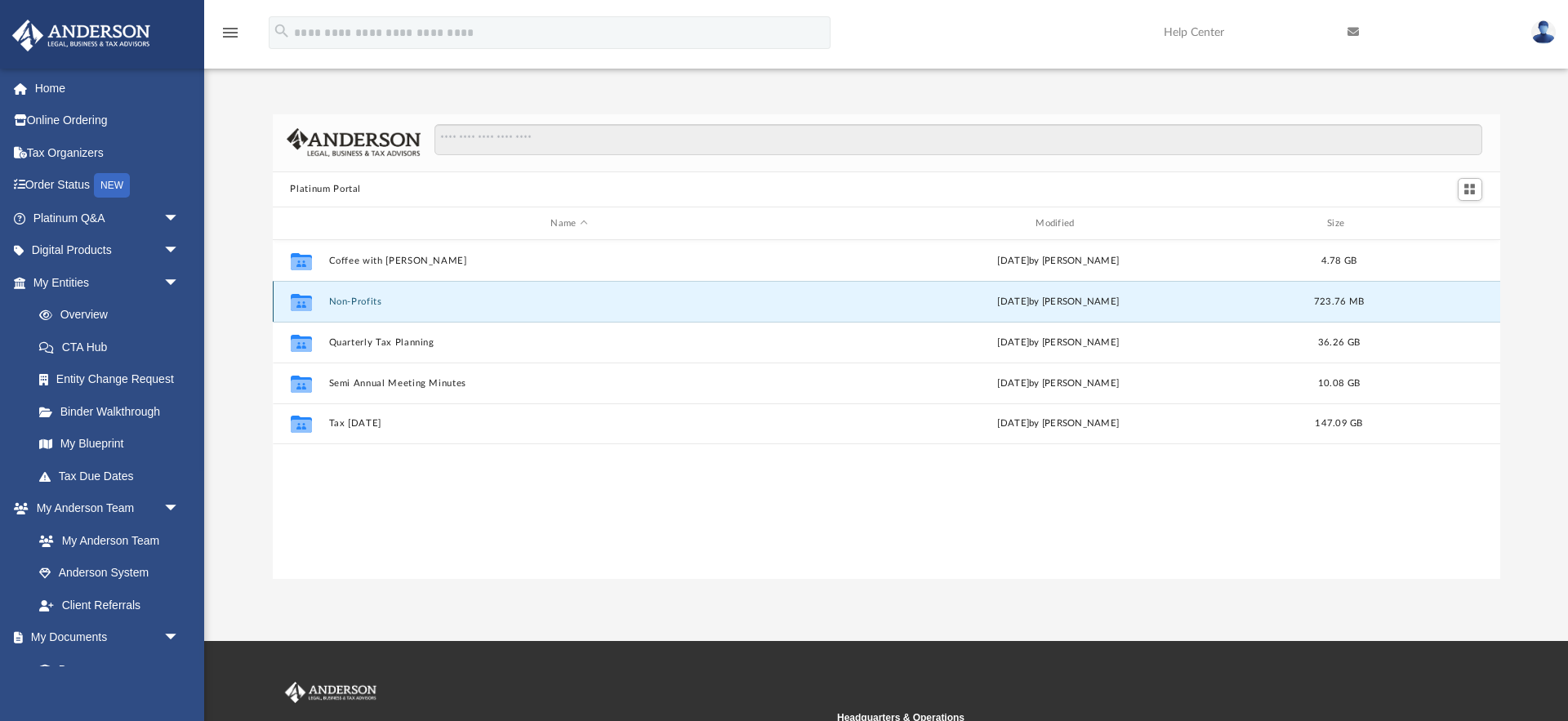
click at [345, 302] on button "Non-Profits" at bounding box center [569, 302] width 482 height 10
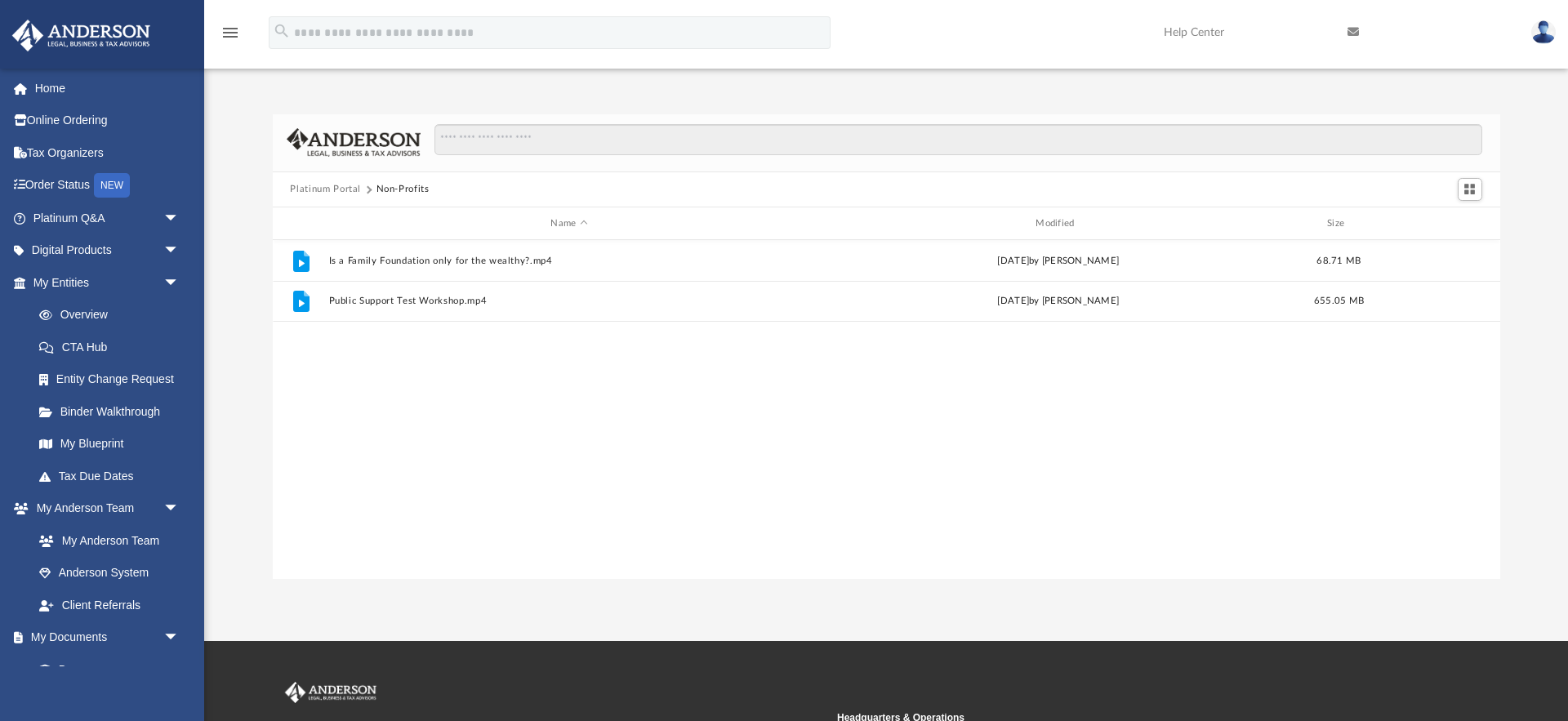
click at [338, 190] on button "Platinum Portal" at bounding box center [325, 189] width 71 height 15
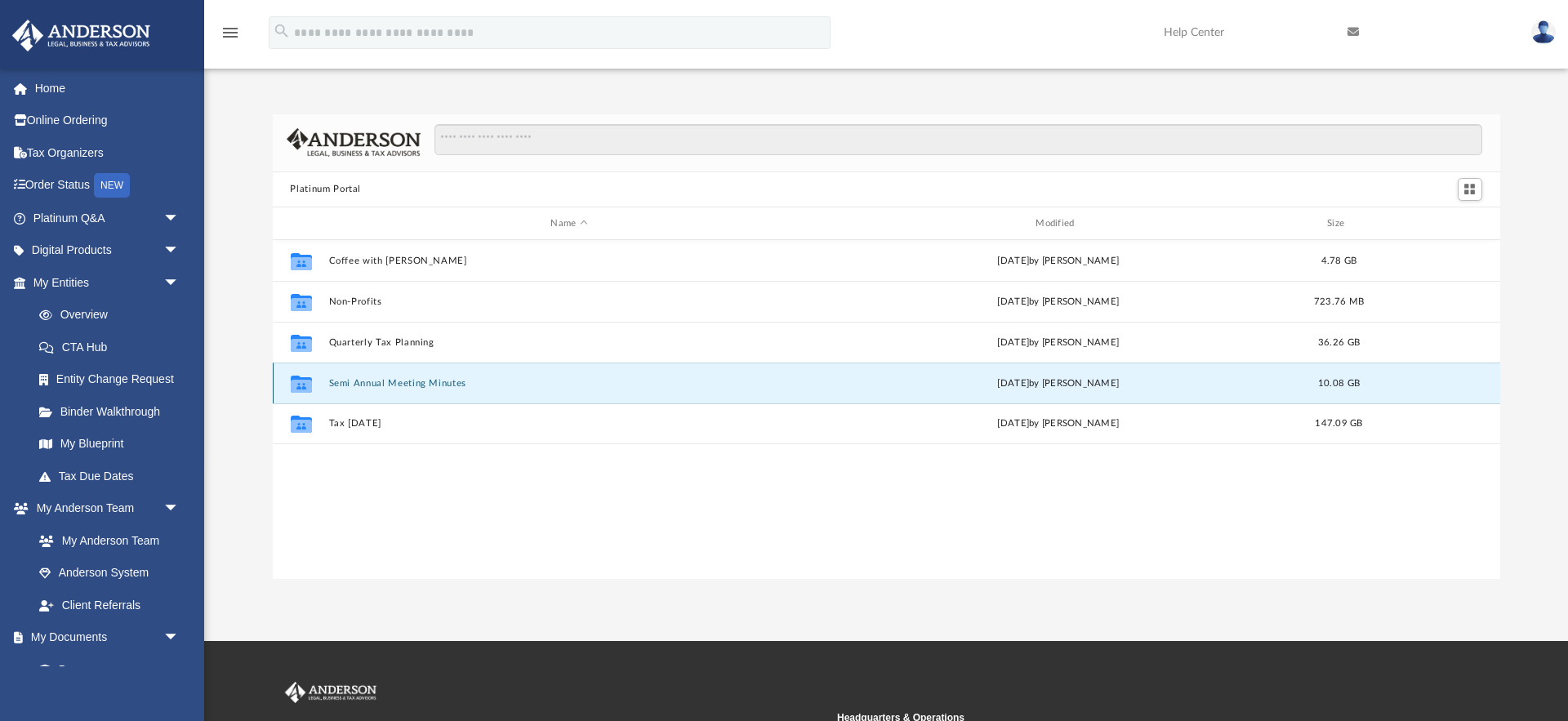
click at [389, 382] on button "Semi Annual Meeting Minutes" at bounding box center [569, 383] width 482 height 10
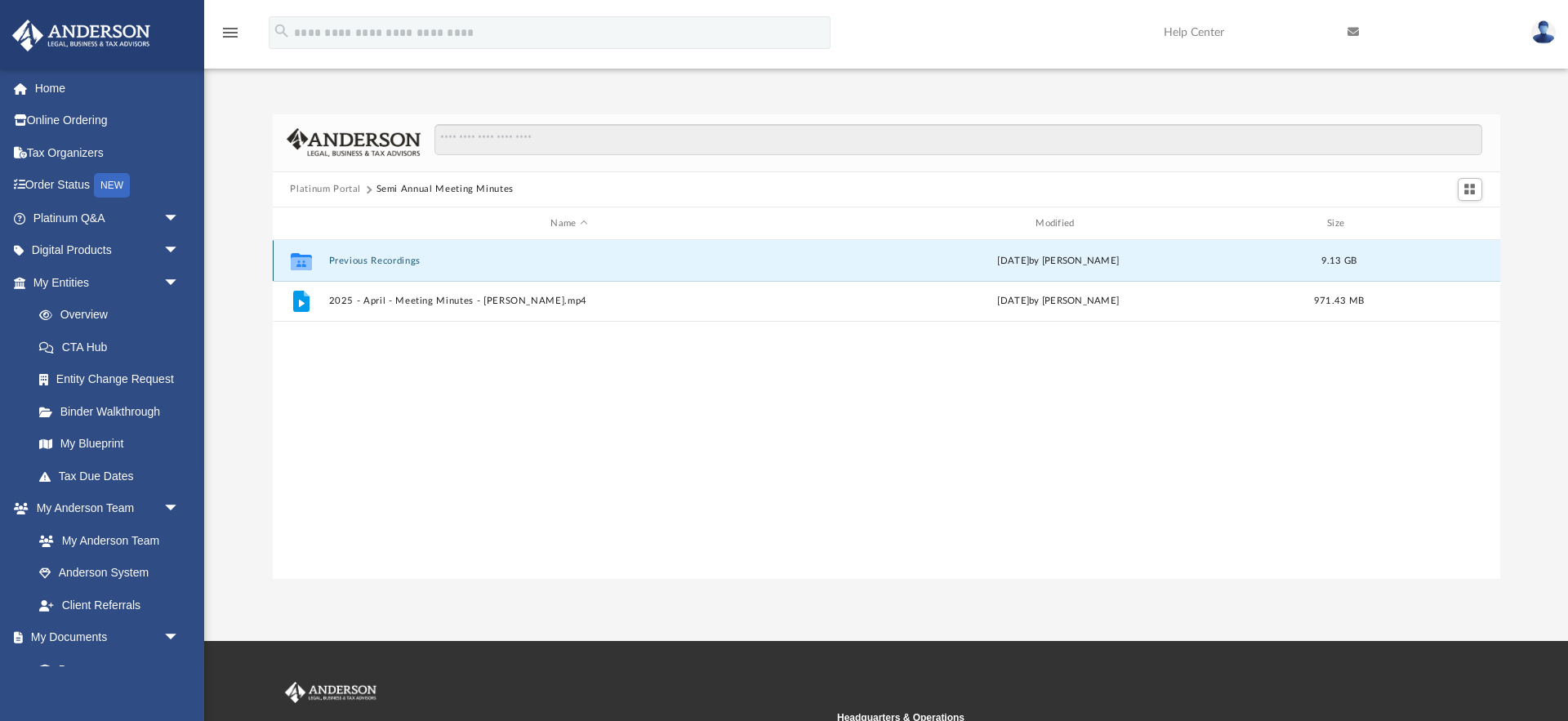
click at [373, 259] on button "Previous Recordings" at bounding box center [569, 261] width 482 height 10
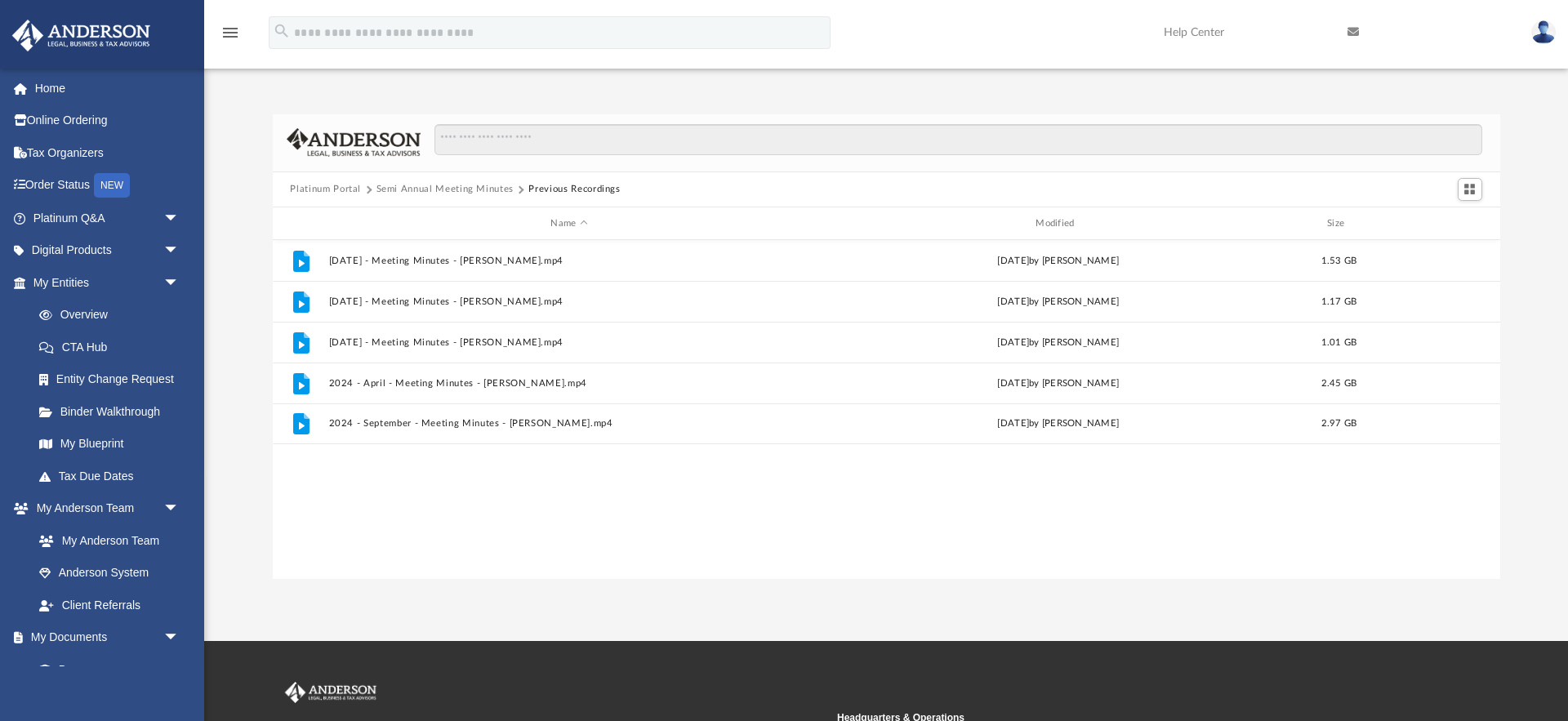
click at [330, 186] on button "Platinum Portal" at bounding box center [325, 189] width 71 height 15
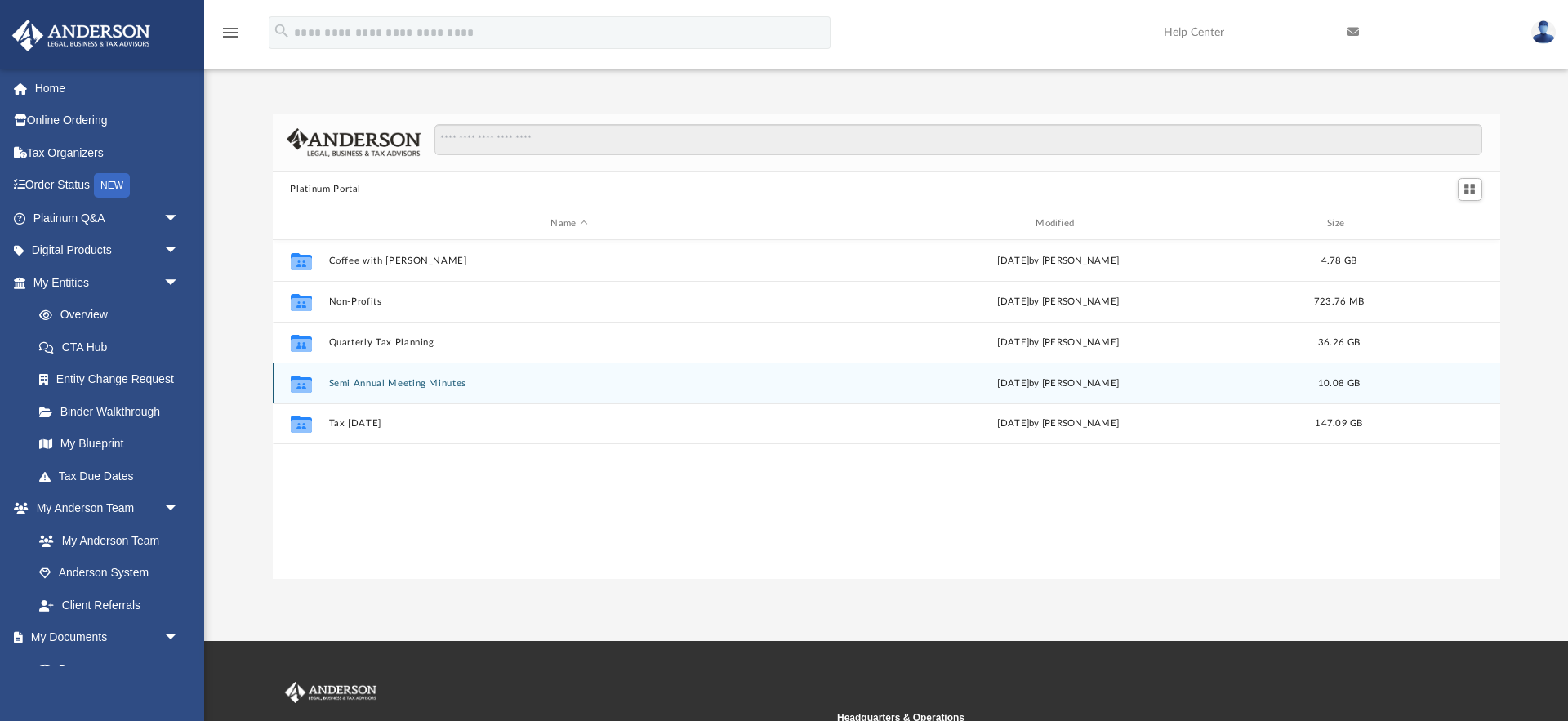
click at [403, 383] on button "Semi Annual Meeting Minutes" at bounding box center [569, 383] width 482 height 10
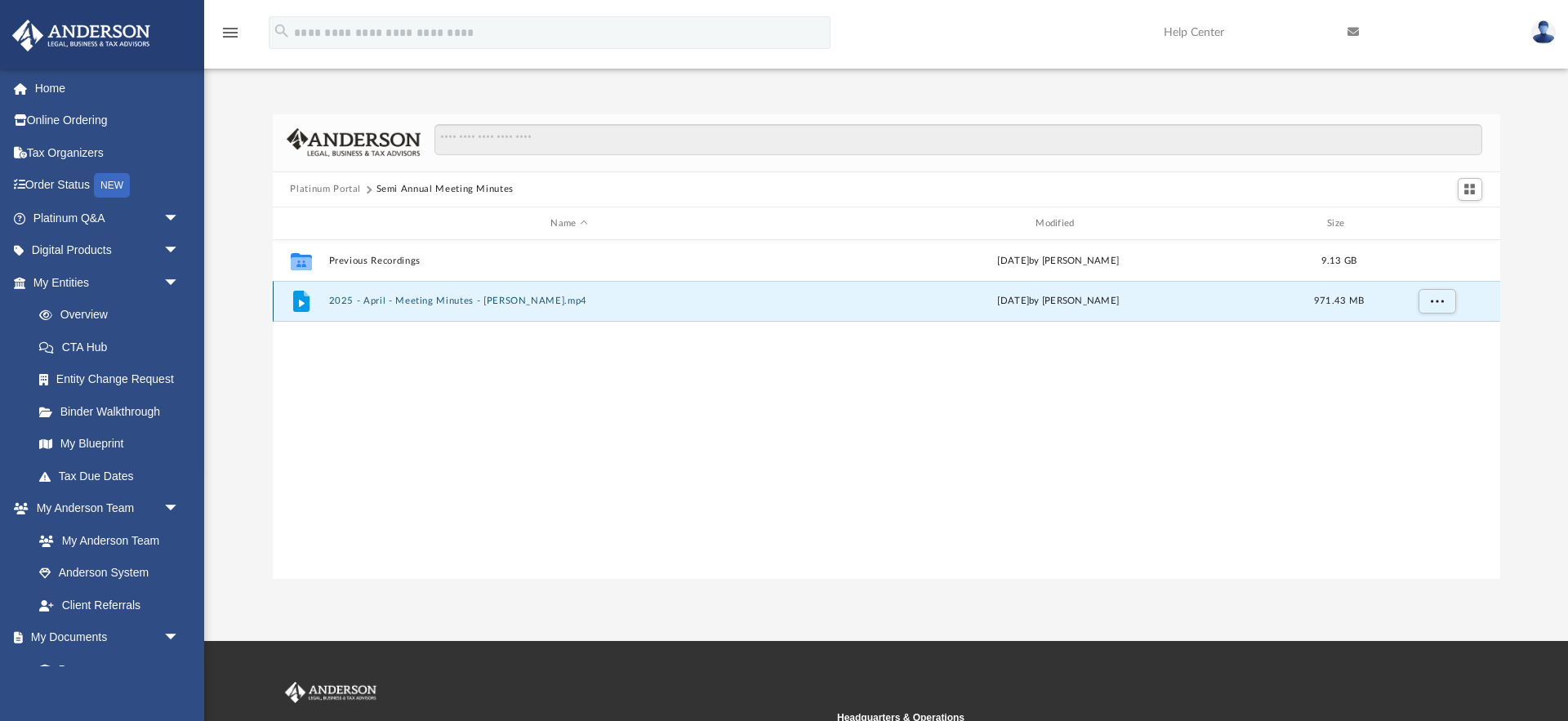
click at [415, 300] on button "2025 - April - Meeting Minutes - EJ McCaffrey.mp4" at bounding box center [569, 302] width 482 height 10
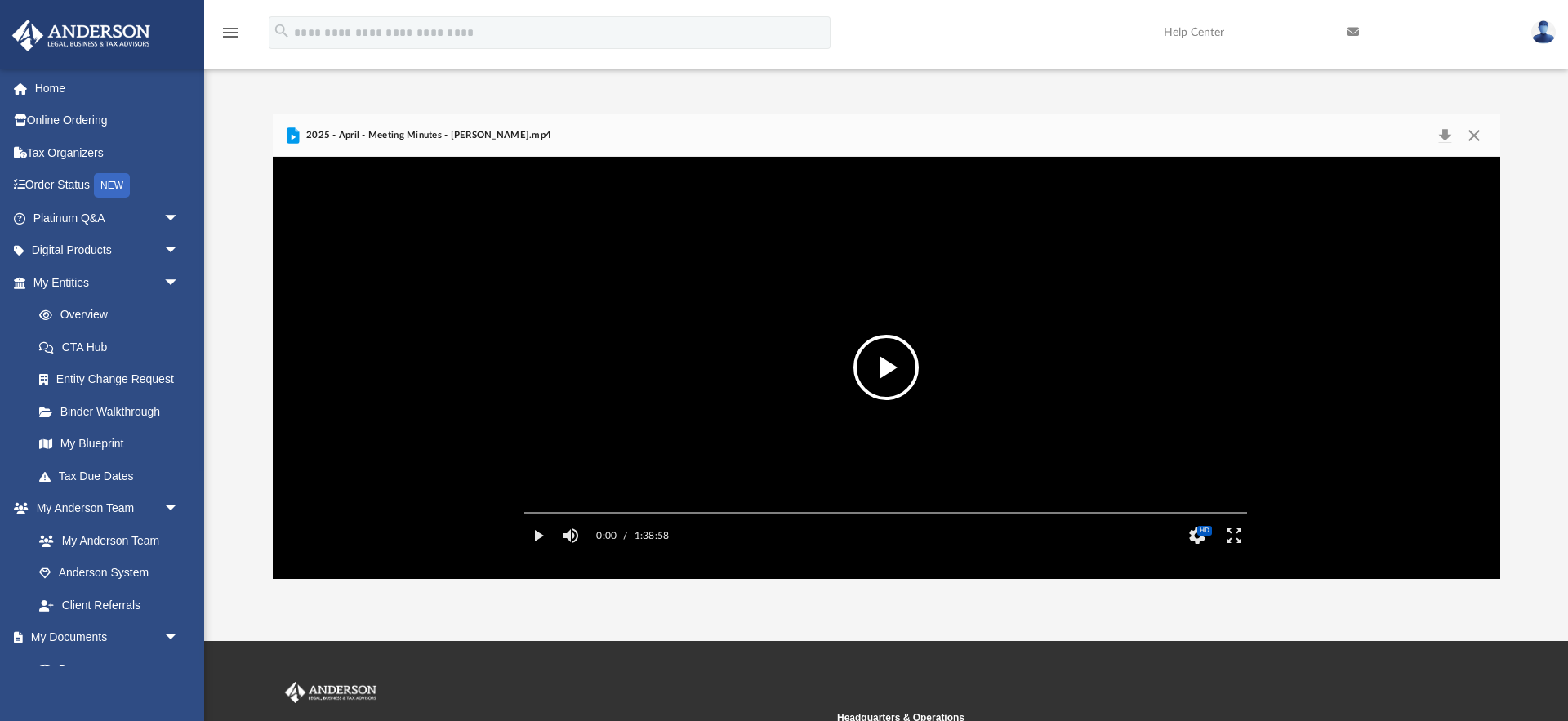
click at [882, 360] on button "File preview" at bounding box center [885, 367] width 65 height 65
drag, startPoint x: 859, startPoint y: 534, endPoint x: 916, endPoint y: 534, distance: 57.0
click at [860, 534] on div "Autoplay Disabled Speed Normal Quality Auto Subtitles/CC Off Audio Autoplay Dis…" at bounding box center [886, 367] width 1227 height 422
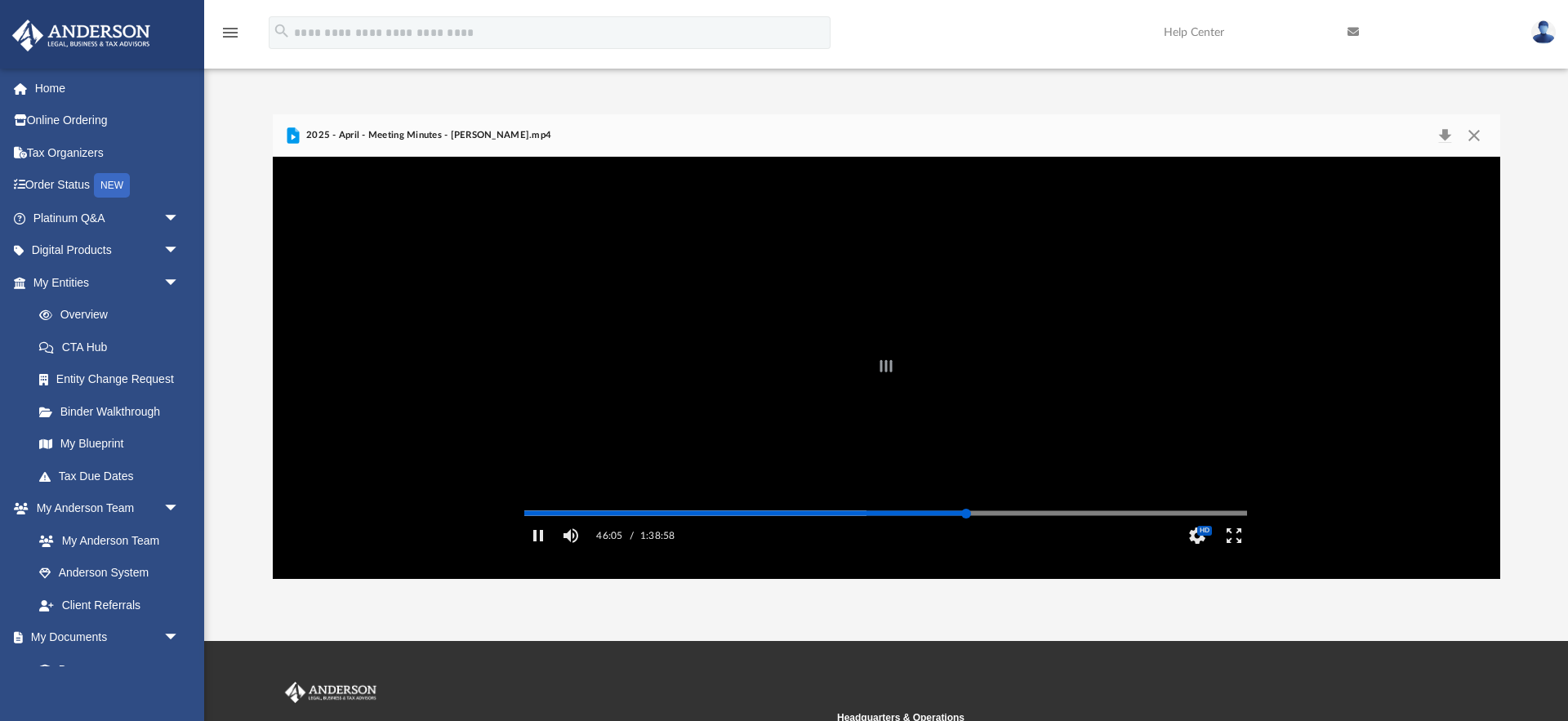
click at [966, 533] on div "Autoplay Disabled Speed Normal Quality Auto Subtitles/CC Off Audio Autoplay Dis…" at bounding box center [886, 367] width 1227 height 422
click at [1034, 538] on div "Autoplay Disabled Speed Normal Quality Auto Subtitles/CC Off Audio Autoplay Dis…" at bounding box center [886, 367] width 1227 height 422
click at [1076, 538] on div "Autoplay Disabled Speed Normal Quality Auto Subtitles/CC Off Audio Autoplay Dis…" at bounding box center [886, 367] width 1227 height 422
drag, startPoint x: 1121, startPoint y: 538, endPoint x: 1142, endPoint y: 538, distance: 21.0
click at [1121, 538] on div "Autoplay Disabled Speed Normal Quality Auto Subtitles/CC Off Audio Autoplay Dis…" at bounding box center [886, 367] width 1227 height 422
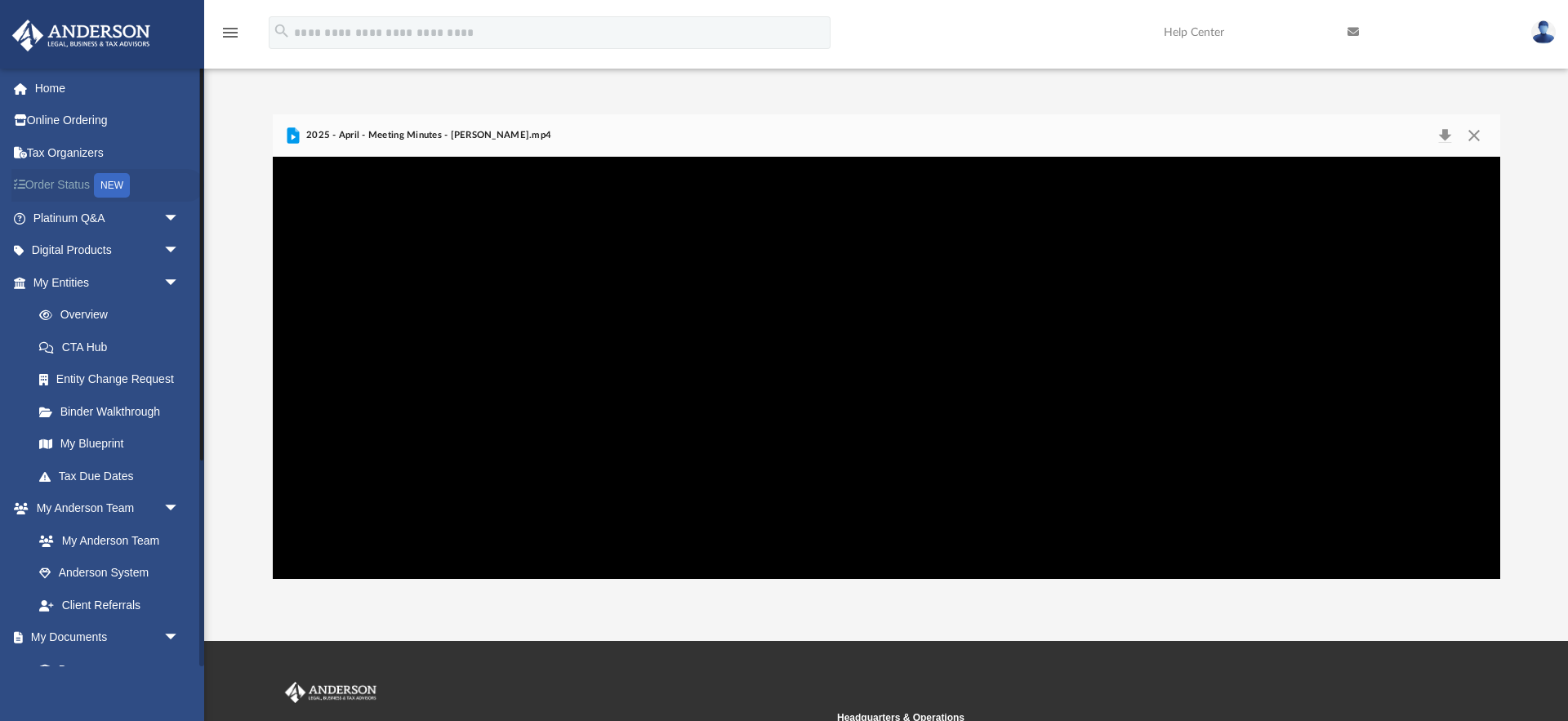
click at [85, 186] on link "Order Status NEW" at bounding box center [107, 185] width 193 height 34
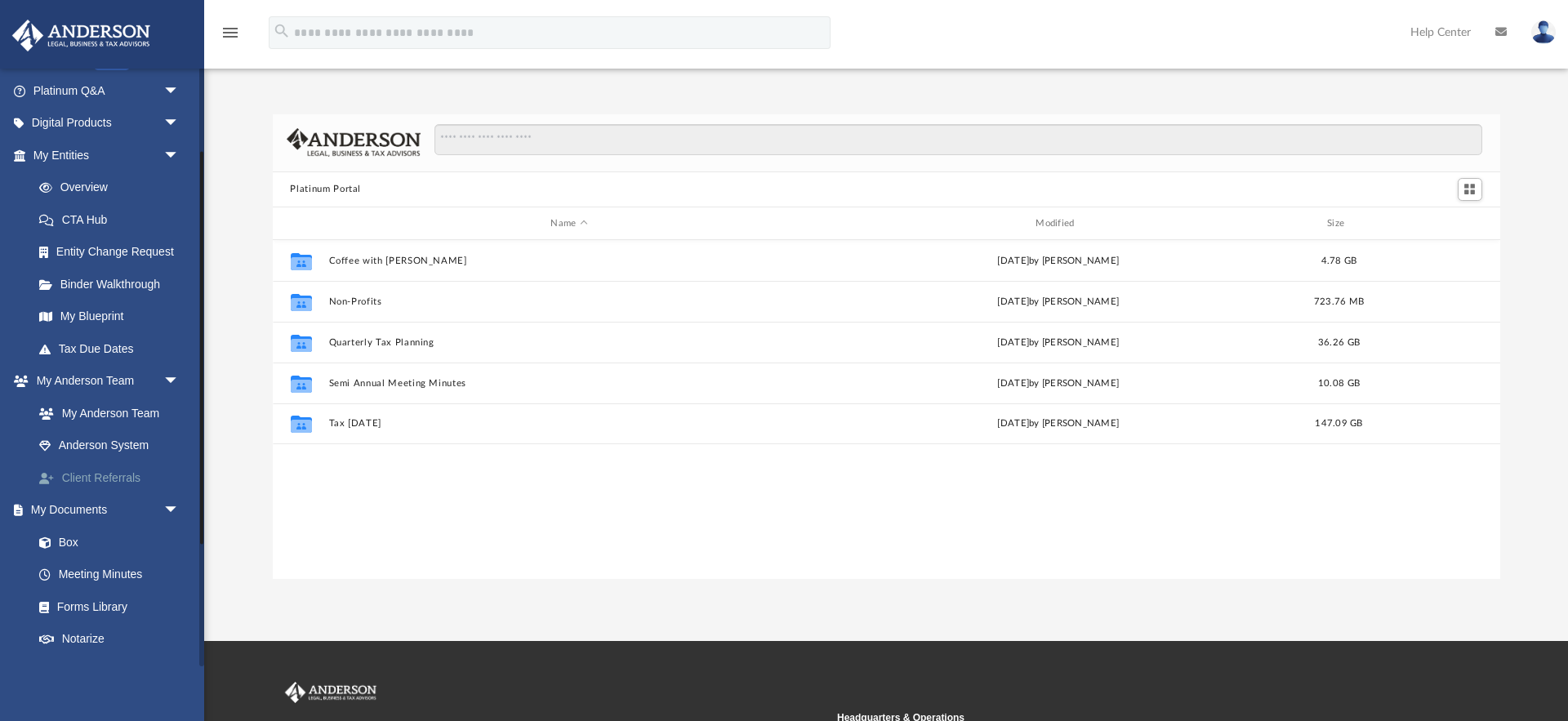
scroll to position [233, 0]
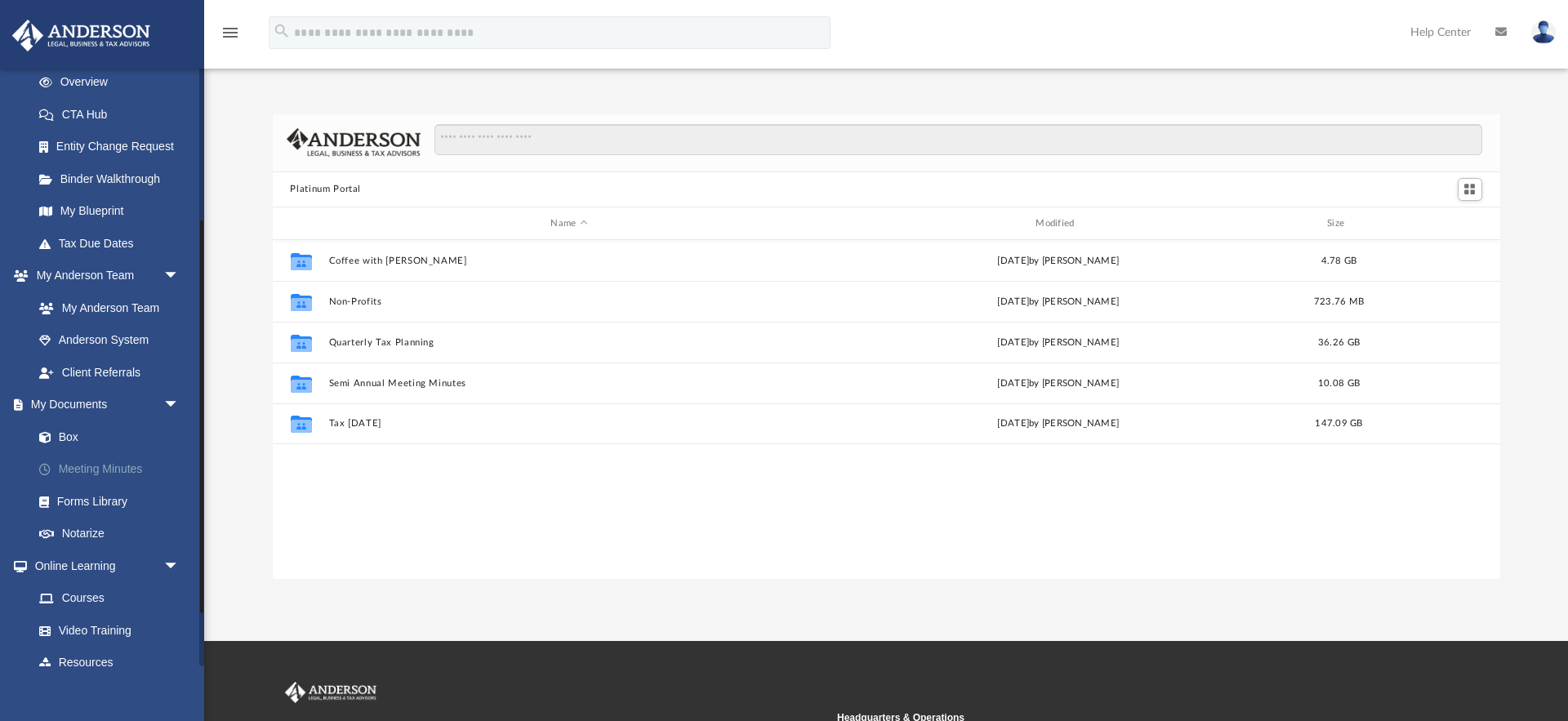
click at [94, 472] on link "Meeting Minutes" at bounding box center [112, 470] width 181 height 33
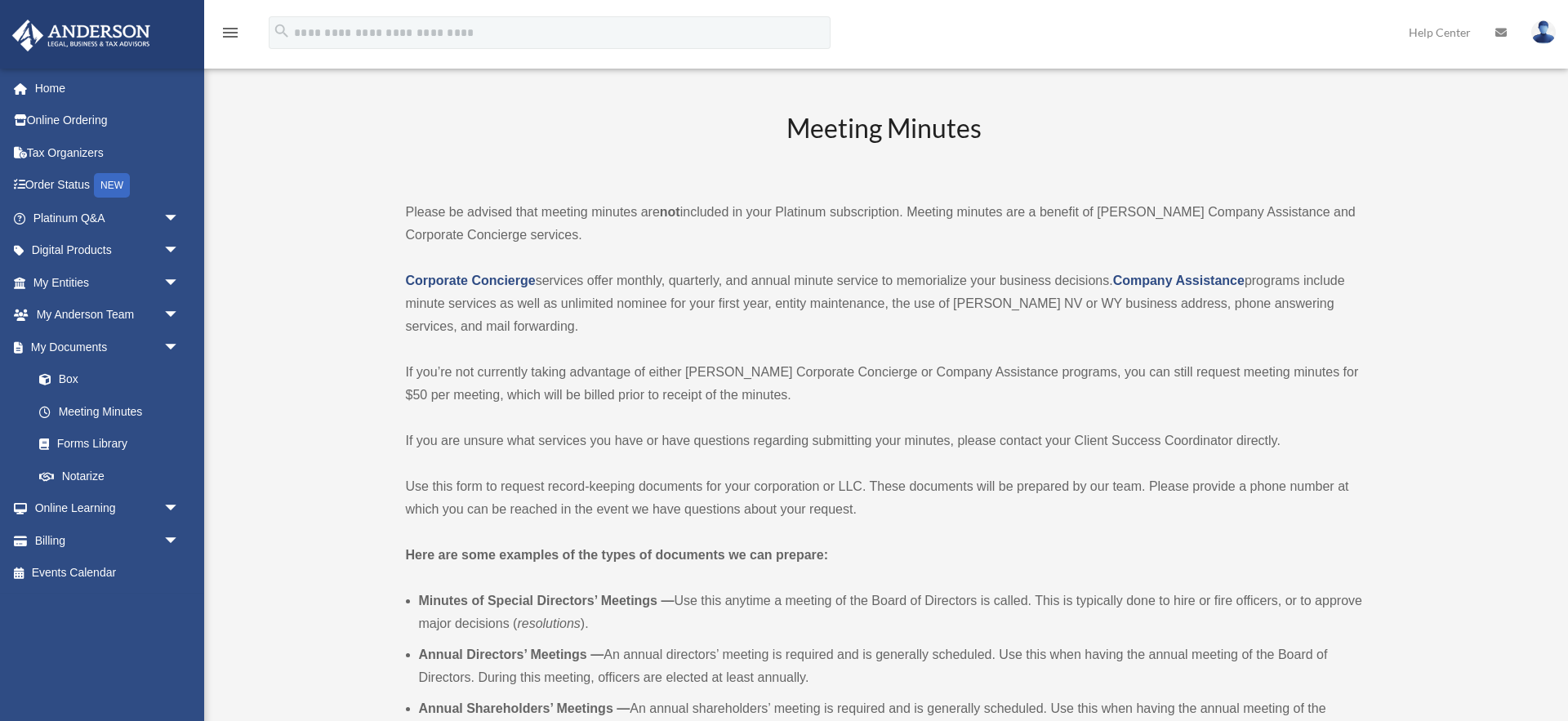
click at [1541, 34] on img at bounding box center [1543, 32] width 24 height 23
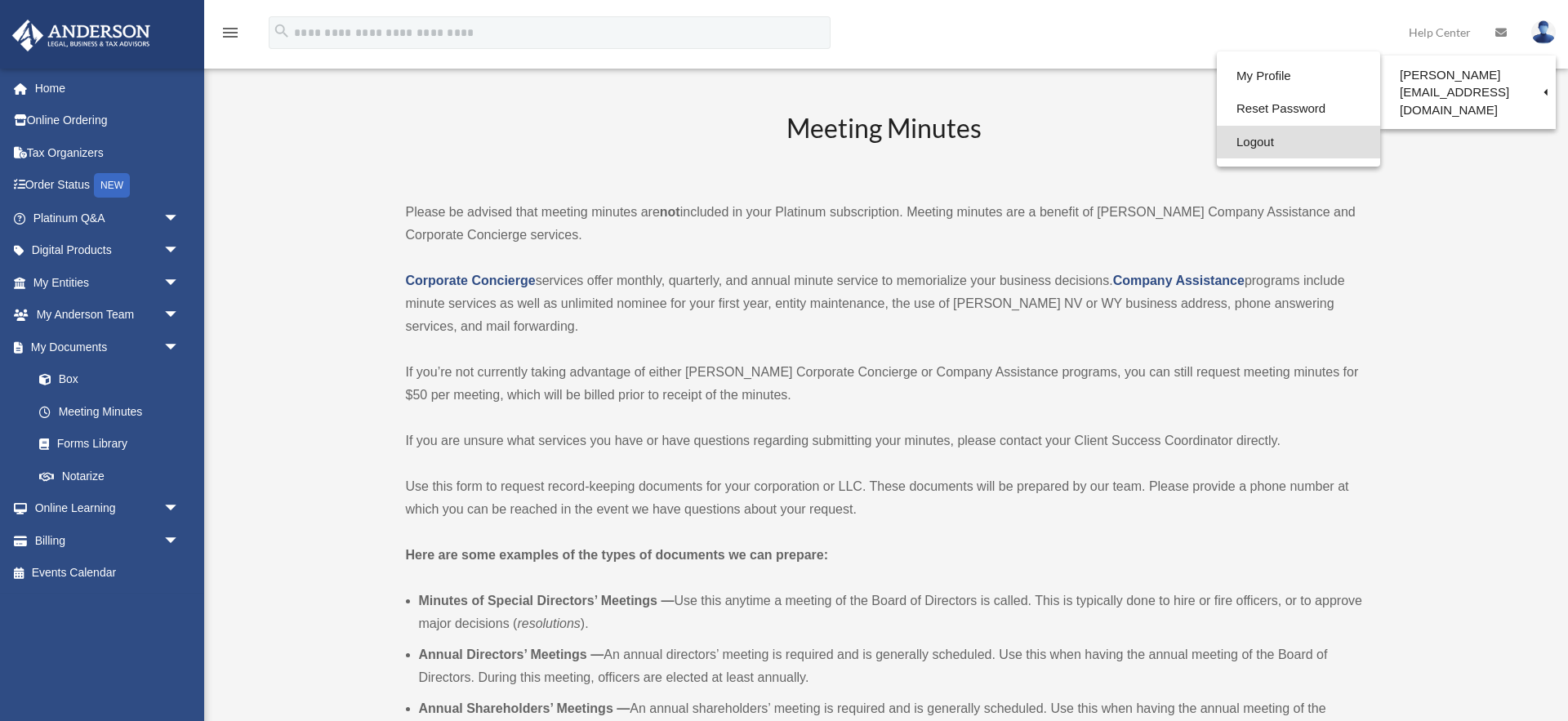
click at [1217, 141] on link "Logout" at bounding box center [1298, 142] width 164 height 34
